Goal: Task Accomplishment & Management: Complete application form

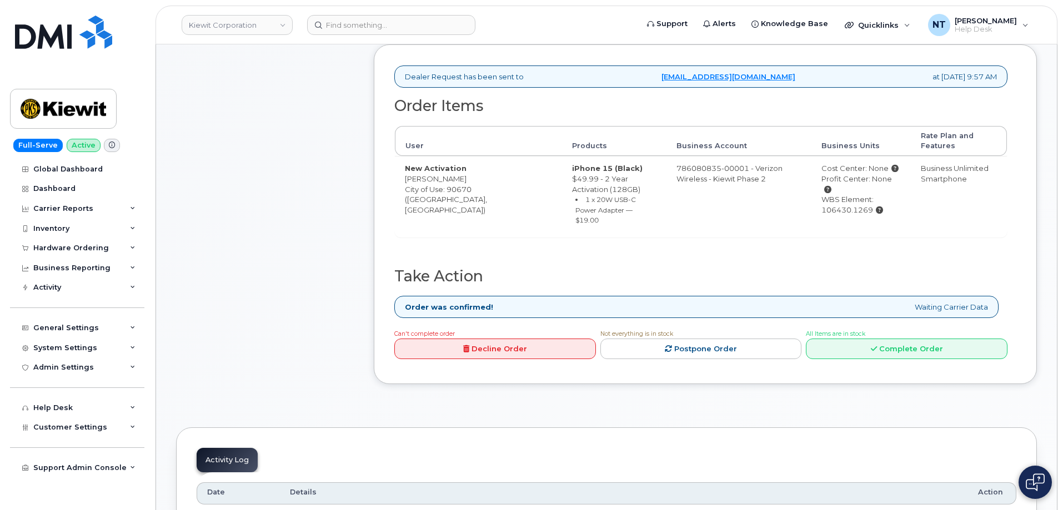
scroll to position [444, 0]
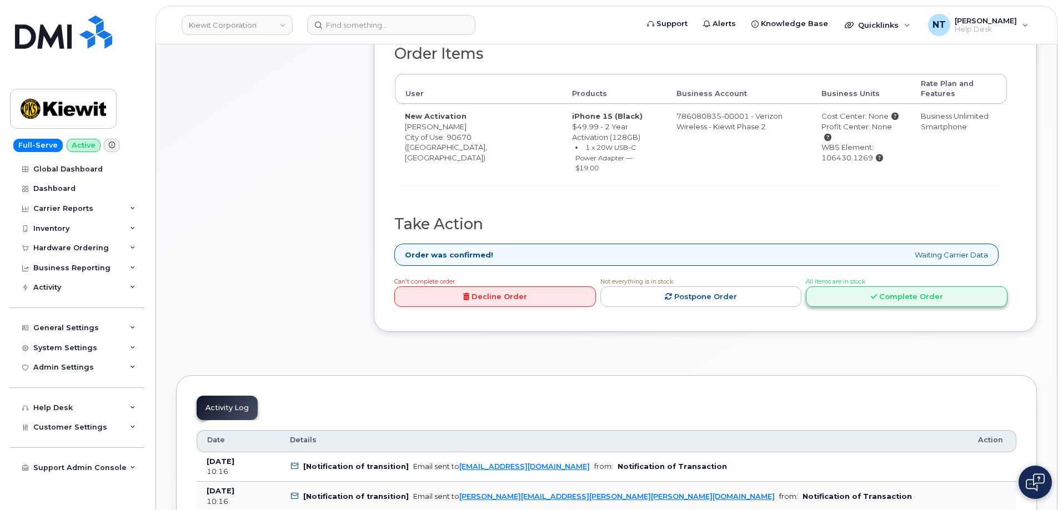
click at [888, 296] on link "Complete Order" at bounding box center [907, 297] width 202 height 21
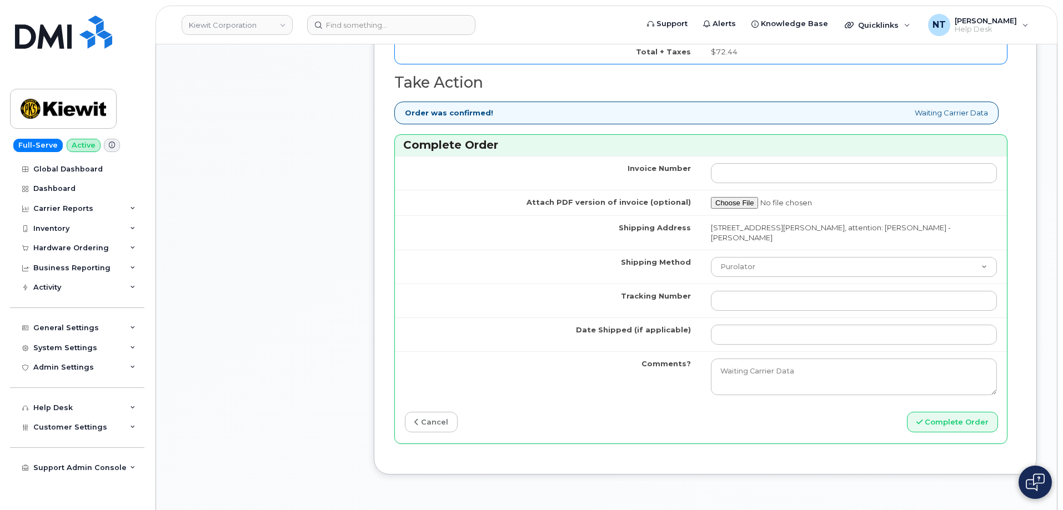
scroll to position [944, 0]
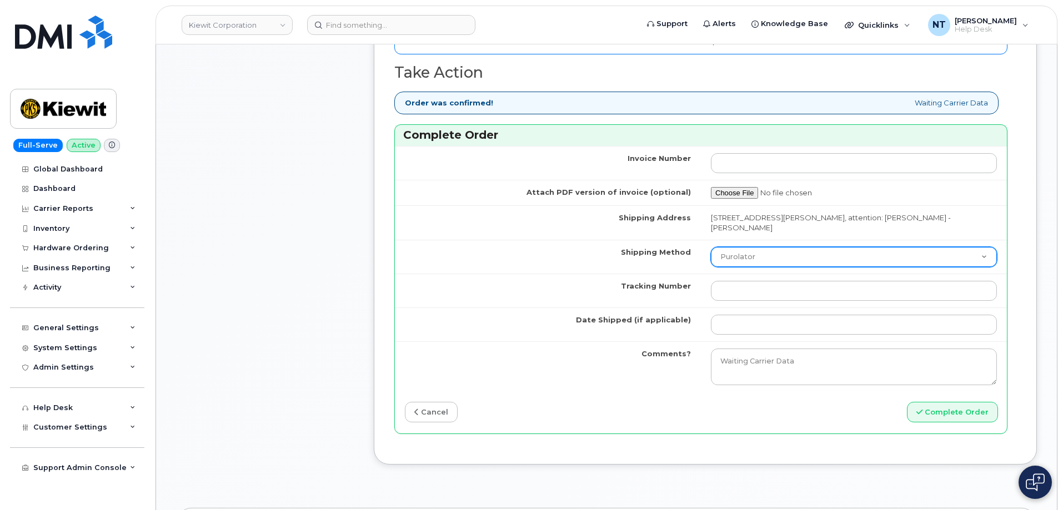
click at [763, 253] on select "Purolator UPS FedEx Canada Post Courier Other Drop Off Pick Up" at bounding box center [854, 257] width 286 height 20
select select "FedEx"
click at [711, 247] on select "Purolator UPS FedEx Canada Post Courier Other Drop Off Pick Up" at bounding box center [854, 257] width 286 height 20
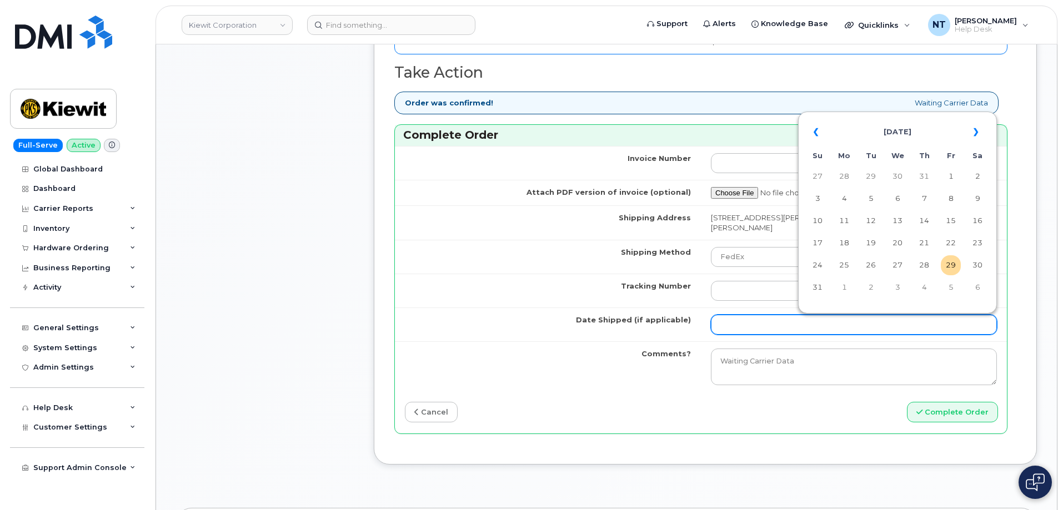
click at [761, 319] on input "Date Shipped (if applicable)" at bounding box center [854, 325] width 286 height 20
click at [946, 262] on td "29" at bounding box center [951, 265] width 20 height 20
type input "[DATE]"
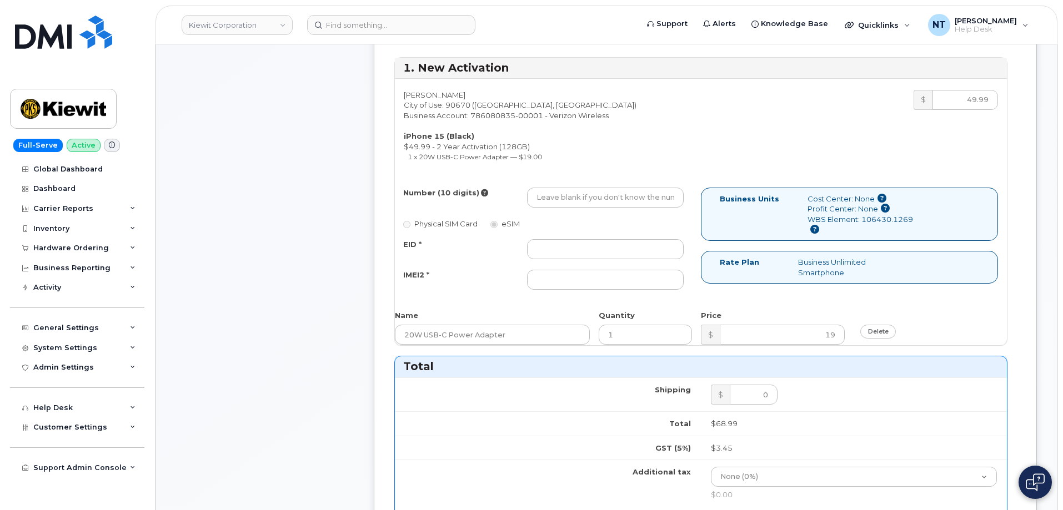
scroll to position [444, 0]
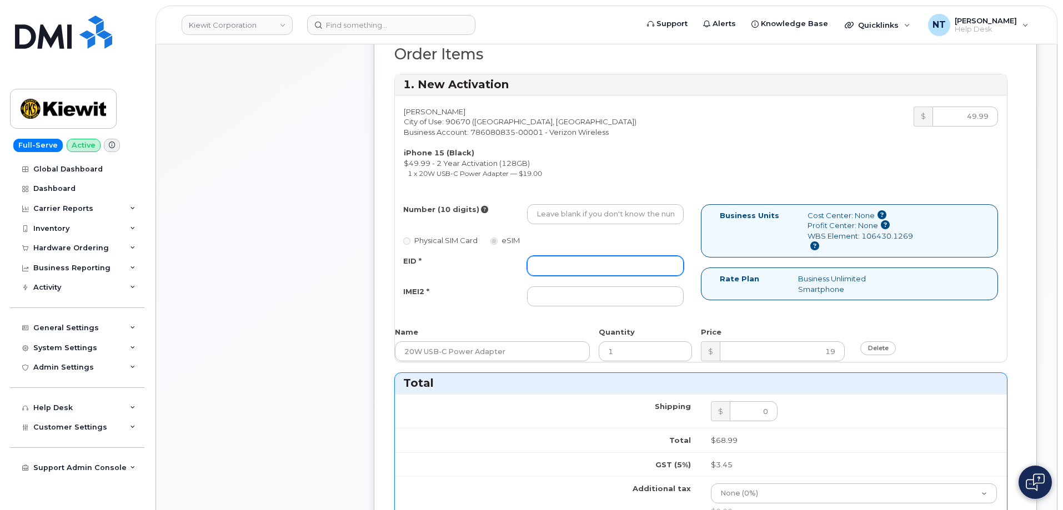
click at [561, 268] on input "EID *" at bounding box center [605, 266] width 157 height 20
type input "n/a"
click at [556, 294] on input "IMEI2 *" at bounding box center [605, 297] width 157 height 20
type input "n/a"
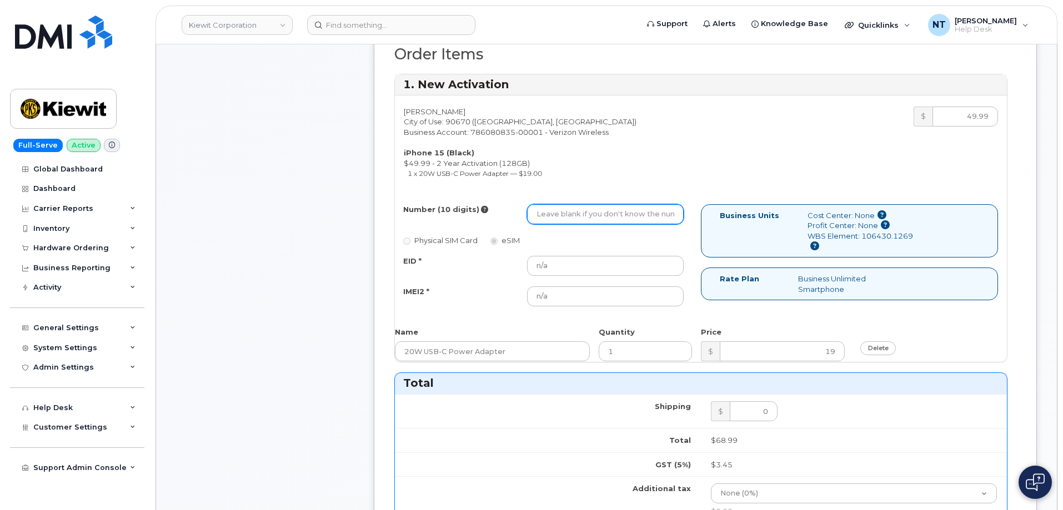
click at [557, 217] on input "Number (10 digits)" at bounding box center [605, 214] width 157 height 20
paste input "424-405-0637"
click at [571, 216] on input "424-405-0637" at bounding box center [605, 214] width 157 height 20
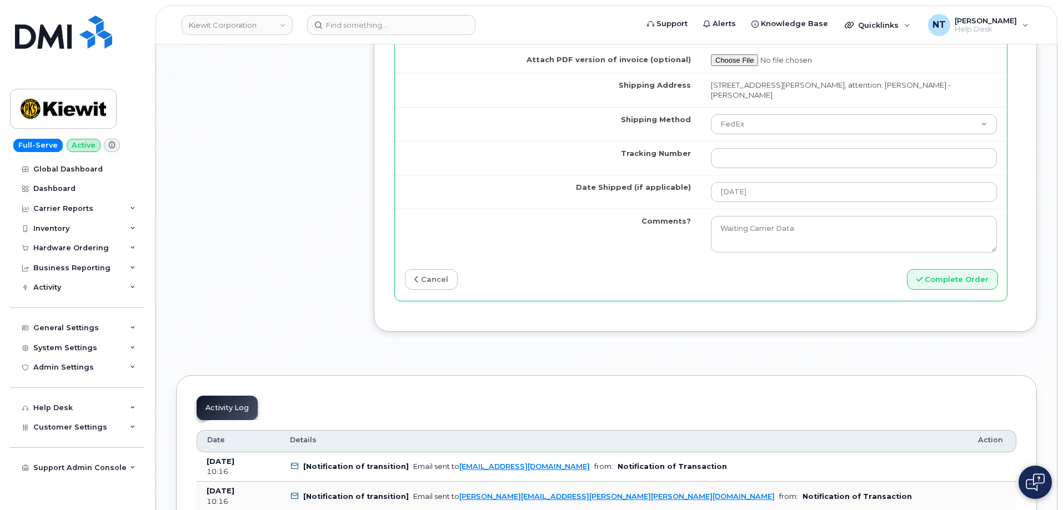
scroll to position [1055, 0]
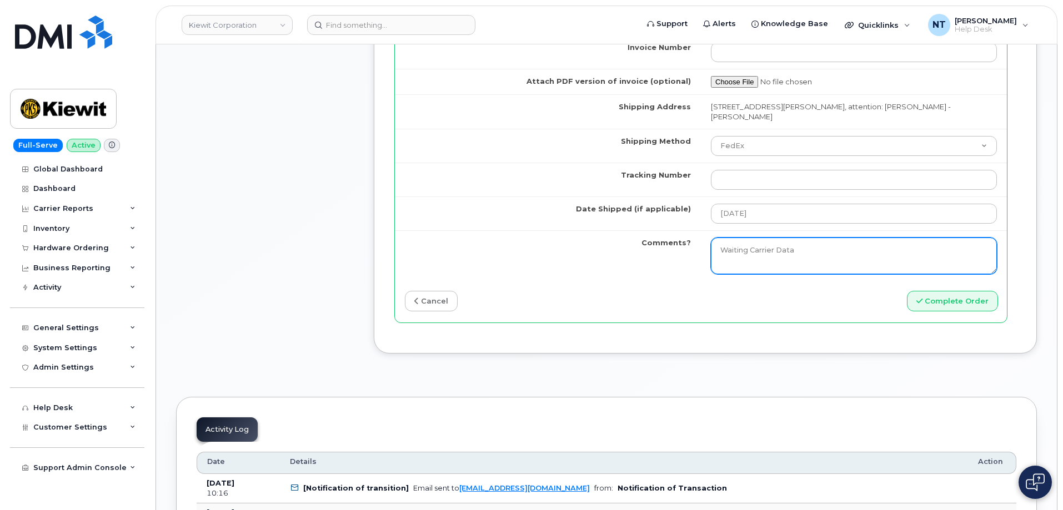
type input "4244050637"
click at [801, 249] on textarea "Waiting Carrier Data" at bounding box center [854, 256] width 286 height 37
type textarea "Waiting Carrier Data Device shipped directly to user Shipping accessories+inser…"
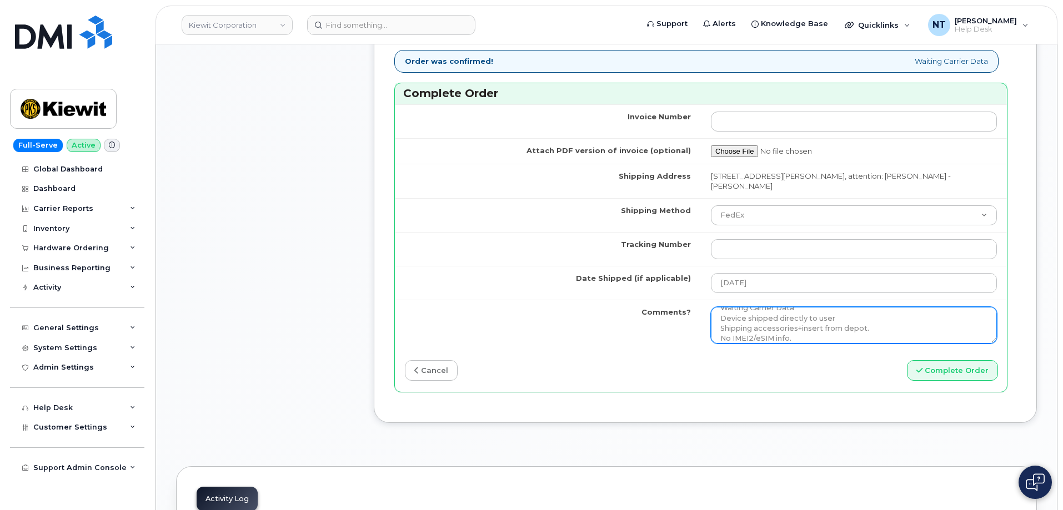
scroll to position [999, 0]
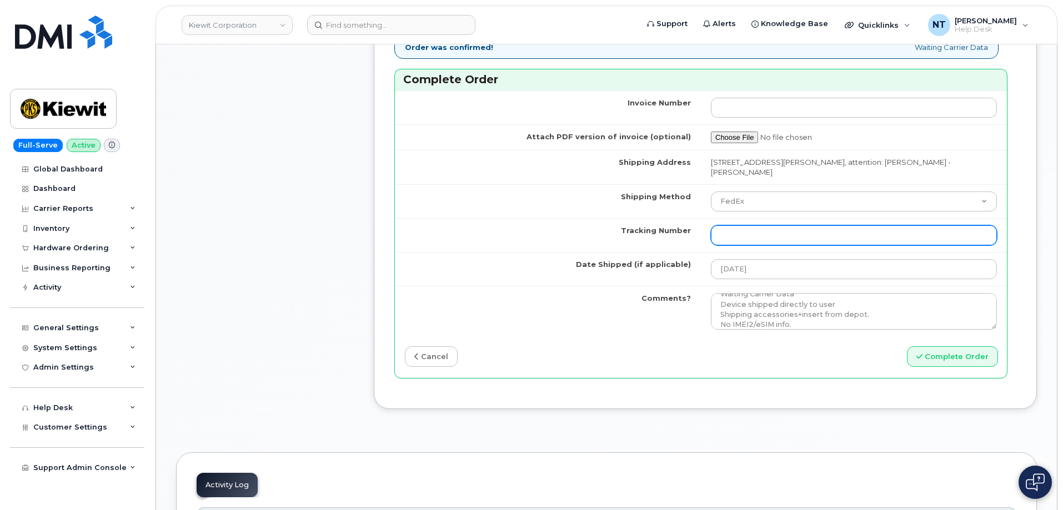
click at [750, 232] on input "Tracking Number" at bounding box center [854, 235] width 286 height 20
paste input "444401114625"
type input "444401114625"
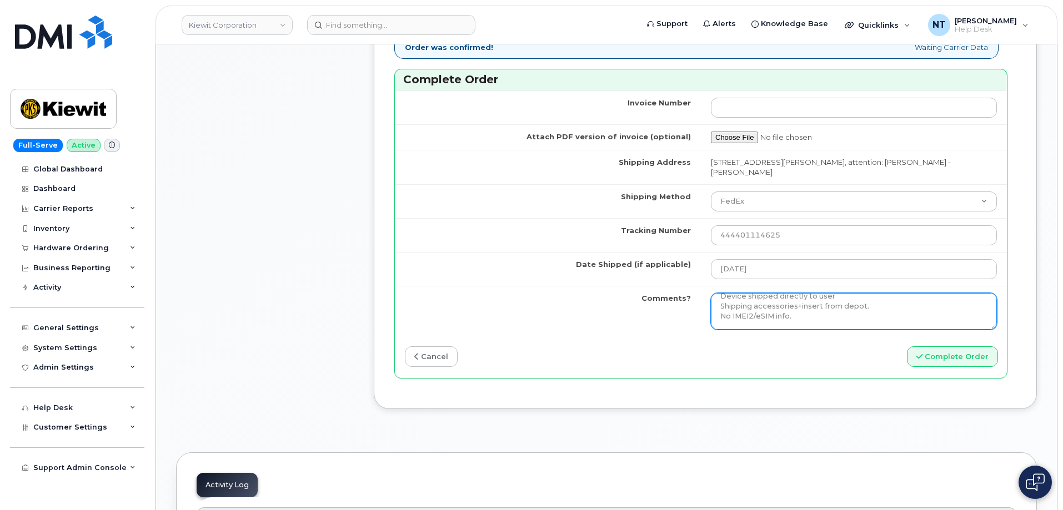
scroll to position [0, 0]
drag, startPoint x: 792, startPoint y: 324, endPoint x: 721, endPoint y: 316, distance: 72.0
click at [721, 316] on textarea "Waiting Carrier Data" at bounding box center [854, 311] width 286 height 37
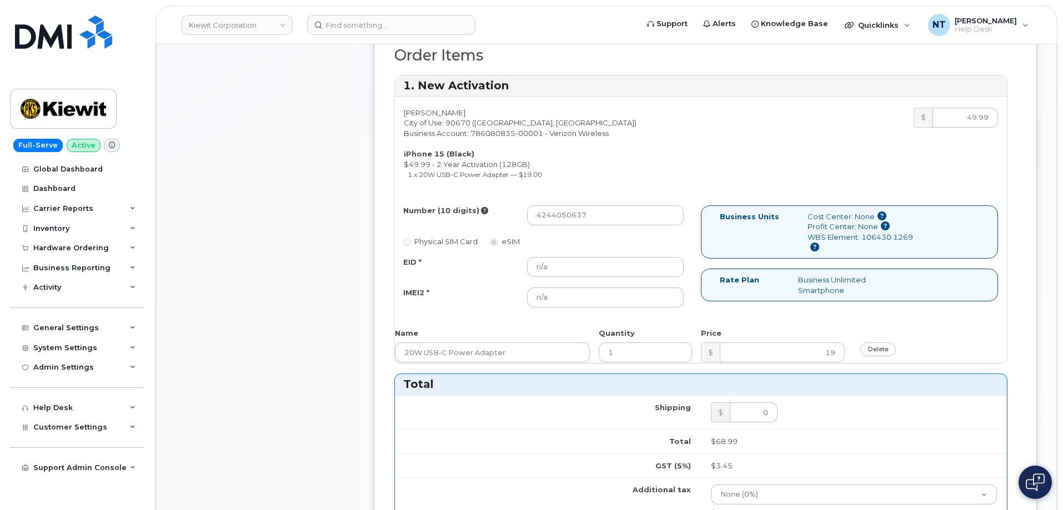
scroll to position [444, 0]
drag, startPoint x: 552, startPoint y: 220, endPoint x: 596, endPoint y: 221, distance: 43.9
click at [596, 221] on input "4244050637" at bounding box center [605, 214] width 157 height 20
click at [600, 218] on input "4244050637" at bounding box center [605, 214] width 157 height 20
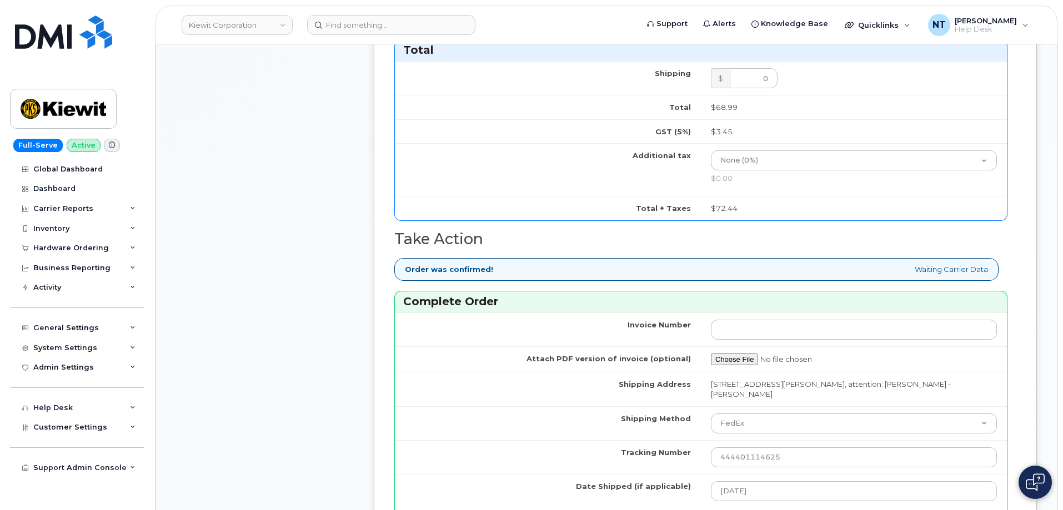
scroll to position [999, 0]
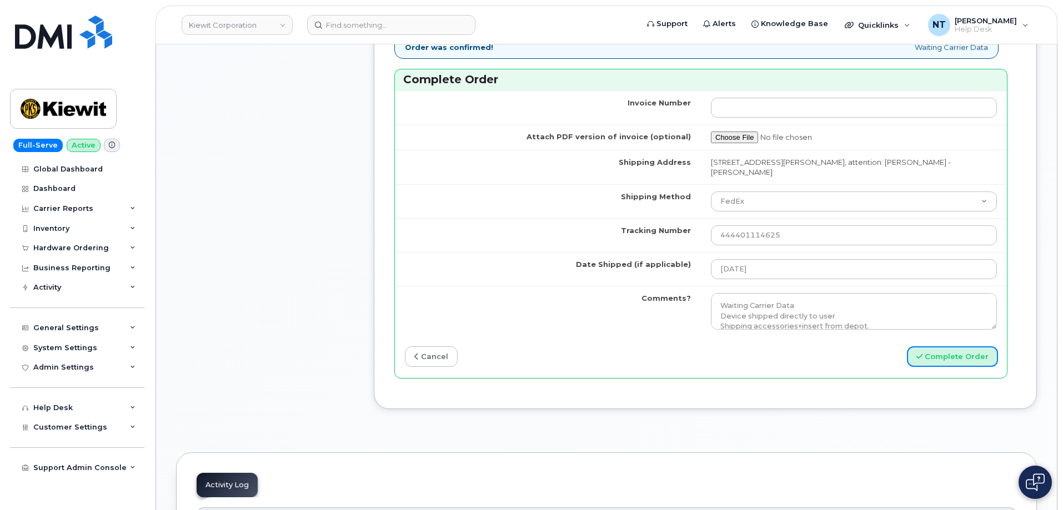
drag, startPoint x: 966, startPoint y: 359, endPoint x: 587, endPoint y: 308, distance: 382.6
click at [966, 359] on button "Complete Order" at bounding box center [952, 356] width 91 height 21
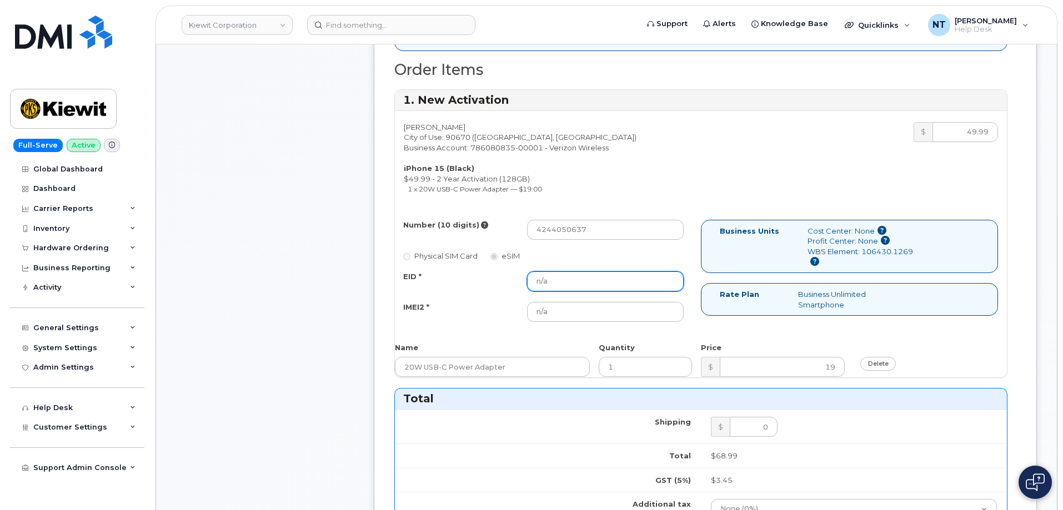
scroll to position [423, 0]
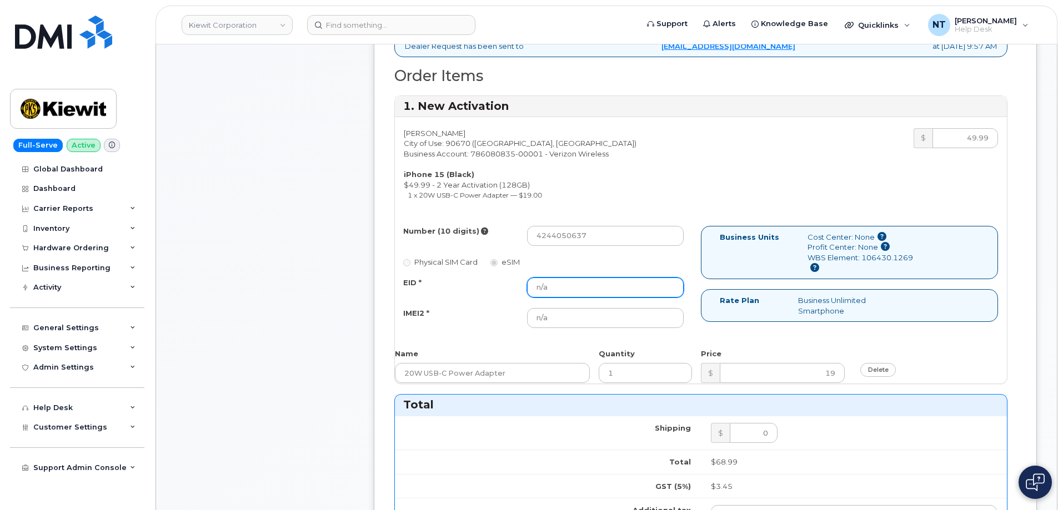
drag, startPoint x: 567, startPoint y: 288, endPoint x: 521, endPoint y: 287, distance: 46.1
click at [521, 287] on div "n/a" at bounding box center [605, 288] width 173 height 20
click at [548, 286] on input "n/a" at bounding box center [605, 288] width 157 height 20
click at [552, 286] on input "n/a" at bounding box center [605, 288] width 157 height 20
click at [954, 340] on div "Isabella Roesler City of Use: 90670 (Santa Fe Springs, CA) Business Account: 78…" at bounding box center [701, 250] width 612 height 267
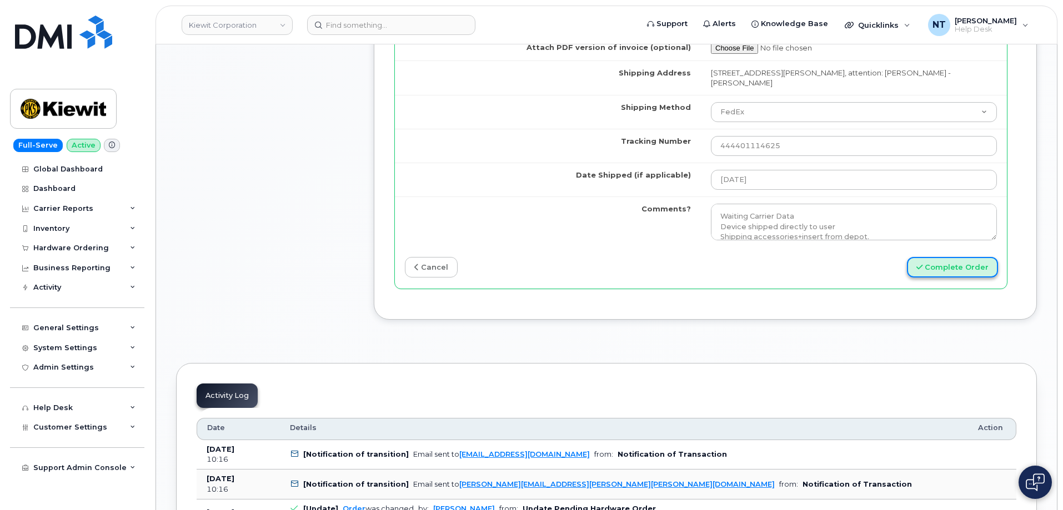
click at [946, 258] on button "Complete Order" at bounding box center [952, 267] width 91 height 21
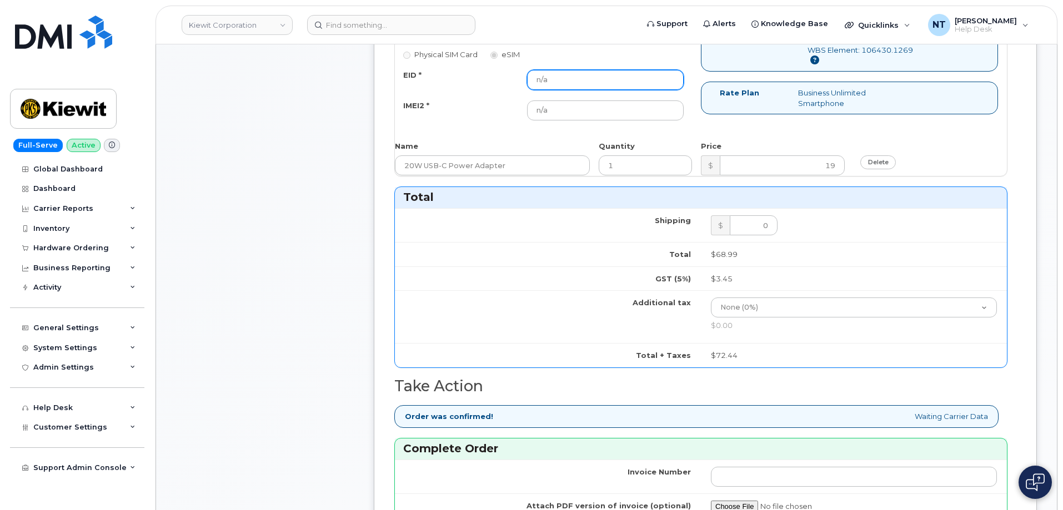
scroll to position [478, 0]
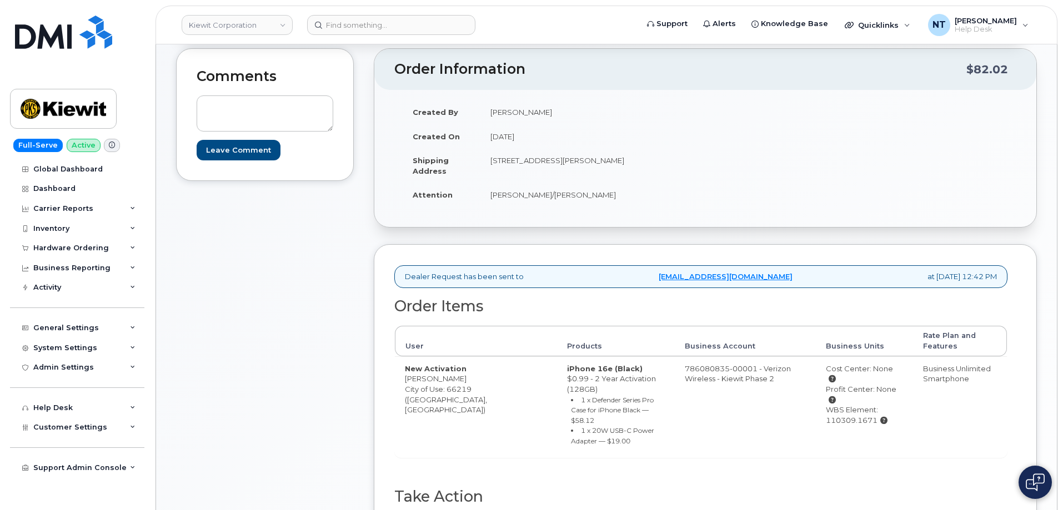
scroll to position [333, 0]
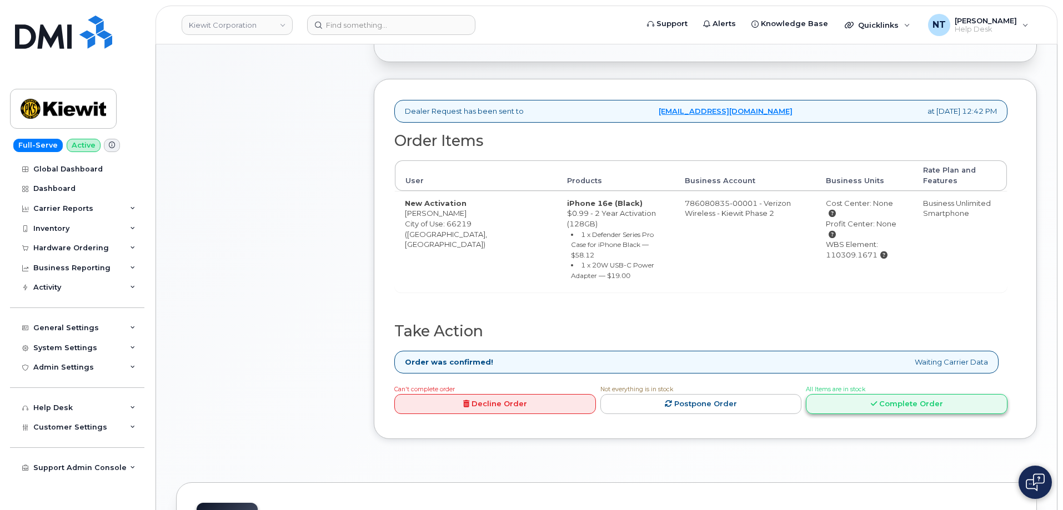
click at [878, 394] on link "Complete Order" at bounding box center [907, 404] width 202 height 21
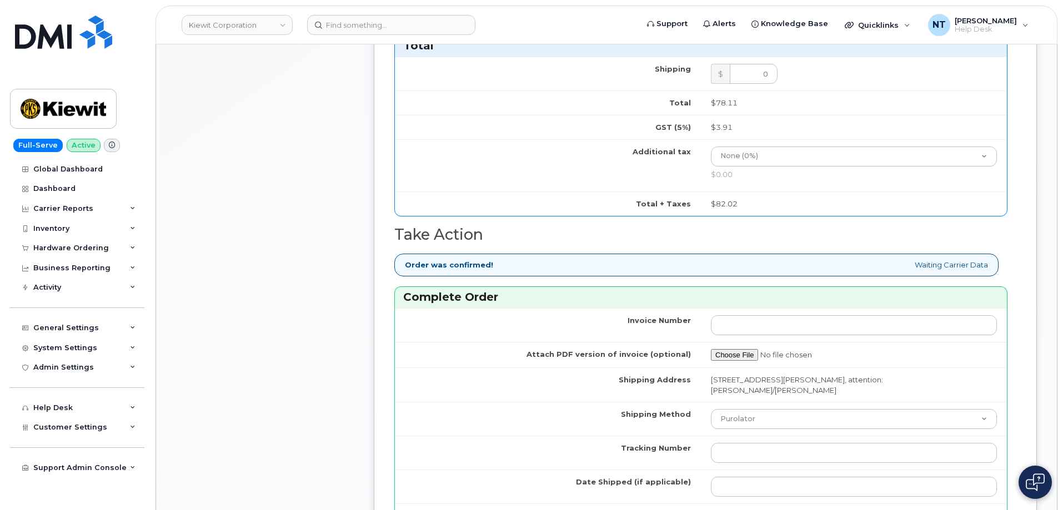
scroll to position [999, 0]
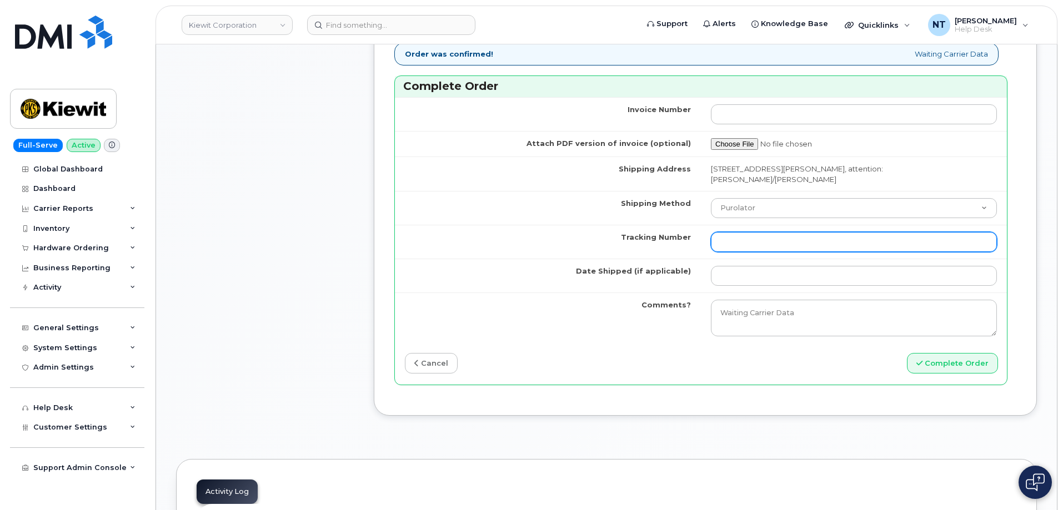
click at [740, 243] on input "Tracking Number" at bounding box center [854, 242] width 286 height 20
paste input "444401114636"
type input "444401114636"
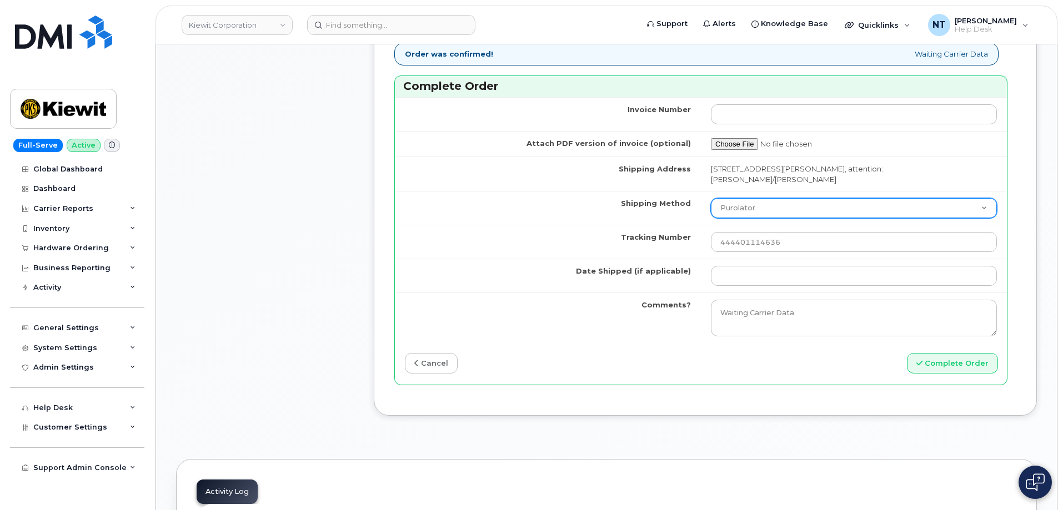
click at [747, 210] on select "Purolator UPS FedEx Canada Post Courier Other Drop Off Pick Up" at bounding box center [854, 208] width 286 height 20
select select "FedEx"
click at [711, 198] on select "Purolator UPS FedEx Canada Post Courier Other Drop Off Pick Up" at bounding box center [854, 208] width 286 height 20
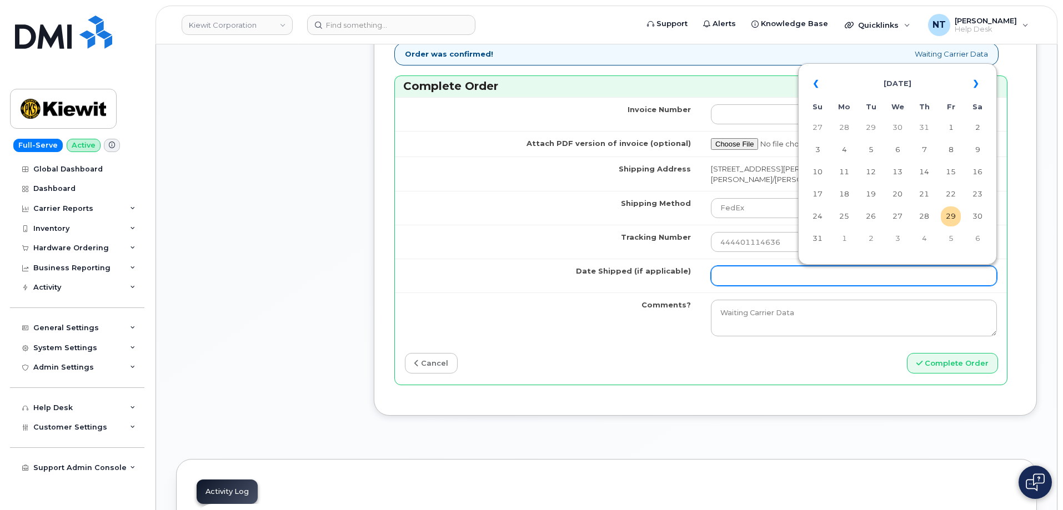
drag, startPoint x: 747, startPoint y: 273, endPoint x: 762, endPoint y: 273, distance: 14.4
click at [747, 273] on input "Date Shipped (if applicable)" at bounding box center [854, 276] width 286 height 20
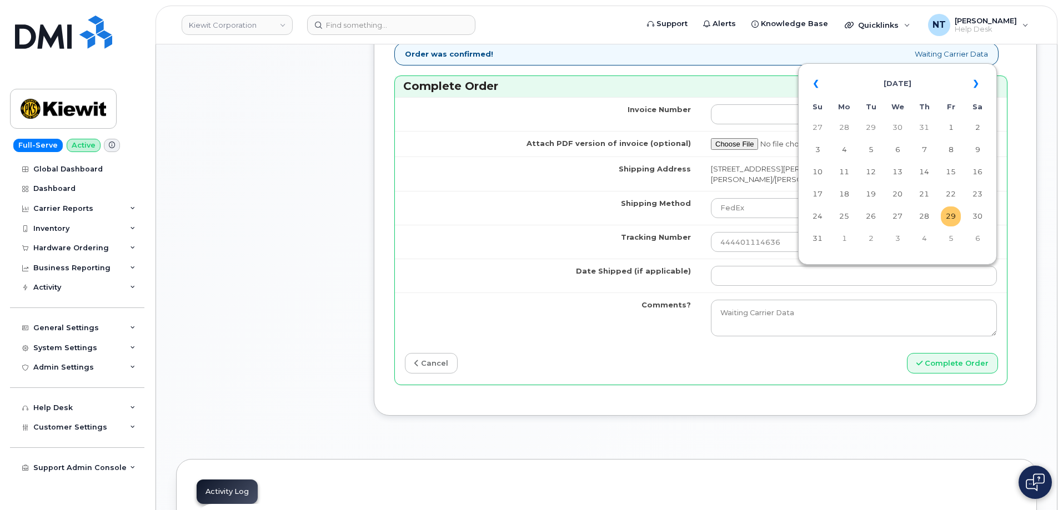
click at [949, 220] on td "29" at bounding box center [951, 217] width 20 height 20
type input "[DATE]"
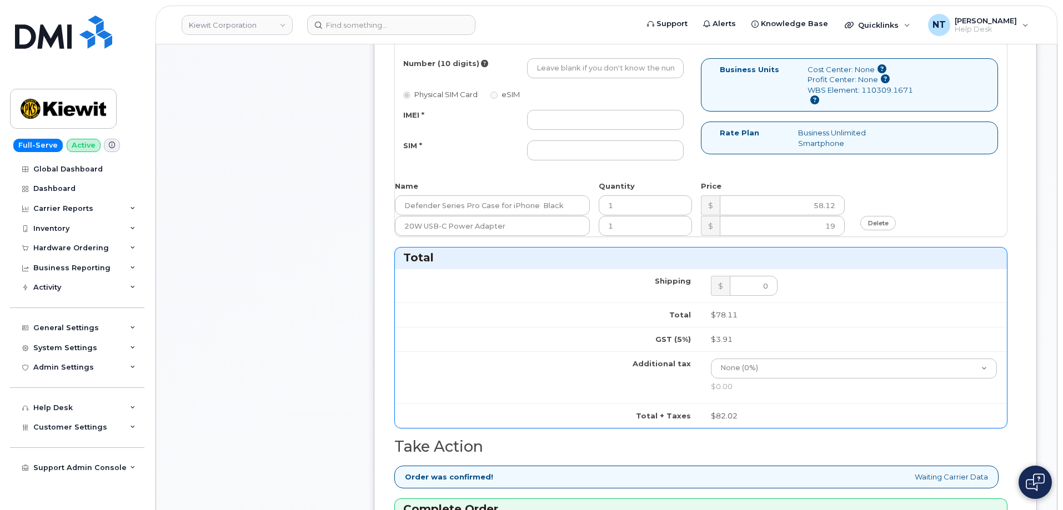
scroll to position [444, 0]
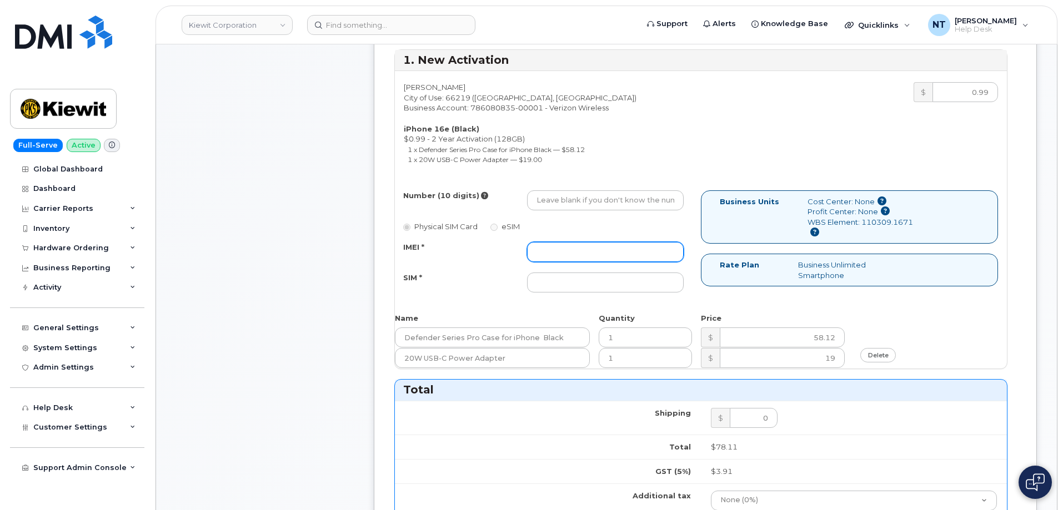
click at [606, 254] on input "IMEI *" at bounding box center [605, 252] width 157 height 20
paste input "351418498557221"
type input "351418498557221"
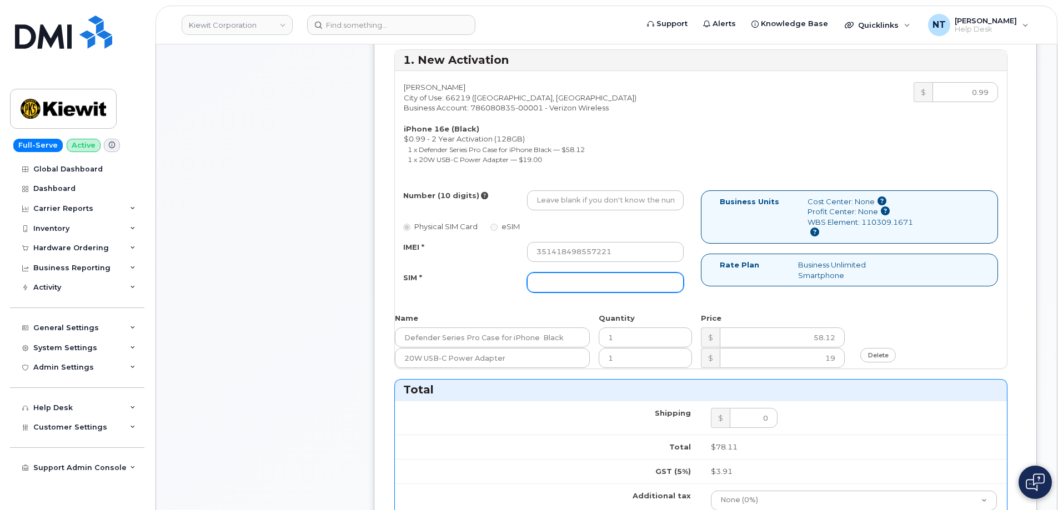
click at [569, 285] on input "SIM *" at bounding box center [605, 283] width 157 height 20
paste input "89043052010008889725002009827939"
type input "89043052010008889725002009827939"
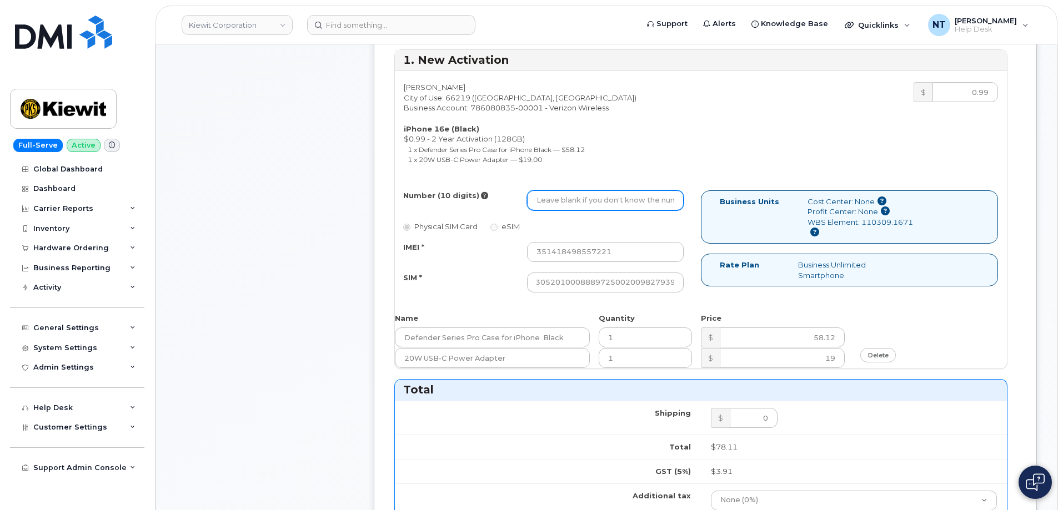
scroll to position [0, 0]
click at [593, 197] on input "Number (10 digits)" at bounding box center [605, 200] width 157 height 20
drag, startPoint x: 559, startPoint y: 200, endPoint x: 611, endPoint y: 207, distance: 52.5
click at [559, 200] on input "Number (10 digits)" at bounding box center [605, 200] width 157 height 20
paste input "913-946-2565"
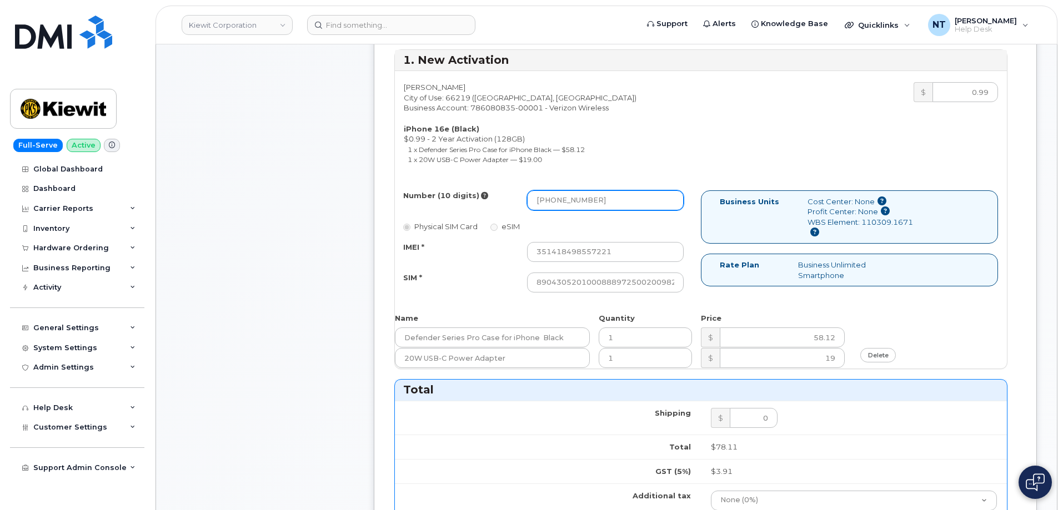
drag, startPoint x: 571, startPoint y: 202, endPoint x: 635, endPoint y: 183, distance: 65.9
click at [577, 199] on input "913-946-2565" at bounding box center [605, 200] width 157 height 20
click at [571, 202] on input "913-946-2565" at bounding box center [605, 200] width 157 height 20
drag, startPoint x: 552, startPoint y: 204, endPoint x: 566, endPoint y: 207, distance: 14.7
click at [566, 207] on input "9139462565" at bounding box center [605, 200] width 157 height 20
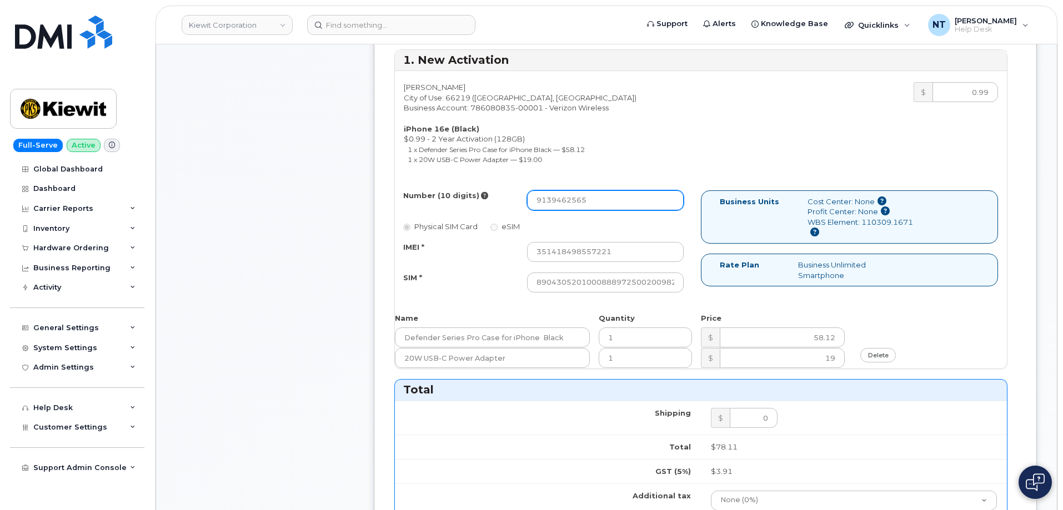
type input "9139462565"
click at [650, 157] on li "1 x 20W USB-C Power Adapter — $19.00" at bounding box center [550, 159] width 285 height 11
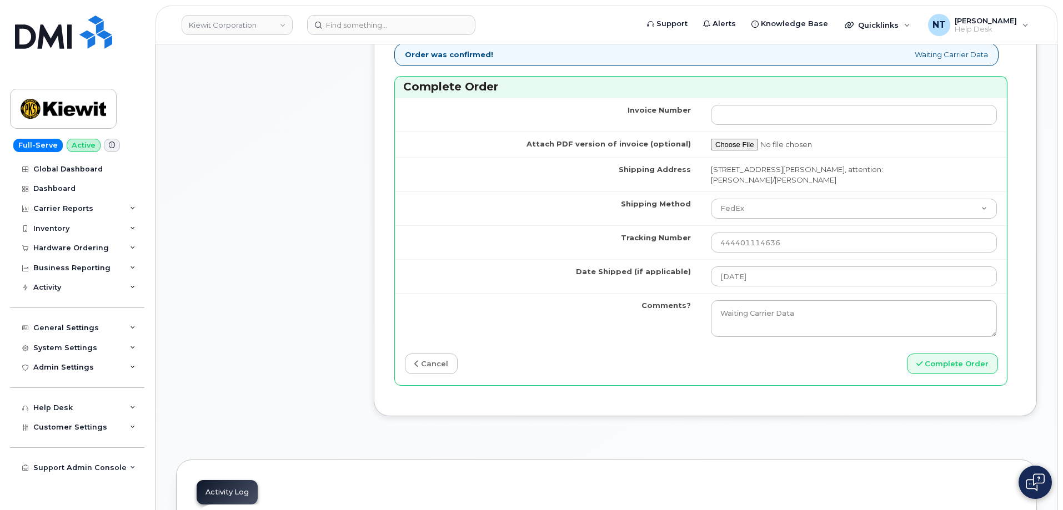
scroll to position [999, 0]
click at [962, 365] on button "Complete Order" at bounding box center [952, 363] width 91 height 21
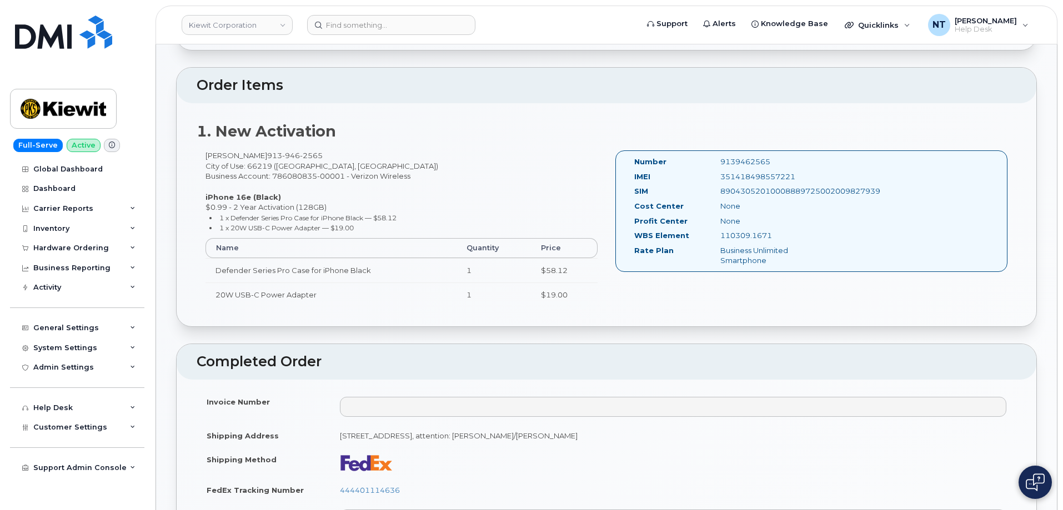
scroll to position [278, 0]
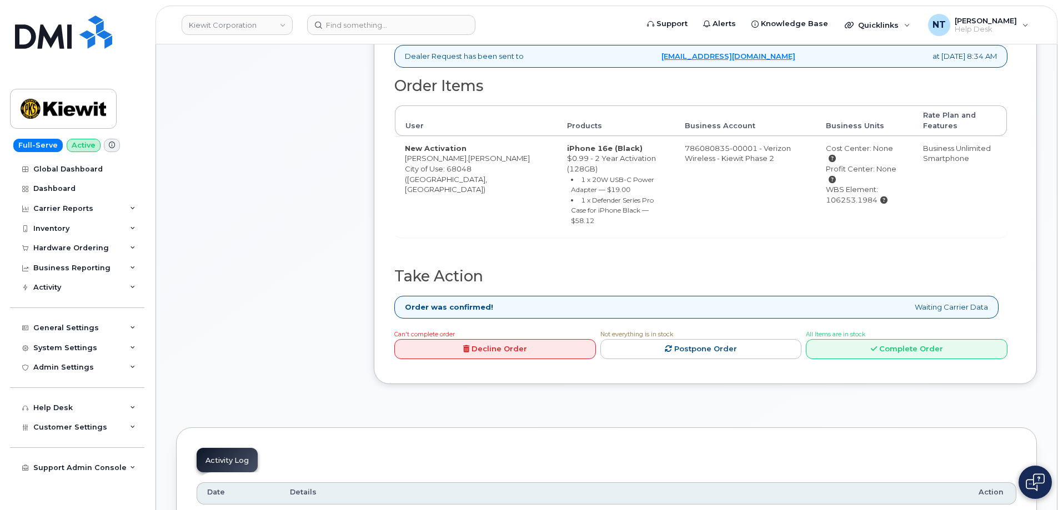
scroll to position [389, 0]
click at [907, 339] on link "Complete Order" at bounding box center [907, 349] width 202 height 21
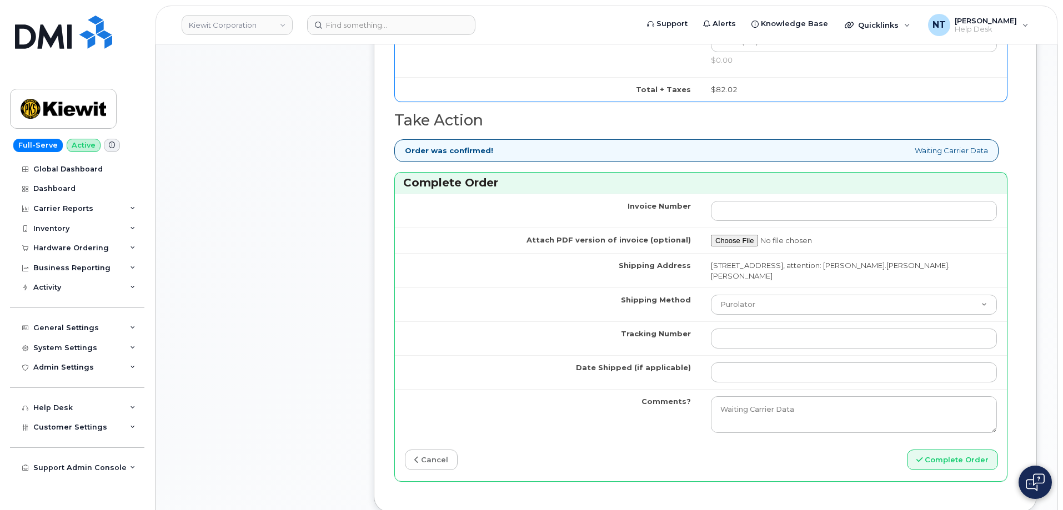
scroll to position [944, 0]
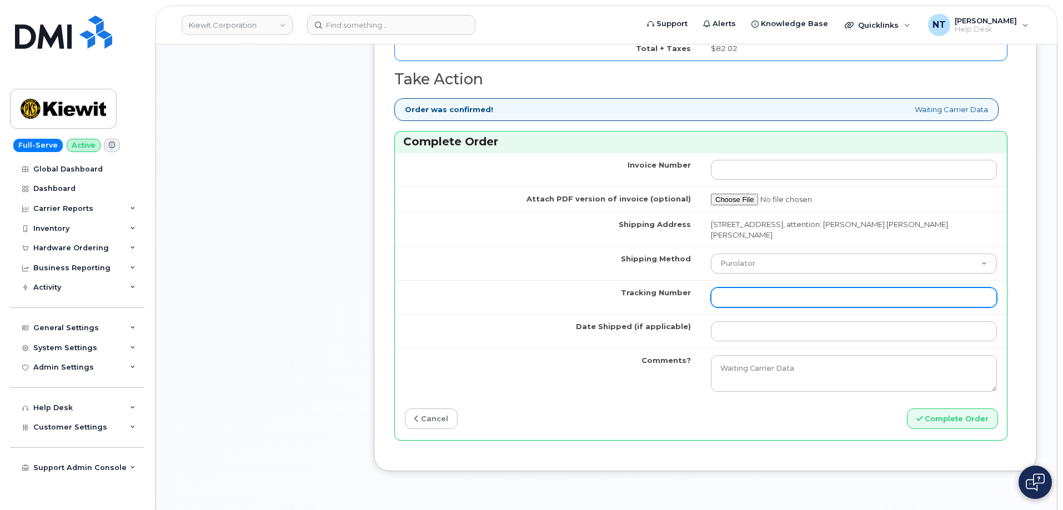
click at [742, 298] on input "Tracking Number" at bounding box center [854, 298] width 286 height 20
paste input "444401114647"
type input "444401114647"
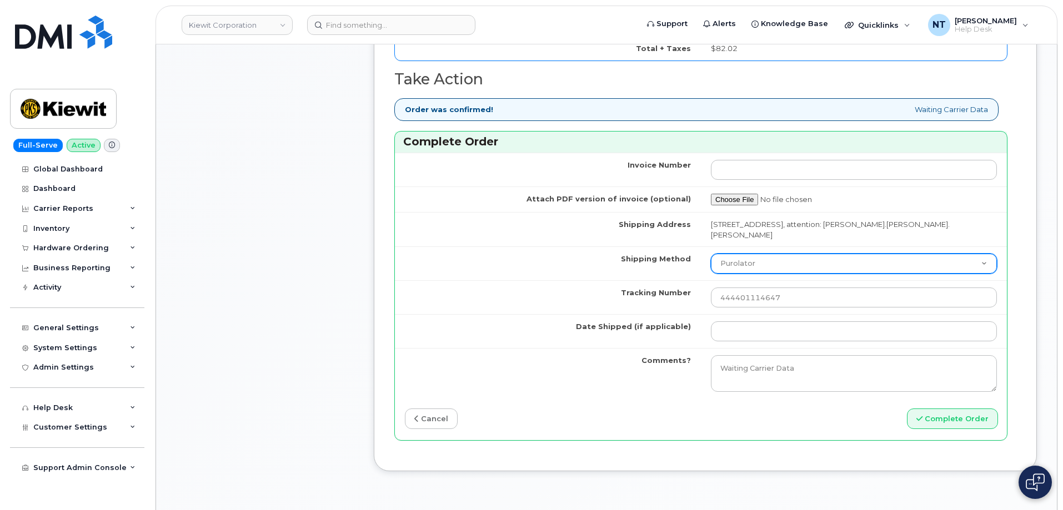
click at [753, 268] on select "Purolator UPS FedEx Canada Post Courier Other Drop Off Pick Up" at bounding box center [854, 264] width 286 height 20
select select "FedEx"
click at [711, 254] on select "Purolator UPS FedEx Canada Post Courier Other Drop Off Pick Up" at bounding box center [854, 264] width 286 height 20
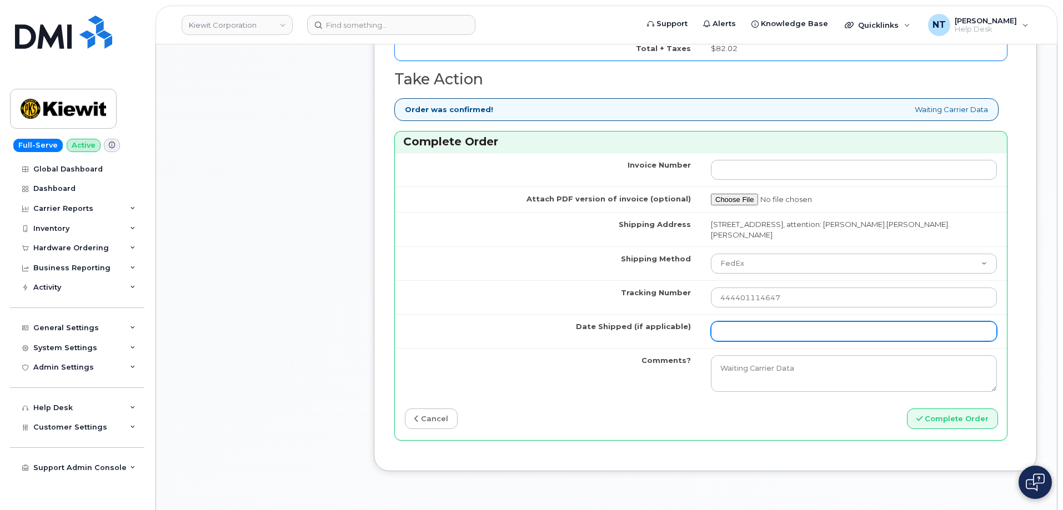
drag, startPoint x: 753, startPoint y: 330, endPoint x: 768, endPoint y: 331, distance: 15.6
click at [753, 330] on input "Date Shipped (if applicable)" at bounding box center [854, 331] width 286 height 20
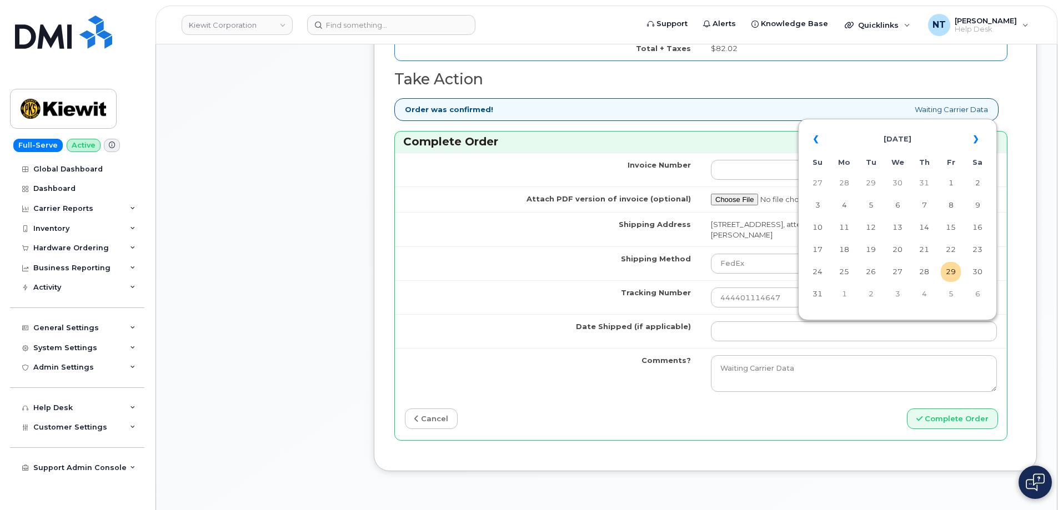
drag, startPoint x: 957, startPoint y: 272, endPoint x: 939, endPoint y: 274, distance: 18.5
click at [957, 272] on td "29" at bounding box center [951, 272] width 20 height 20
type input "[DATE]"
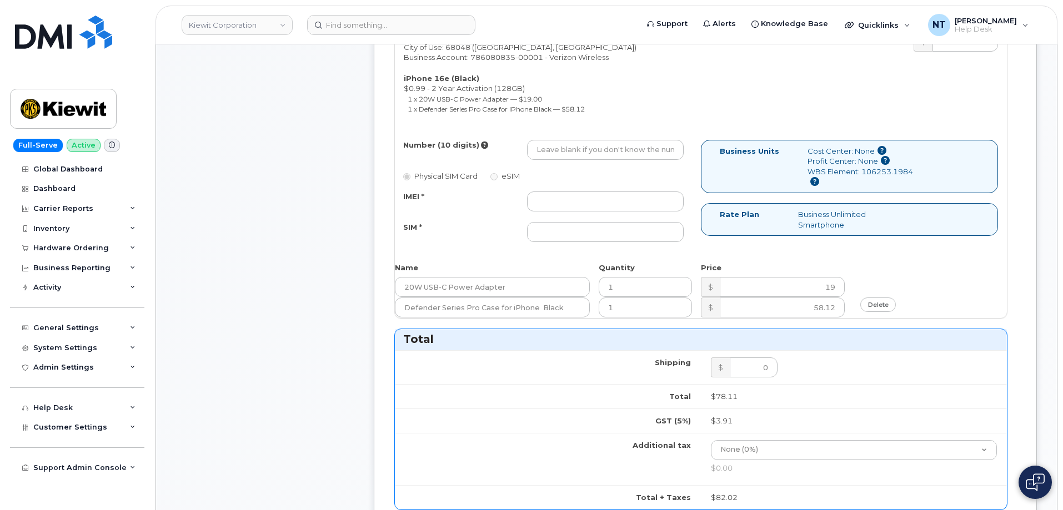
scroll to position [500, 0]
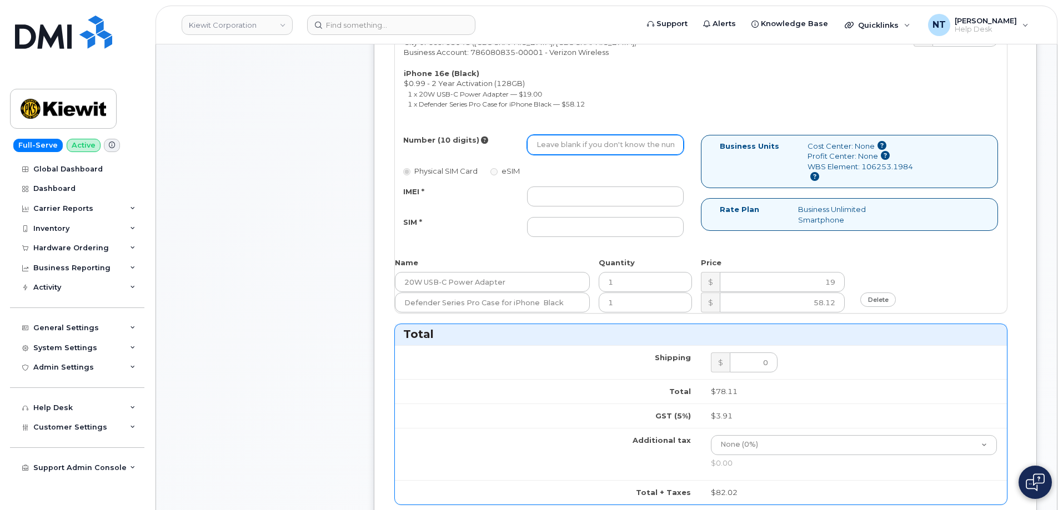
click at [559, 137] on input "Number (10 digits)" at bounding box center [605, 145] width 157 height 20
paste input "531-372-2096"
click at [574, 148] on input "531-372-2096" at bounding box center [605, 145] width 157 height 20
drag, startPoint x: 551, startPoint y: 147, endPoint x: 566, endPoint y: 147, distance: 15.0
click at [566, 147] on input "5313722096" at bounding box center [605, 145] width 157 height 20
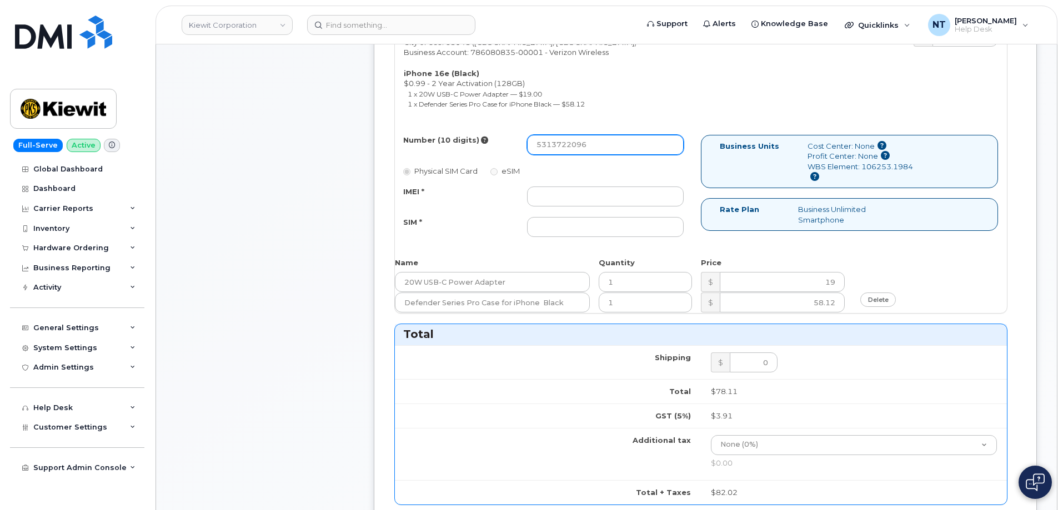
type input "5313722096"
click at [585, 182] on div "Number (10 digits) 5313722096 Physical SIM Card eSIM IMEI * SIM *" at bounding box center [548, 191] width 306 height 112
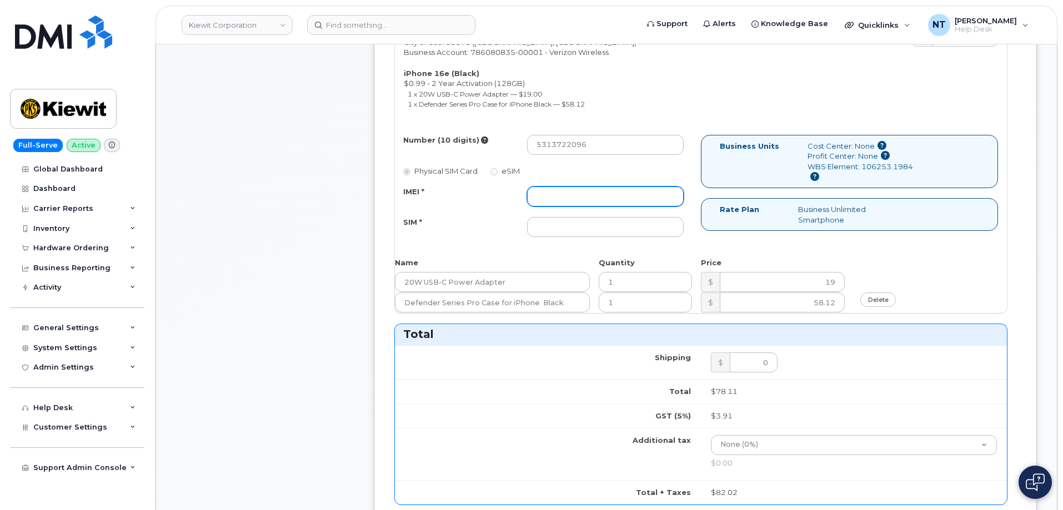
click at [585, 194] on input "IMEI *" at bounding box center [605, 197] width 157 height 20
paste input "354566764872216"
type input "354566764872216"
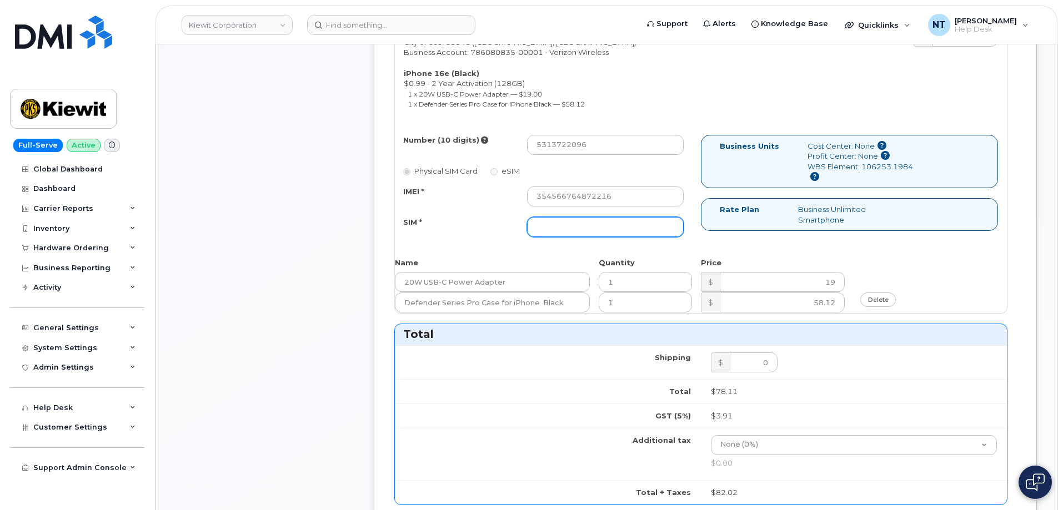
click at [582, 231] on input "SIM *" at bounding box center [605, 227] width 157 height 20
paste input "89043052010008889625001320430368"
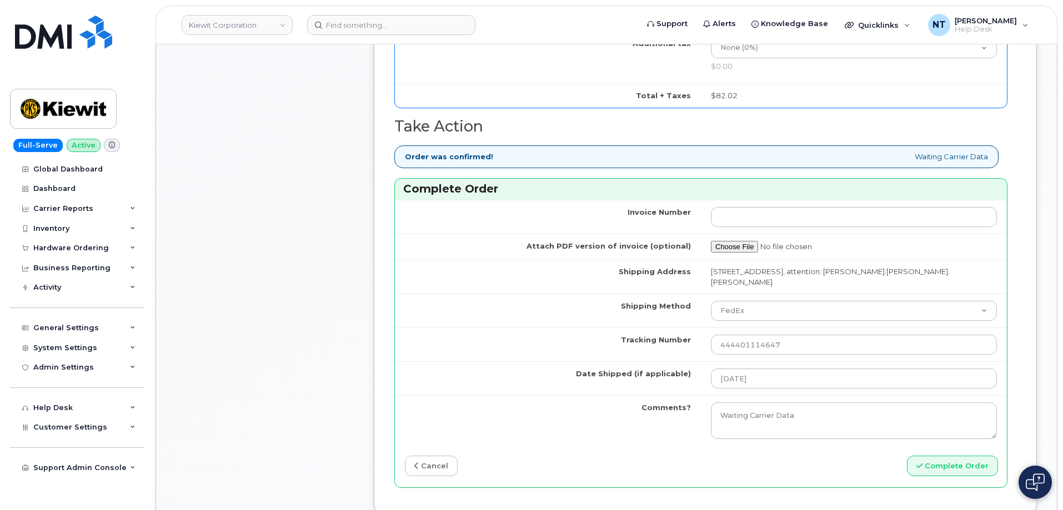
scroll to position [944, 0]
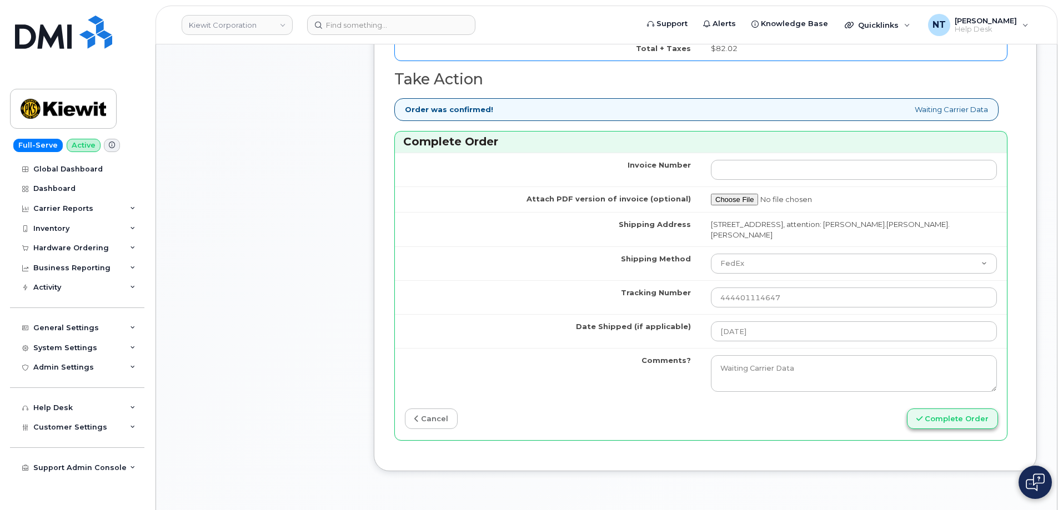
type input "89043052010008889625001320430368"
click at [951, 419] on button "Complete Order" at bounding box center [952, 419] width 91 height 21
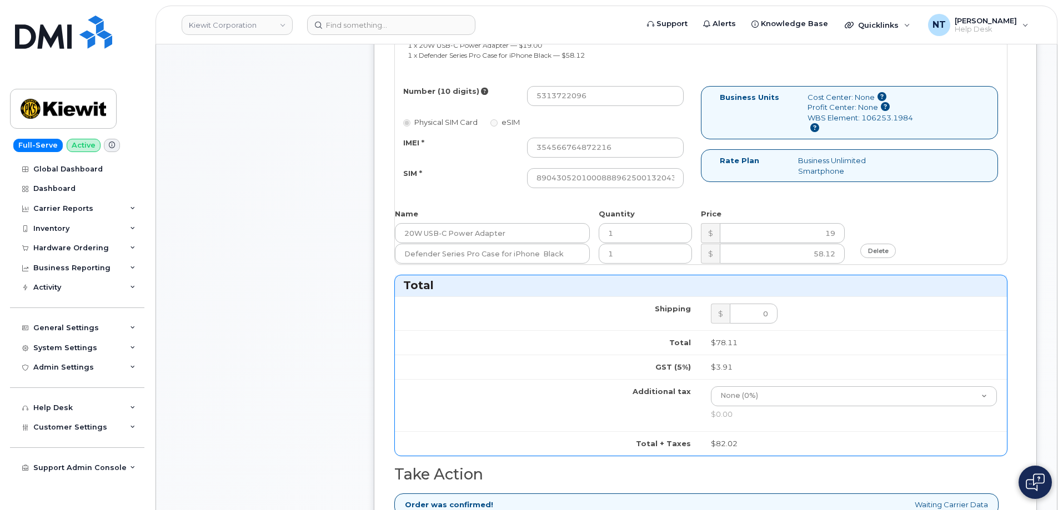
scroll to position [389, 0]
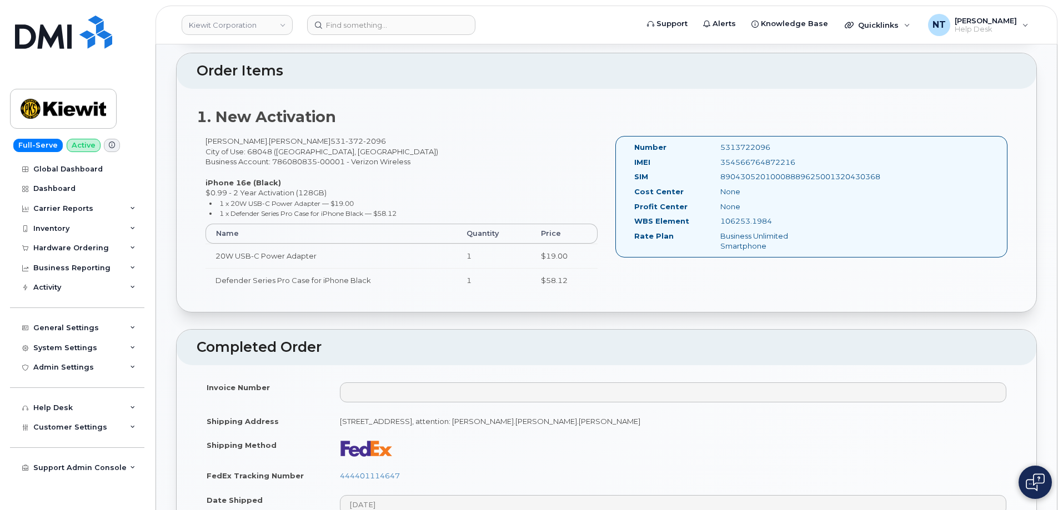
scroll to position [389, 0]
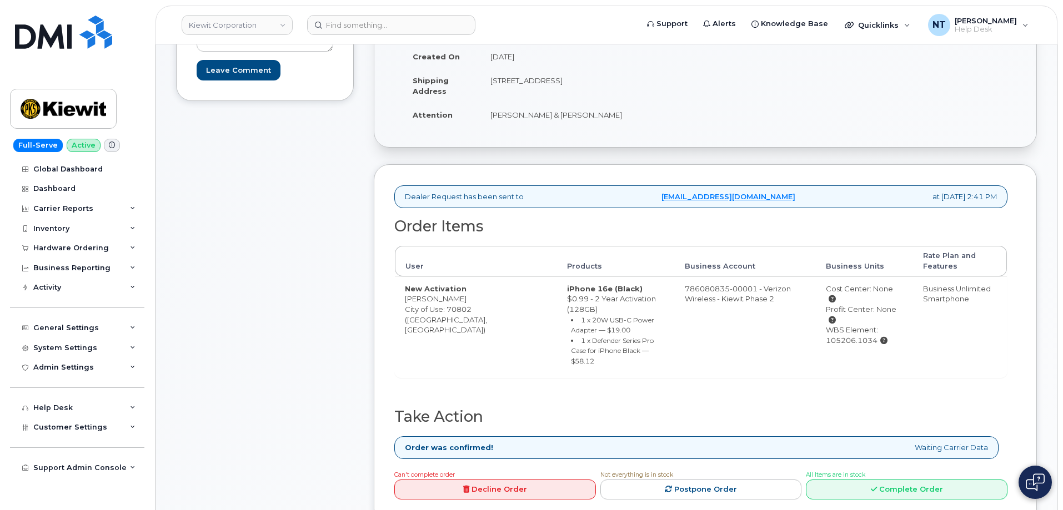
scroll to position [278, 0]
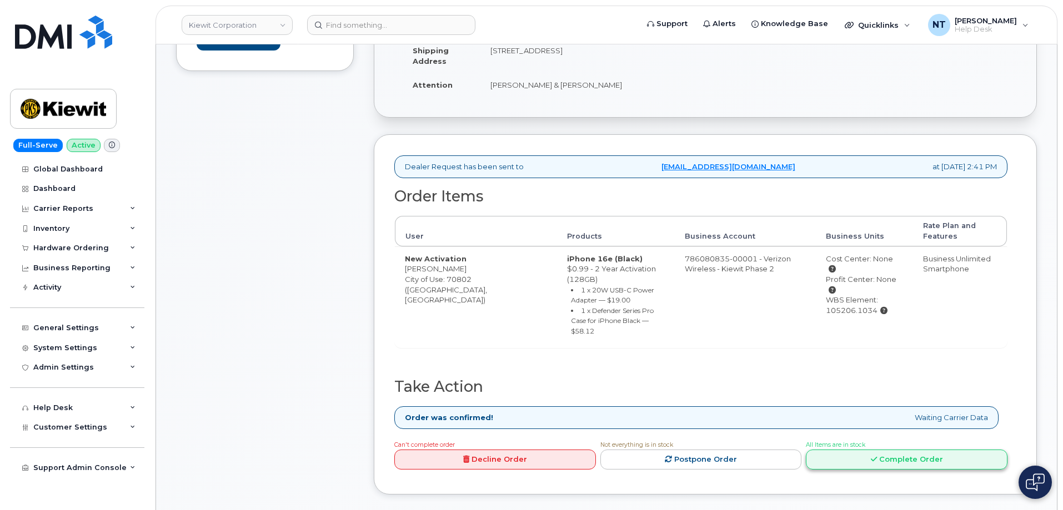
click at [952, 450] on link "Complete Order" at bounding box center [907, 460] width 202 height 21
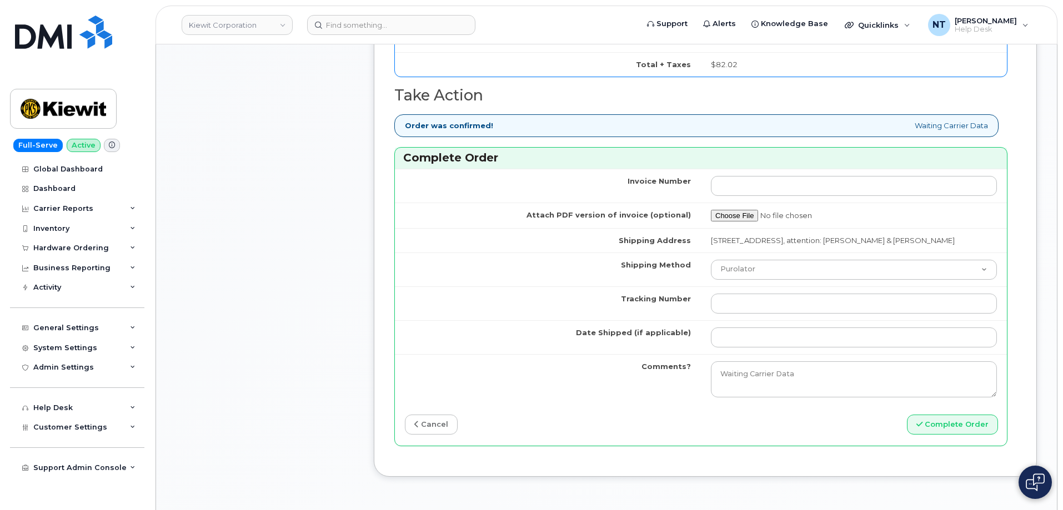
scroll to position [944, 0]
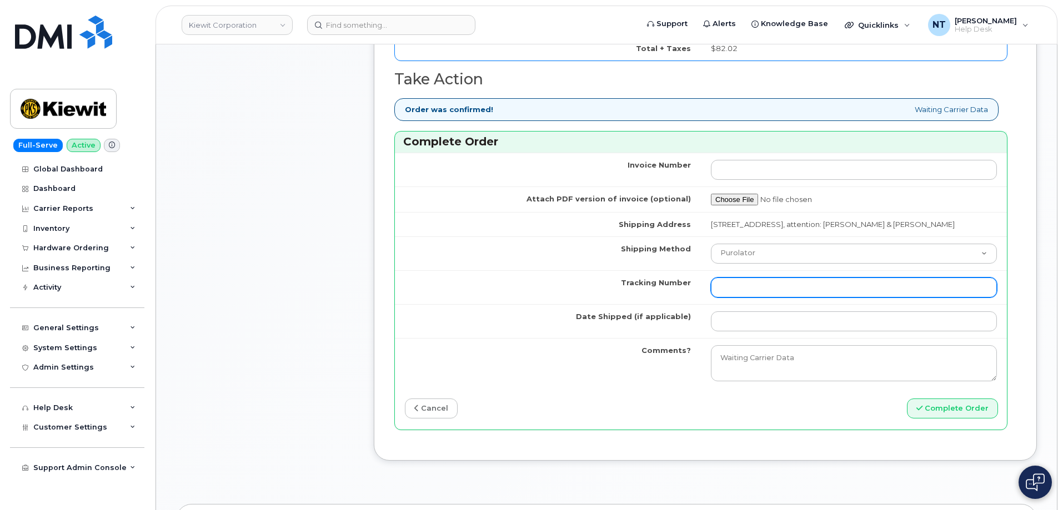
click at [791, 298] on input "Tracking Number" at bounding box center [854, 288] width 286 height 20
paste input "444401114658"
type input "444401114658"
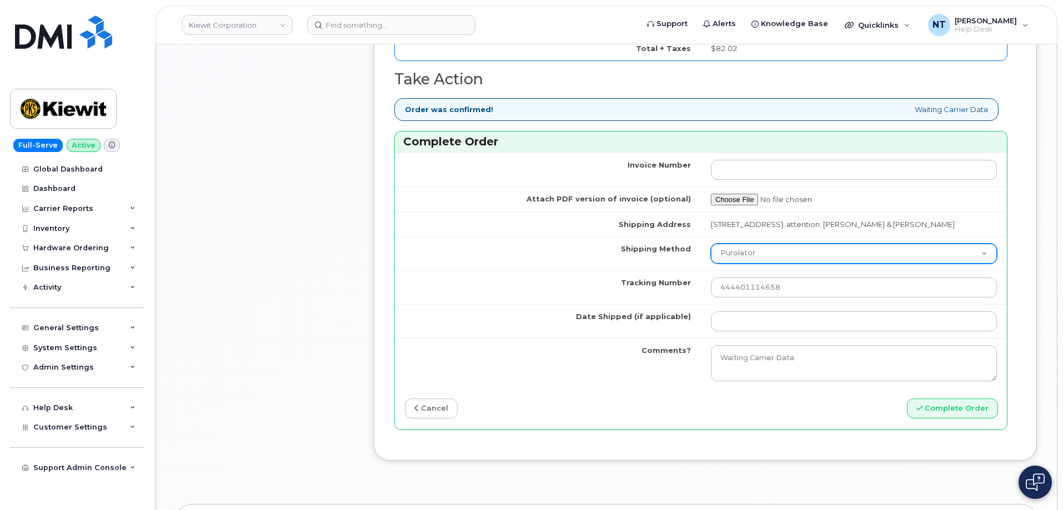
click at [780, 264] on select "Purolator UPS FedEx Canada Post Courier Other Drop Off Pick Up" at bounding box center [854, 254] width 286 height 20
select select "FedEx"
click at [711, 254] on select "Purolator UPS FedEx Canada Post Courier Other Drop Off Pick Up" at bounding box center [854, 254] width 286 height 20
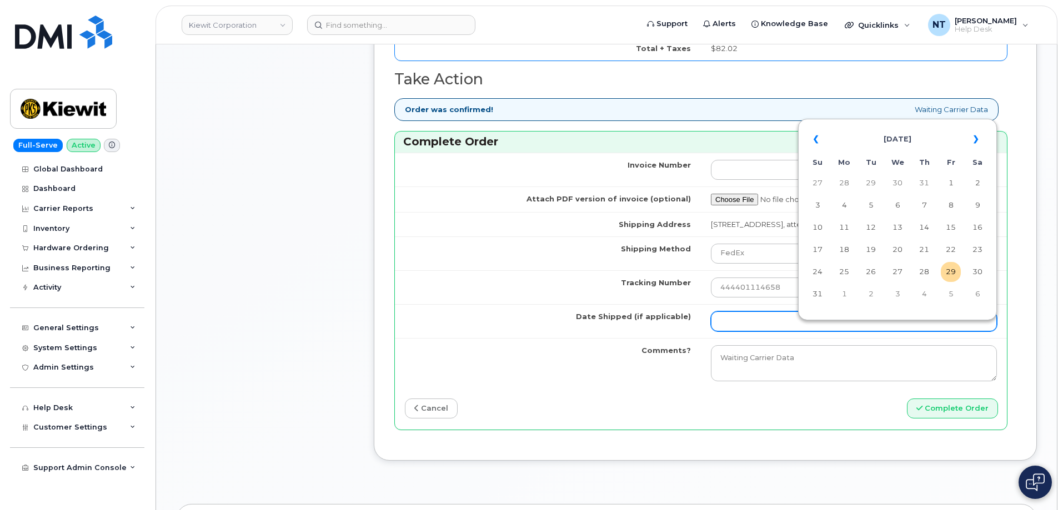
drag, startPoint x: 759, startPoint y: 326, endPoint x: 770, endPoint y: 329, distance: 11.3
click at [759, 326] on input "Date Shipped (if applicable)" at bounding box center [854, 321] width 286 height 20
click at [951, 270] on td "29" at bounding box center [951, 272] width 20 height 20
type input "[DATE]"
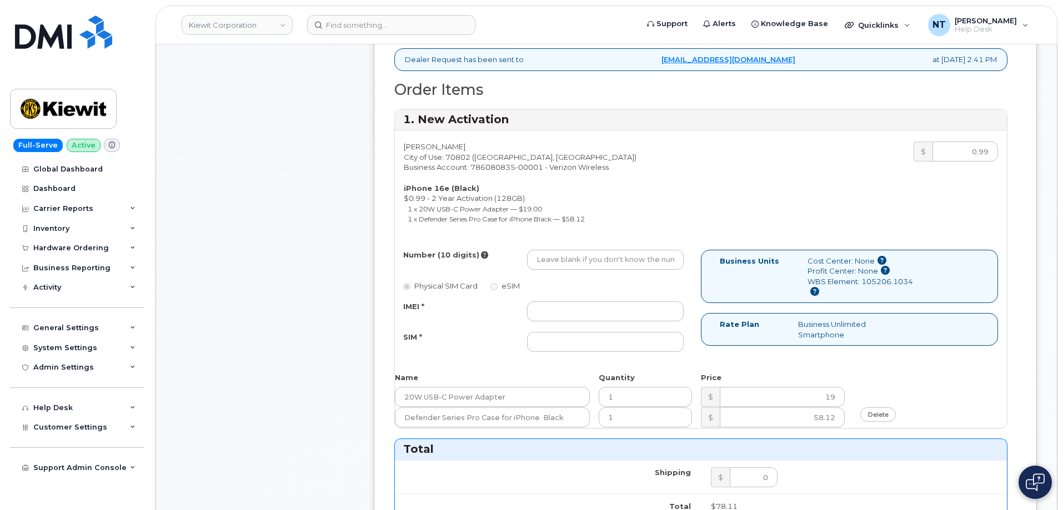
scroll to position [444, 0]
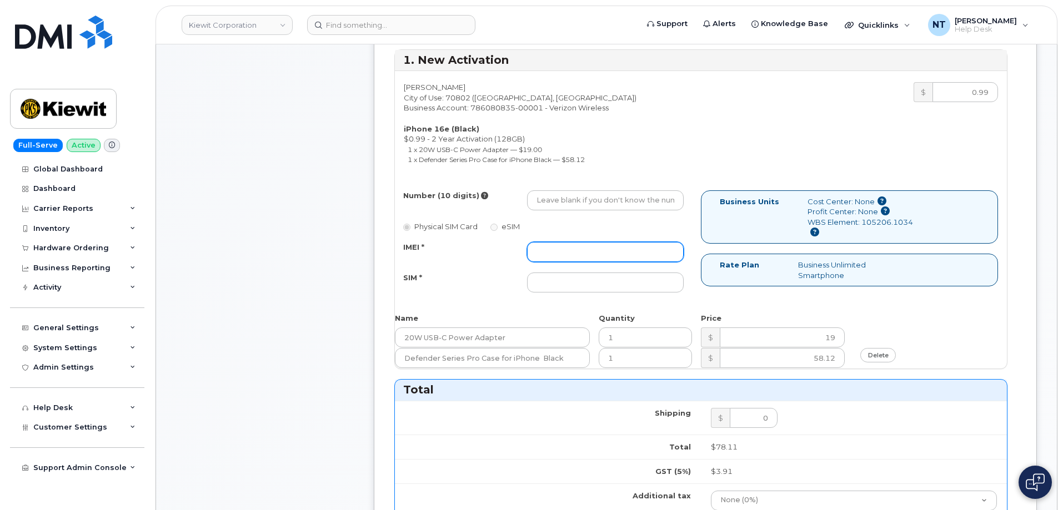
click at [569, 253] on input "IMEI *" at bounding box center [605, 252] width 157 height 20
paste input "354566764014413"
type input "354566764014413"
click at [612, 294] on div "Number (10 digits) Physical SIM Card eSIM IMEI * 354566764014413 SIM *" at bounding box center [548, 246] width 306 height 112
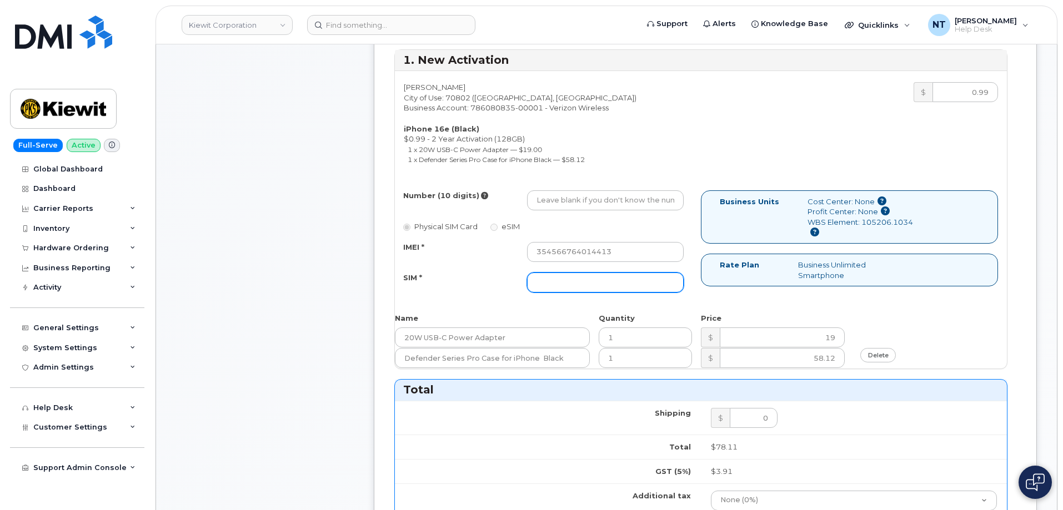
click at [609, 286] on input "SIM *" at bounding box center [605, 283] width 157 height 20
paste input "89043052010008889625001308338445"
type input "89043052010008889625001308338445"
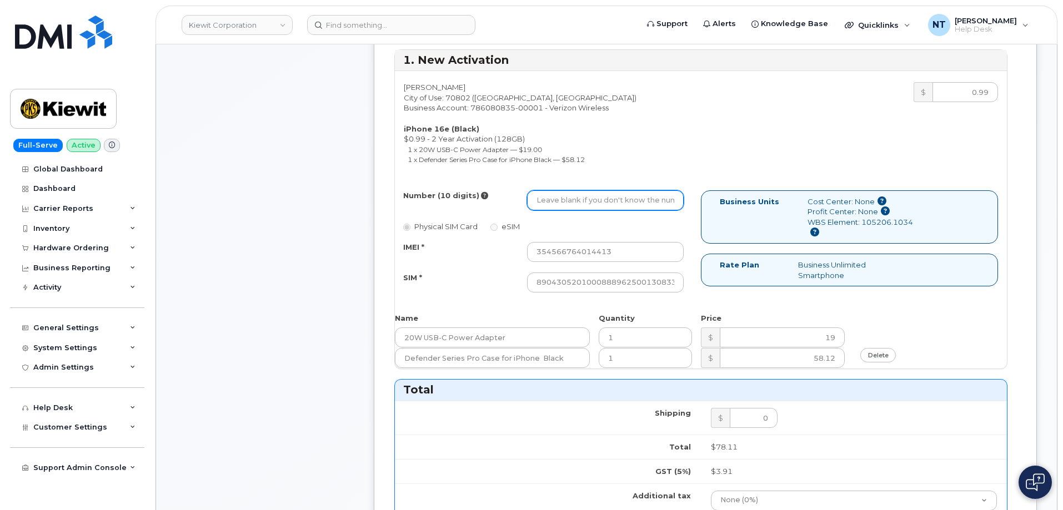
click at [555, 201] on input "Number (10 digits)" at bounding box center [605, 200] width 157 height 20
paste input "[PHONE_NUMBER]"
click at [572, 203] on input "225-678-2182" at bounding box center [605, 200] width 157 height 20
drag, startPoint x: 551, startPoint y: 202, endPoint x: 565, endPoint y: 204, distance: 13.5
click at [565, 204] on input "2256782182" at bounding box center [605, 200] width 157 height 20
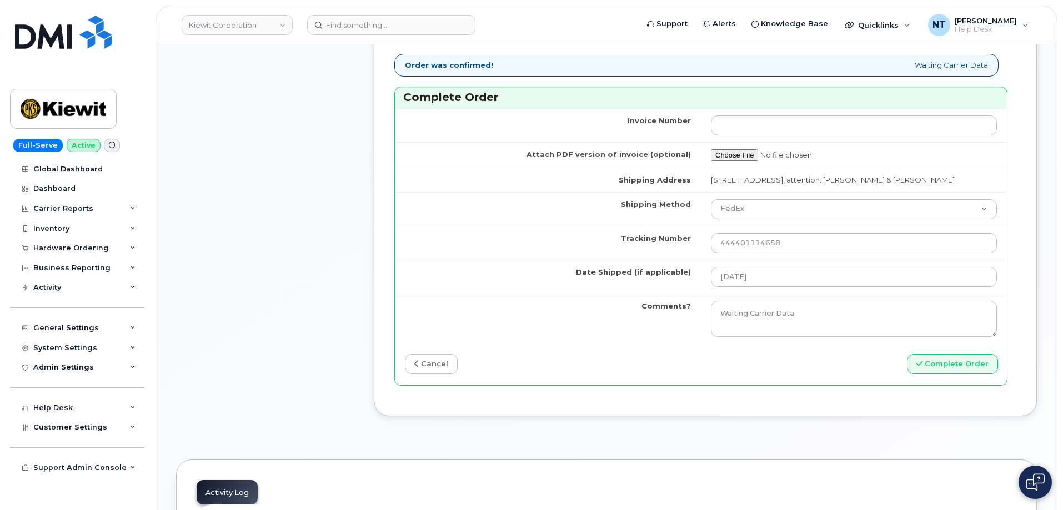
scroll to position [1055, 0]
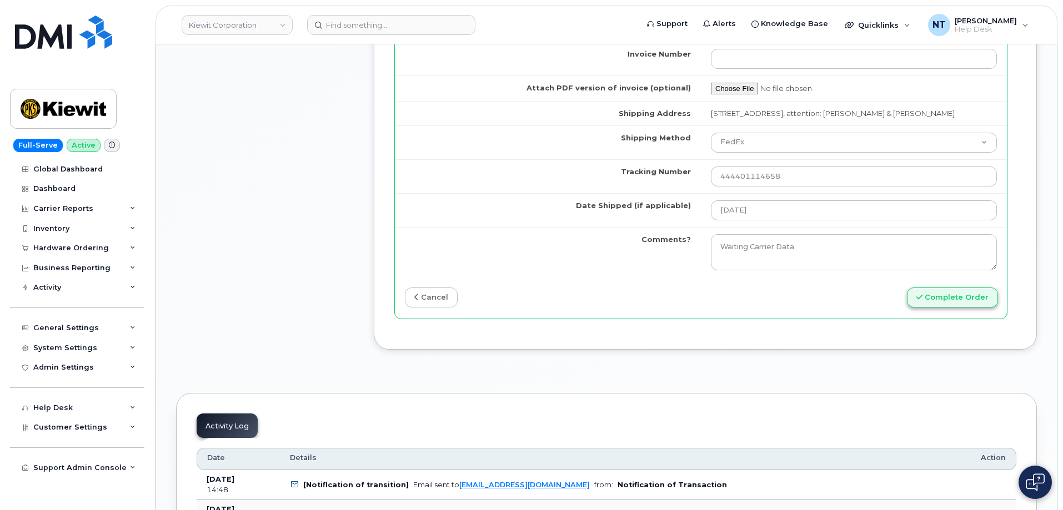
type input "2256782182"
click at [964, 304] on button "Complete Order" at bounding box center [952, 298] width 91 height 21
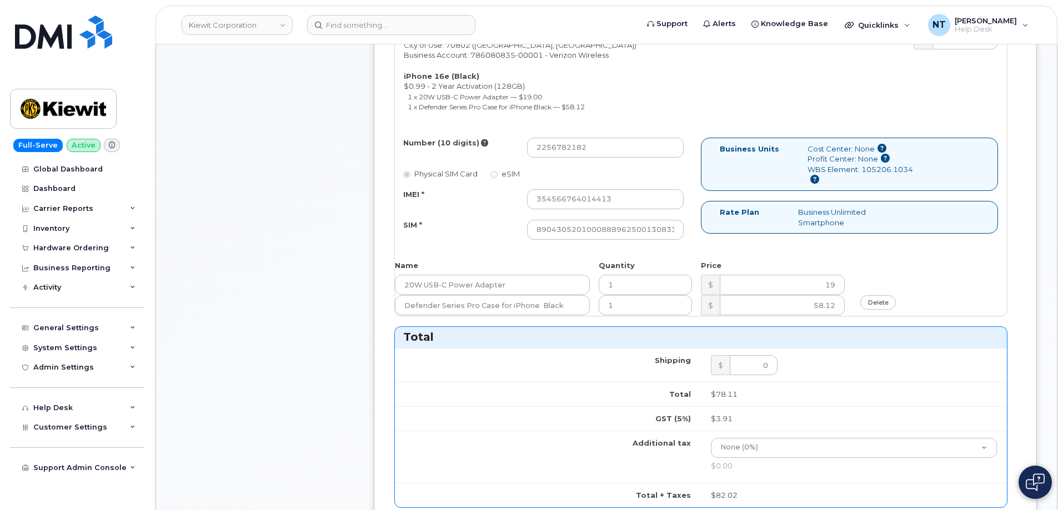
scroll to position [444, 0]
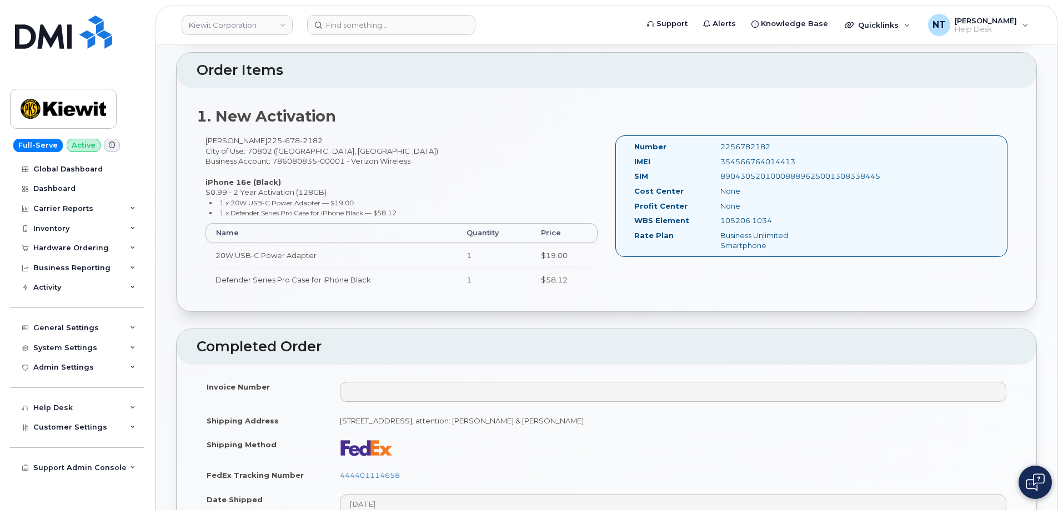
scroll to position [333, 0]
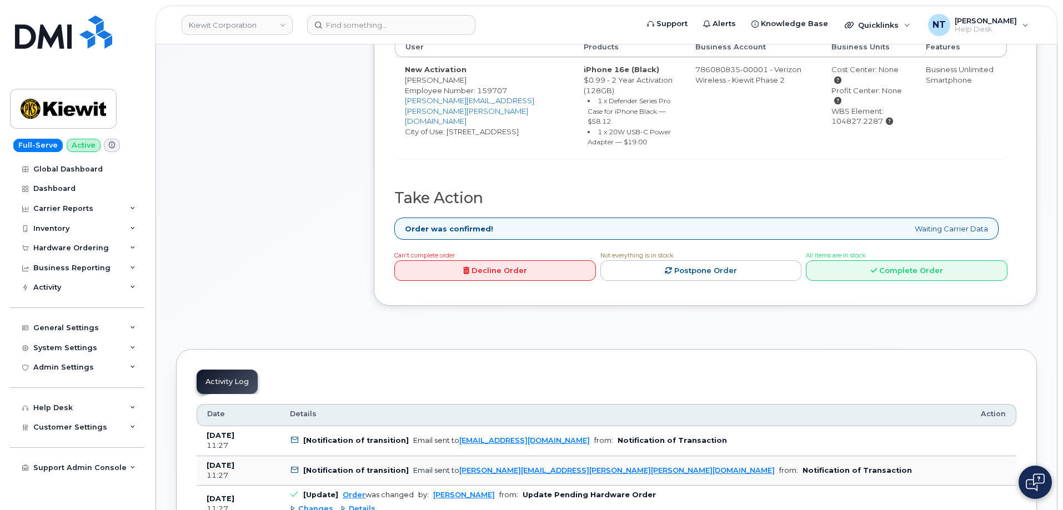
scroll to position [500, 0]
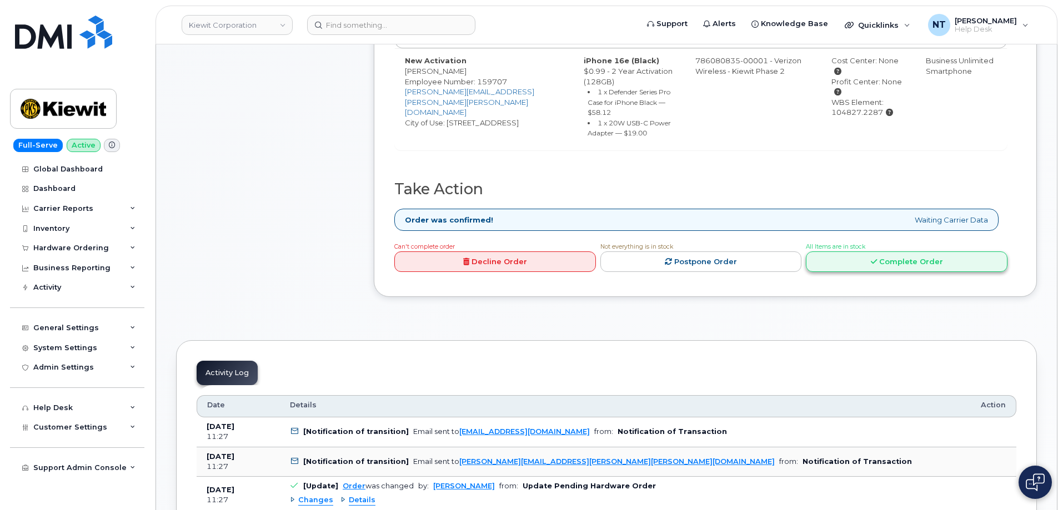
click at [896, 268] on link "Complete Order" at bounding box center [907, 262] width 202 height 21
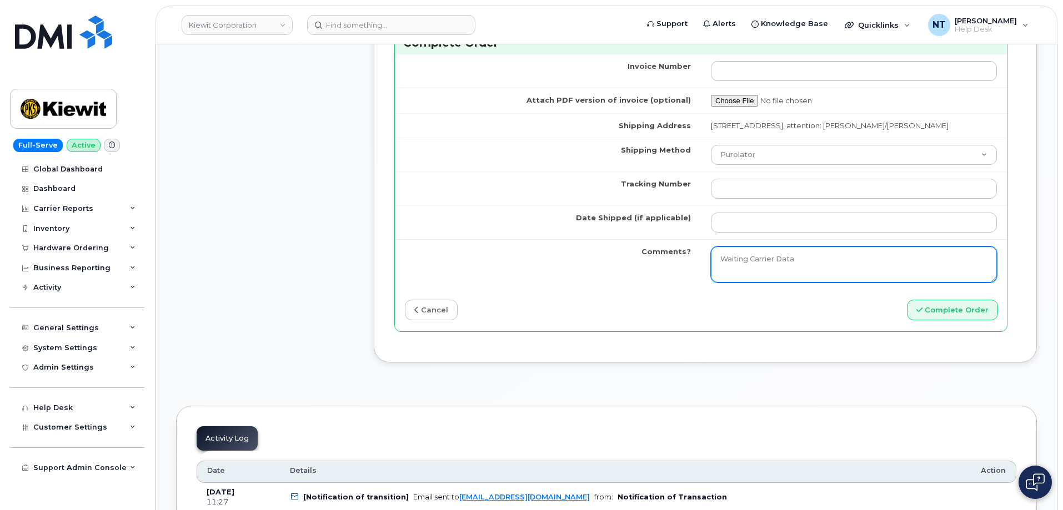
scroll to position [1110, 0]
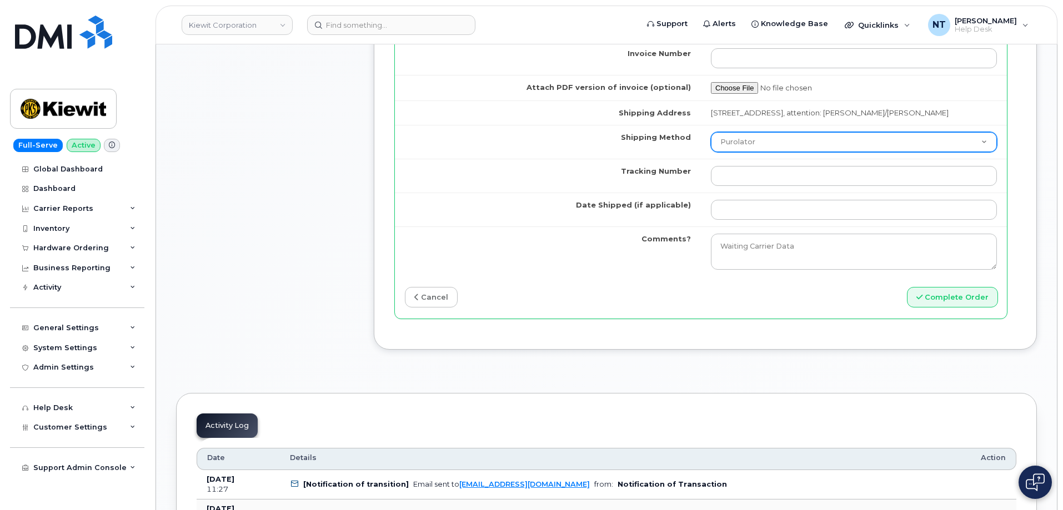
click at [774, 144] on select "Purolator UPS FedEx Canada Post Courier Other Drop Off Pick Up" at bounding box center [854, 142] width 286 height 20
select select "FedEx"
click at [711, 132] on select "Purolator UPS FedEx Canada Post Courier Other Drop Off Pick Up" at bounding box center [854, 142] width 286 height 20
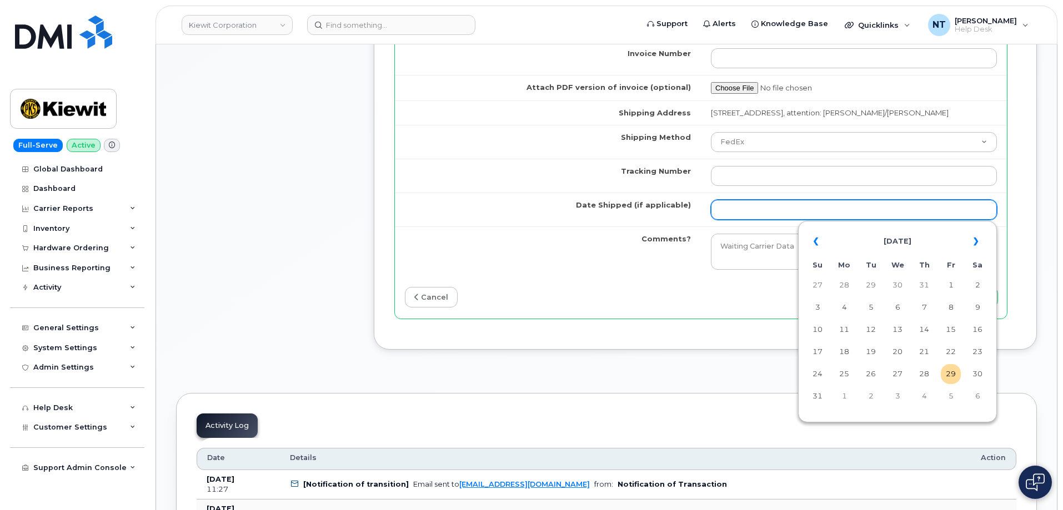
drag, startPoint x: 750, startPoint y: 205, endPoint x: 779, endPoint y: 202, distance: 29.7
click at [750, 205] on input "Date Shipped (if applicable)" at bounding box center [854, 210] width 286 height 20
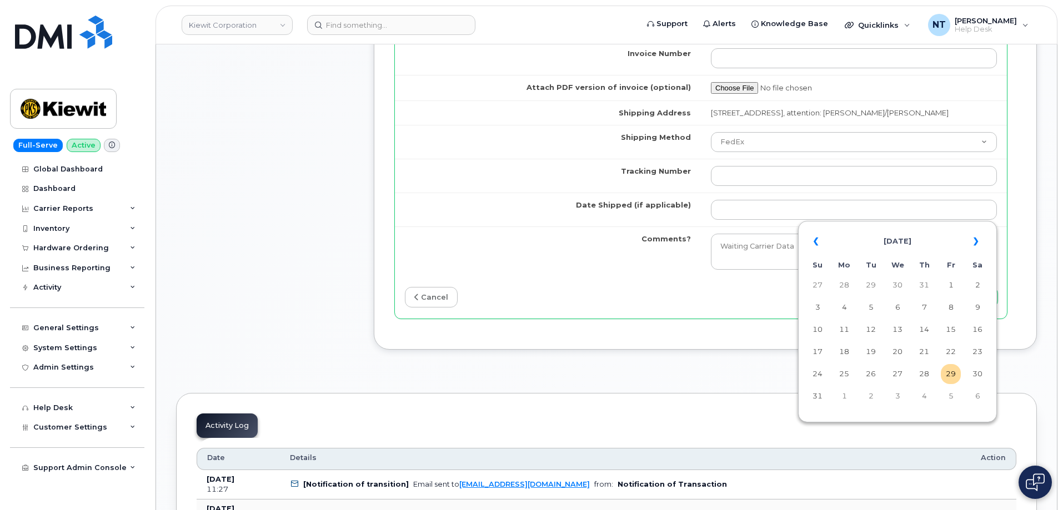
click at [953, 374] on td "29" at bounding box center [951, 374] width 20 height 20
type input "[DATE]"
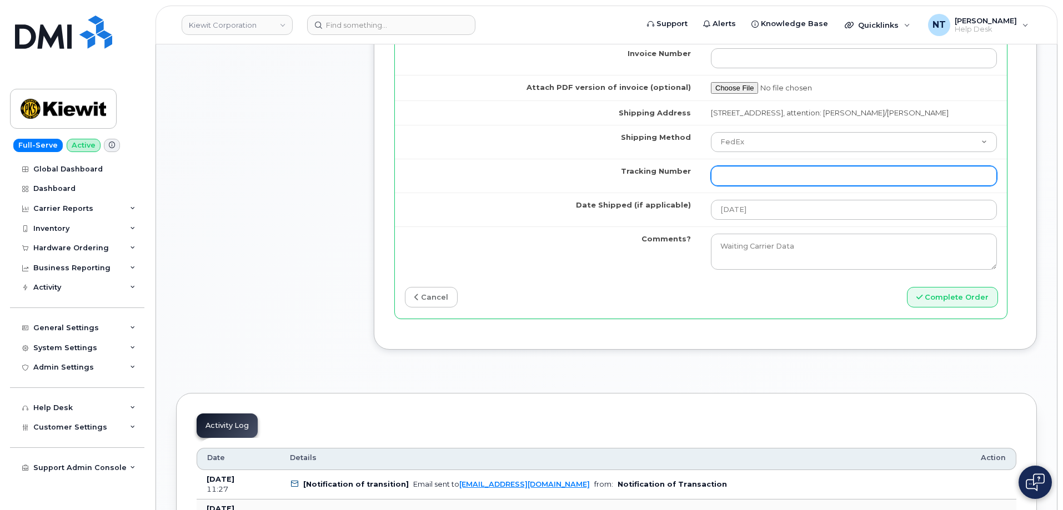
click at [749, 176] on input "Tracking Number" at bounding box center [854, 176] width 286 height 20
paste input "444401114669"
type input "444401114669"
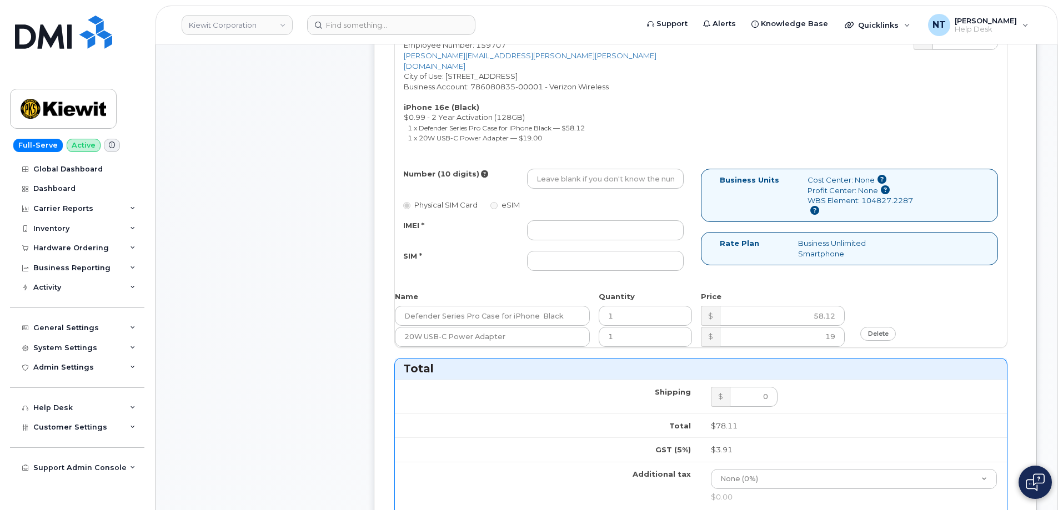
scroll to position [500, 0]
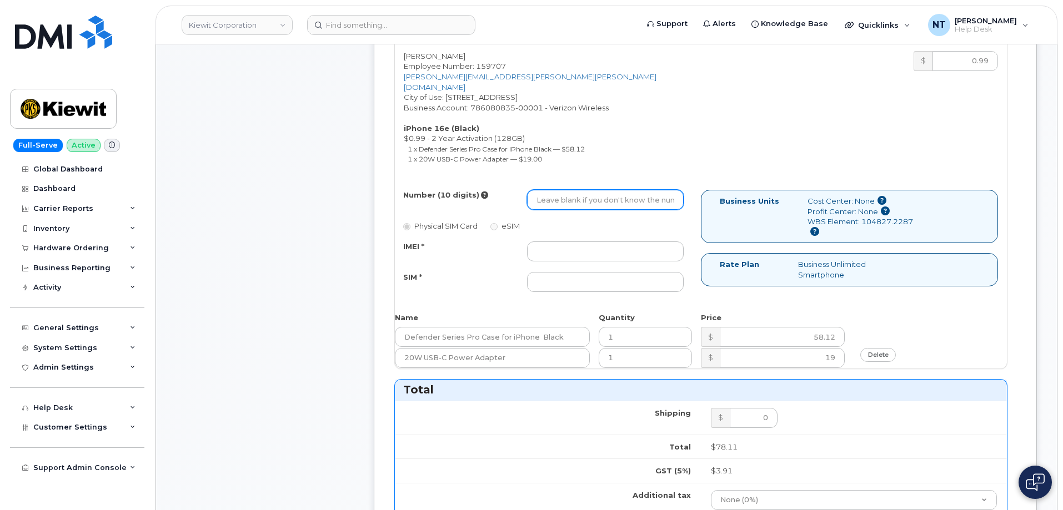
click at [573, 190] on input "Number (10 digits)" at bounding box center [605, 200] width 157 height 20
paste input "442-271-9294"
click at [570, 190] on input "442-271-9294" at bounding box center [605, 200] width 157 height 20
drag, startPoint x: 553, startPoint y: 193, endPoint x: 566, endPoint y: 194, distance: 12.9
click at [566, 194] on input "4422719294" at bounding box center [605, 200] width 157 height 20
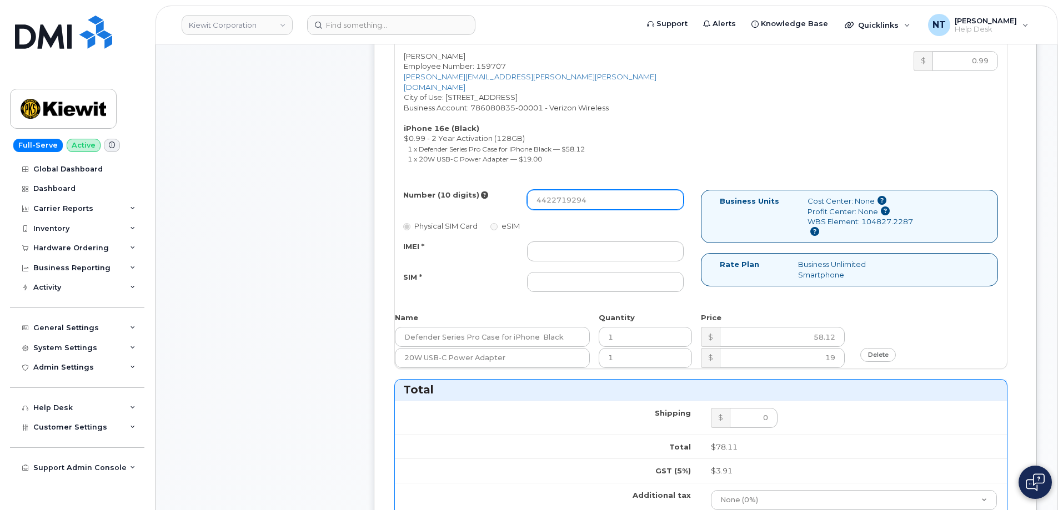
type input "4422719294"
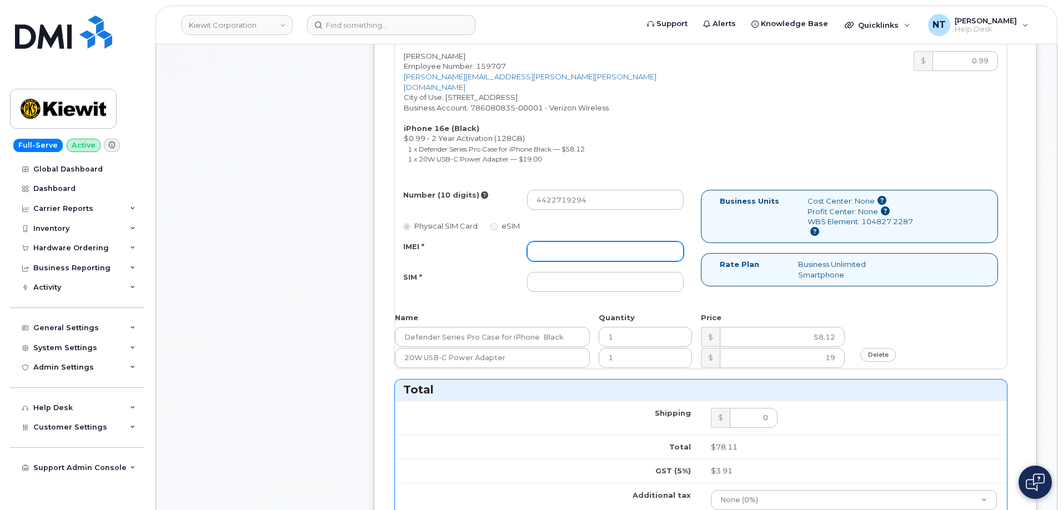
click at [591, 248] on input "IMEI *" at bounding box center [605, 252] width 157 height 20
paste input "354566764270742"
type input "354566764270742"
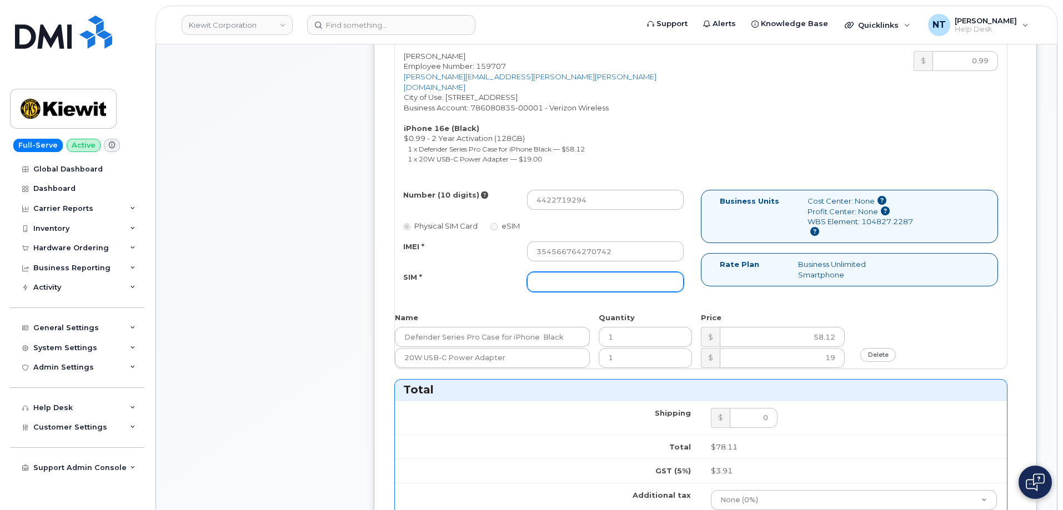
click at [590, 274] on input "SIM *" at bounding box center [605, 282] width 157 height 20
paste input "89043052010008889625010778767575"
type input "89043052010008889625010778767575"
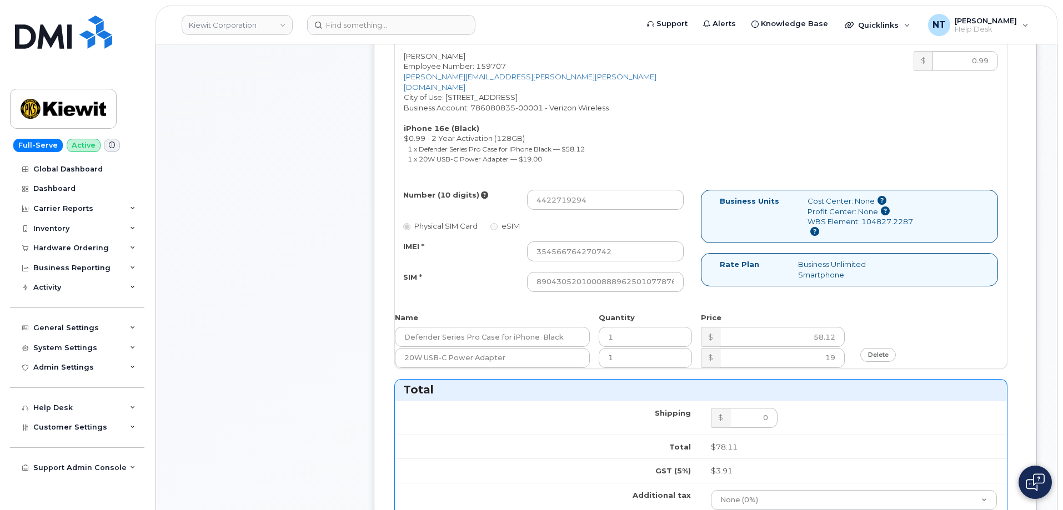
click at [259, 274] on div "Comments Leave Comment" at bounding box center [265, 346] width 178 height 1260
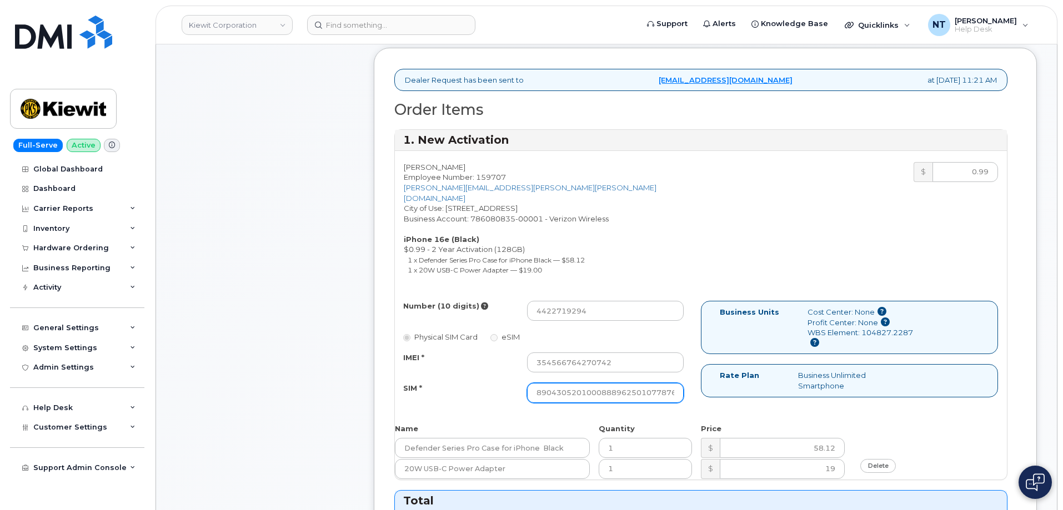
scroll to position [0, 22]
drag, startPoint x: 604, startPoint y: 390, endPoint x: 711, endPoint y: 395, distance: 106.7
click at [711, 395] on div "Number (10 digits) 4422719294 Physical SIM Card eSIM IMEI * 354566764270742 SIM…" at bounding box center [701, 357] width 612 height 112
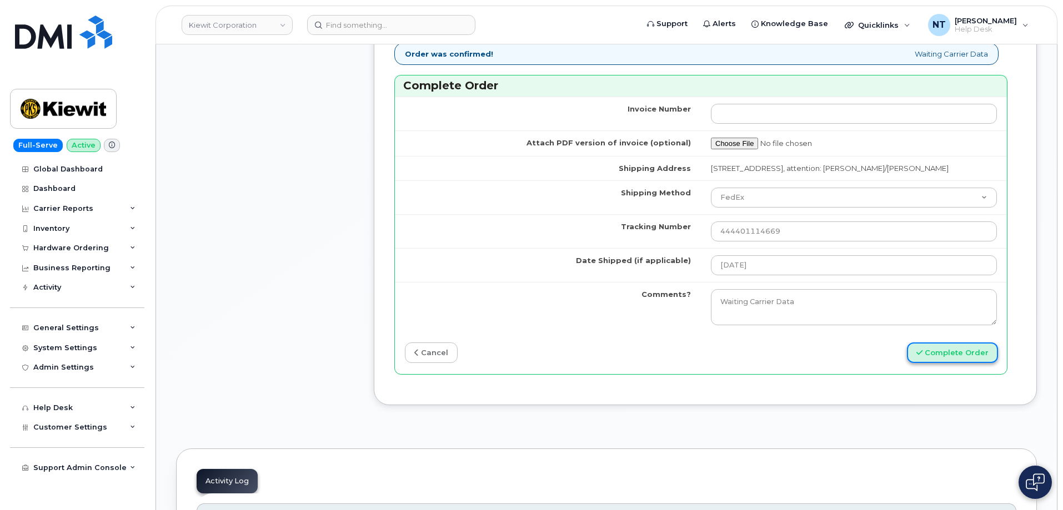
scroll to position [0, 0]
click at [939, 353] on button "Complete Order" at bounding box center [952, 353] width 91 height 21
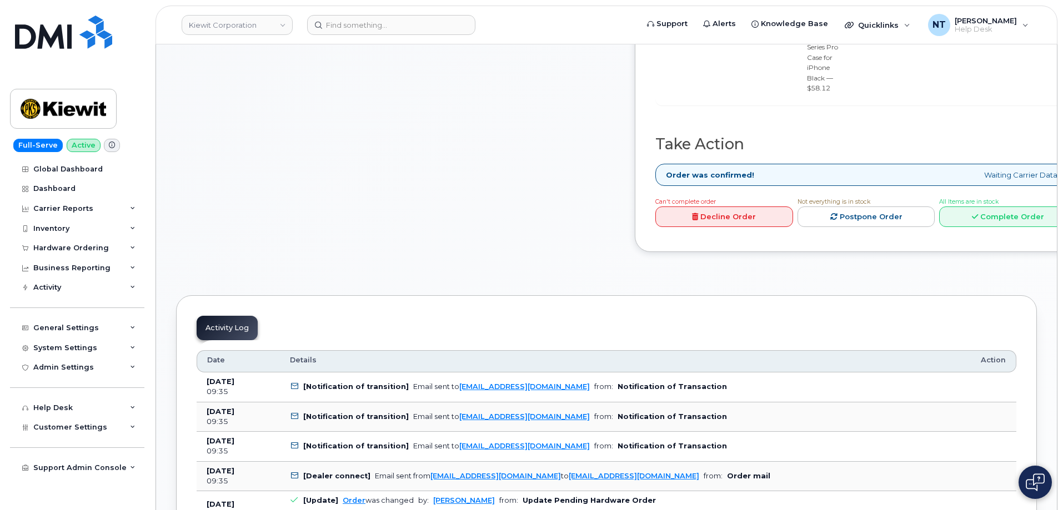
scroll to position [666, 0]
click at [1017, 225] on link "Complete Order" at bounding box center [1008, 215] width 138 height 21
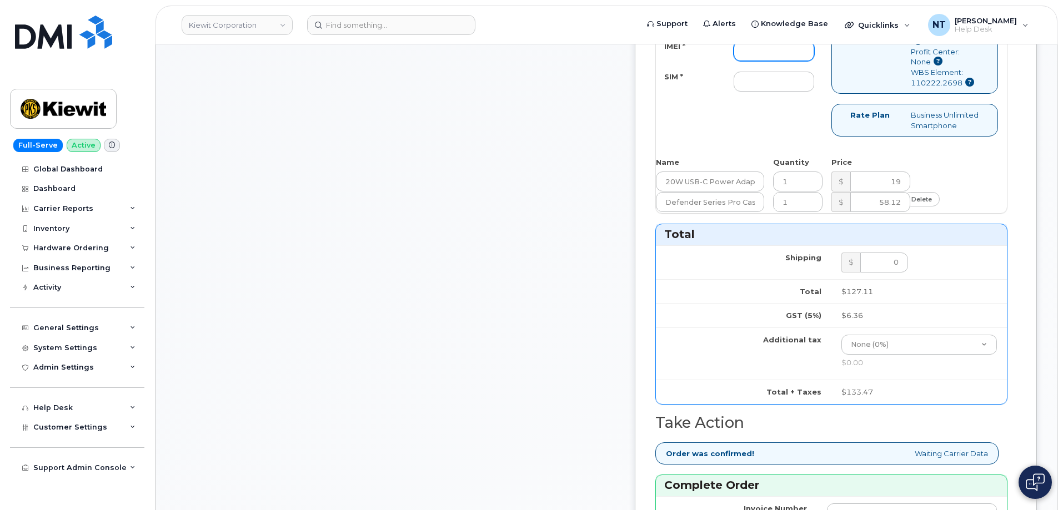
click at [811, 61] on input "IMEI *" at bounding box center [773, 51] width 81 height 20
paste input "355135959082137"
type input "355135959082137"
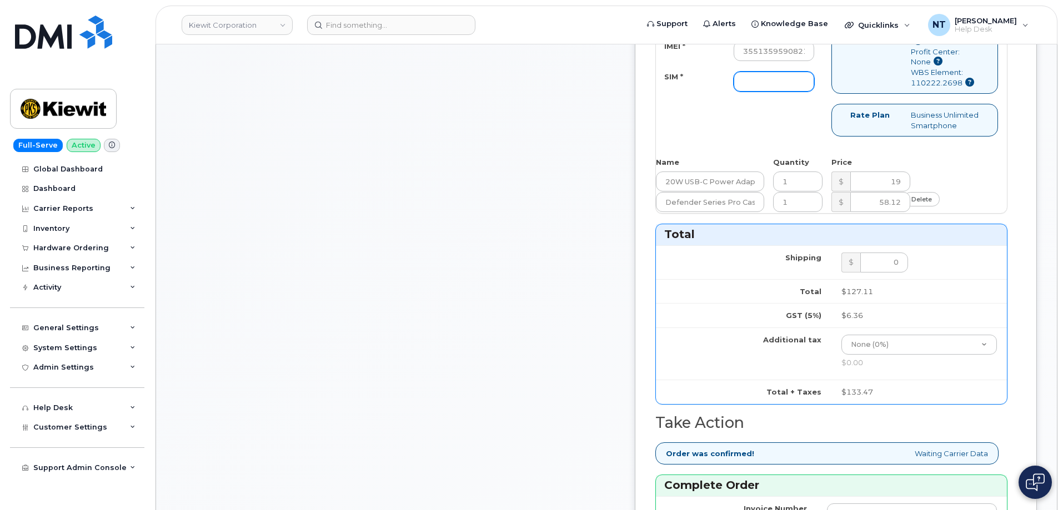
click at [802, 92] on input "SIM *" at bounding box center [773, 82] width 81 height 20
paste input "89049032007208888800208500883742"
type input "89049032007208888800208500883742"
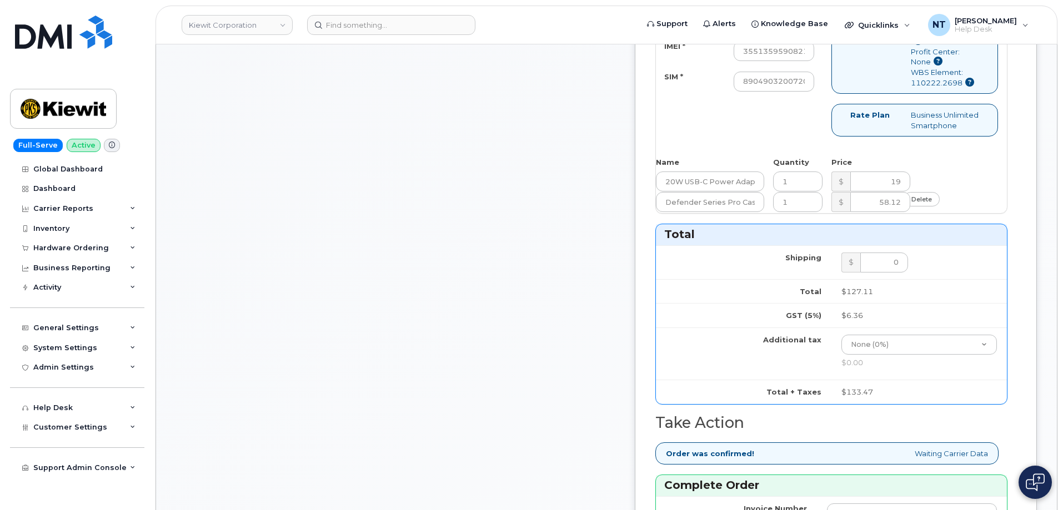
click at [504, 263] on div "Comments jhelwagen@dminc.com Thanks, WEEKS MARINE! Your order has been submitte…" at bounding box center [395, 195] width 439 height 1291
drag, startPoint x: 813, startPoint y: 145, endPoint x: 864, endPoint y: 145, distance: 51.1
click at [864, 145] on div "Physical SIM Card eSIM IMEI * 355135959082137 SIM * 890490320072088888002085008…" at bounding box center [831, 83] width 351 height 127
click at [779, 147] on div "Physical SIM Card eSIM IMEI * 355135959082137 SIM * 890490320072088888002085008…" at bounding box center [831, 83] width 351 height 127
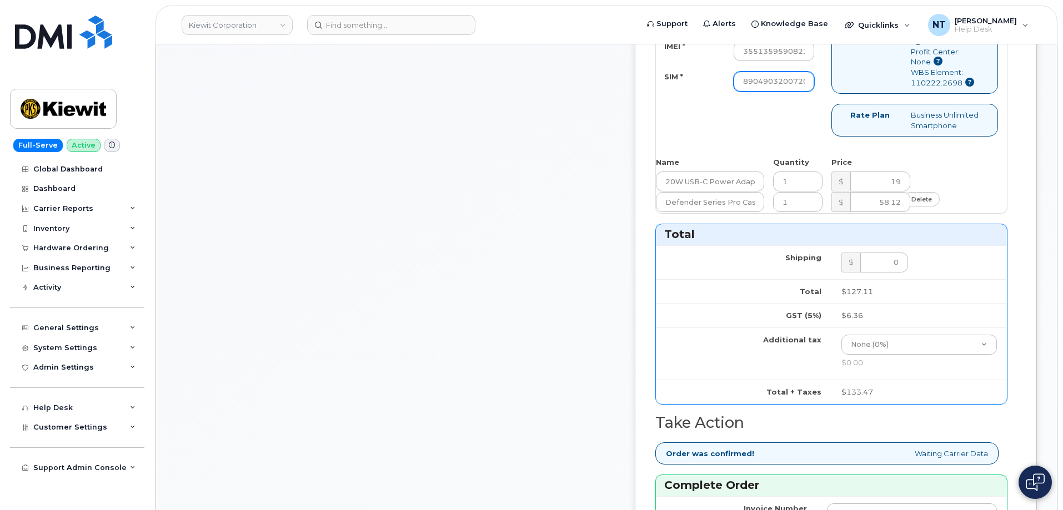
scroll to position [0, 110]
drag, startPoint x: 808, startPoint y: 170, endPoint x: 872, endPoint y: 177, distance: 63.7
click at [872, 147] on div "Physical SIM Card eSIM IMEI * 355135959082137 SIM * 890490320072088888002085008…" at bounding box center [831, 83] width 351 height 127
click at [813, 147] on div "Physical SIM Card eSIM IMEI * 355135959082137 SIM * 890490320072088888002085008…" at bounding box center [831, 83] width 351 height 127
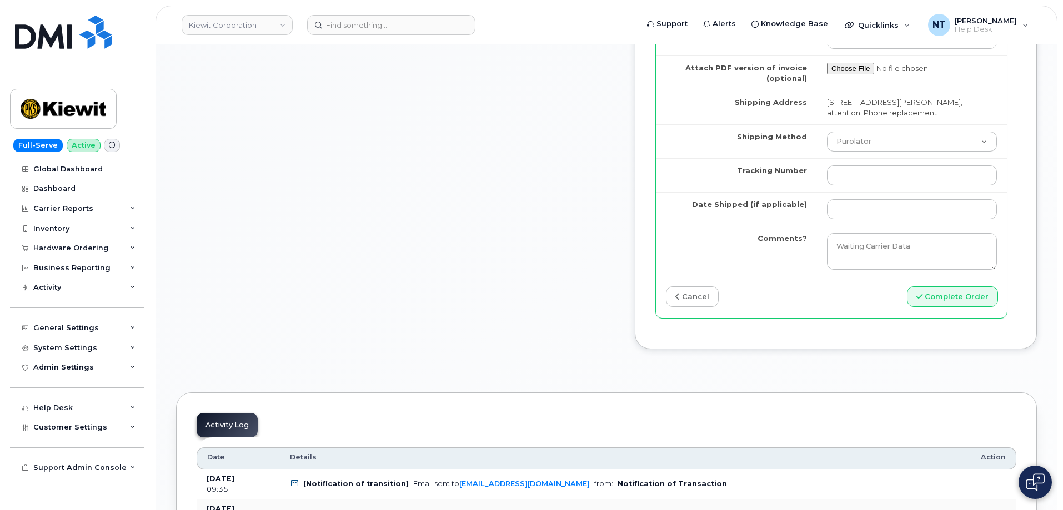
scroll to position [1166, 0]
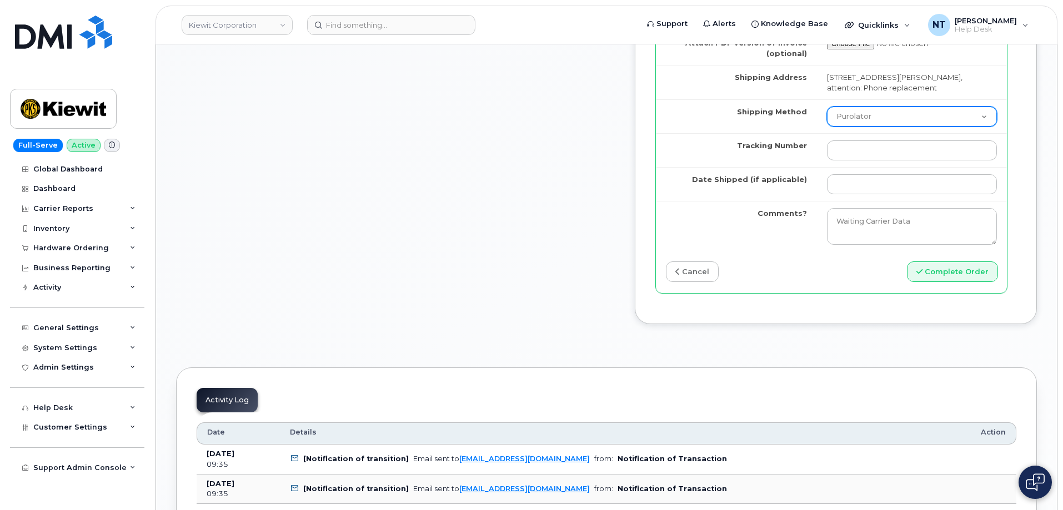
click at [873, 127] on select "Purolator UPS FedEx Canada Post Courier Other Drop Off Pick Up" at bounding box center [912, 117] width 170 height 20
select select "FedEx"
click at [827, 127] on select "Purolator UPS FedEx Canada Post Courier Other Drop Off Pick Up" at bounding box center [912, 117] width 170 height 20
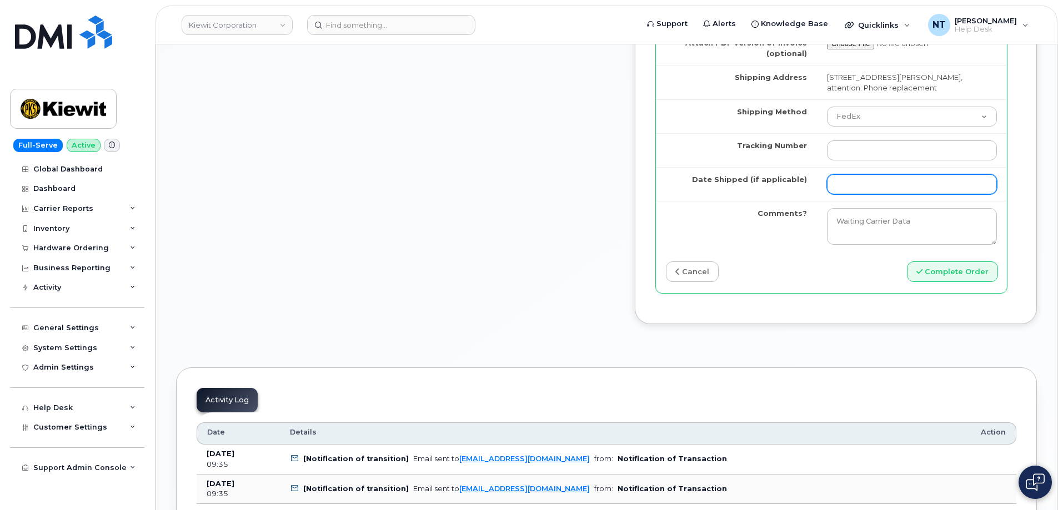
click at [866, 194] on input "Date Shipped (if applicable)" at bounding box center [912, 184] width 170 height 20
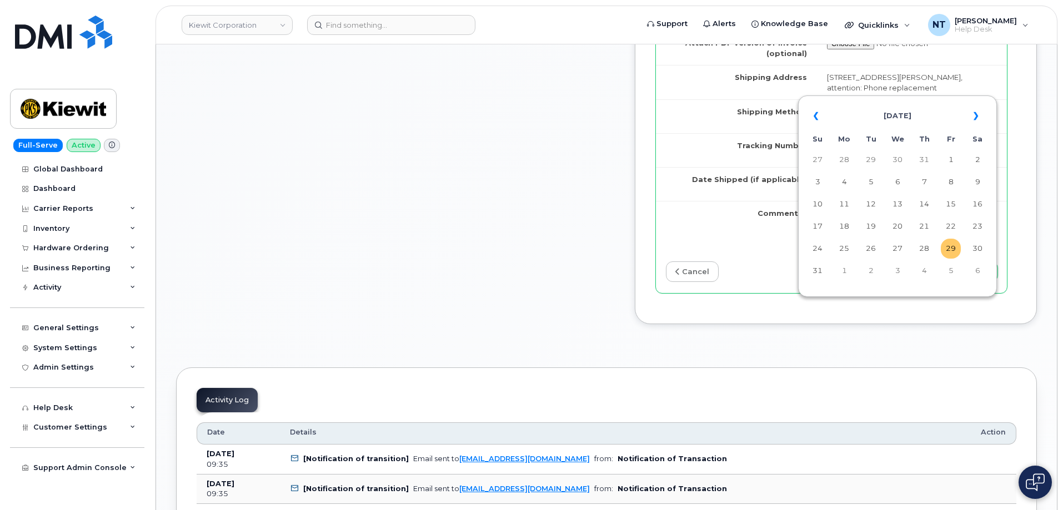
click at [953, 249] on td "29" at bounding box center [951, 249] width 20 height 20
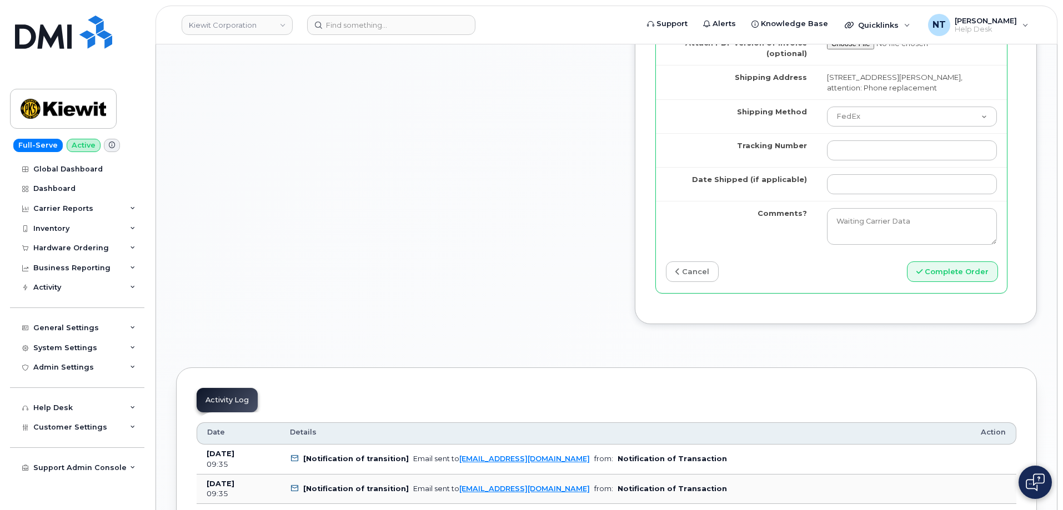
type input "[DATE]"
click at [862, 160] on input "Tracking Number" at bounding box center [912, 150] width 170 height 20
paste input "444401114670"
type input "444401114670"
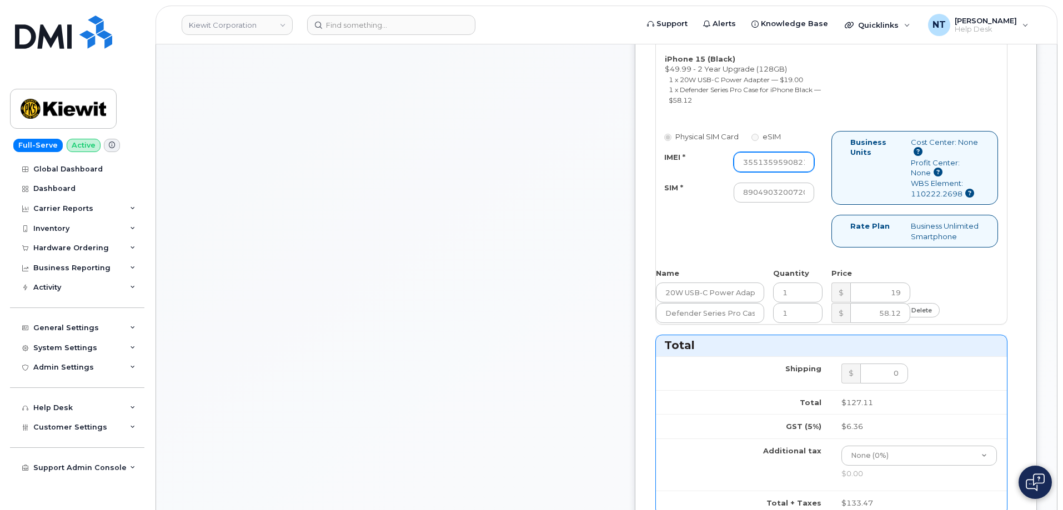
scroll to position [0, 26]
drag, startPoint x: 809, startPoint y: 254, endPoint x: 850, endPoint y: 258, distance: 40.8
click at [831, 213] on div "Physical SIM Card eSIM IMEI * 355135959082137 SIM * 890490320072088888002085008…" at bounding box center [743, 172] width 175 height 82
drag, startPoint x: 796, startPoint y: 285, endPoint x: 857, endPoint y: 290, distance: 61.2
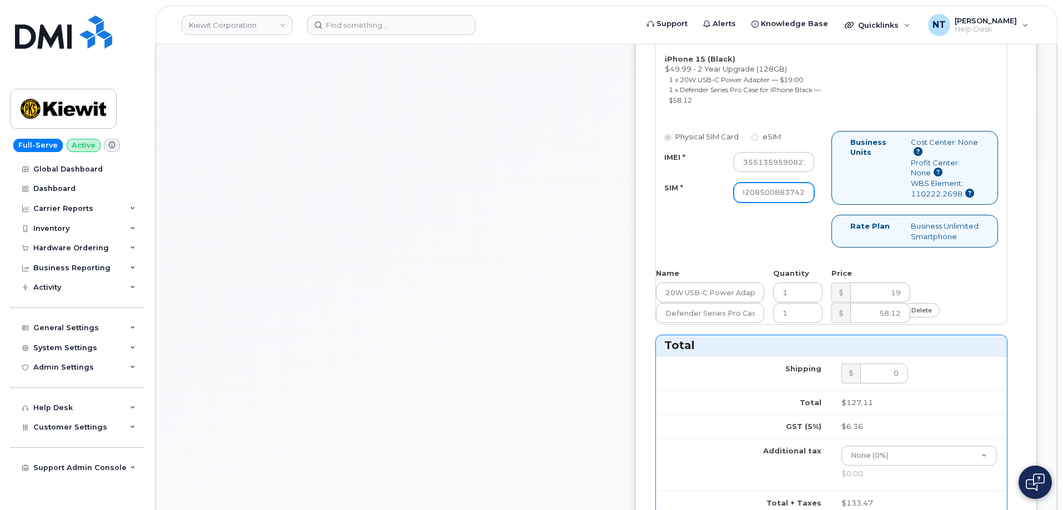
click at [857, 258] on div "Physical SIM Card eSIM IMEI * 355135959082137 SIM * 890490320072088888002085008…" at bounding box center [831, 194] width 351 height 127
click at [814, 172] on input "355135959082137" at bounding box center [773, 162] width 81 height 20
drag, startPoint x: 812, startPoint y: 254, endPoint x: 881, endPoint y: 263, distance: 69.4
click at [881, 258] on div "Physical SIM Card eSIM IMEI * 355135959082137 SIM * 890490320072088888002085008…" at bounding box center [831, 194] width 351 height 127
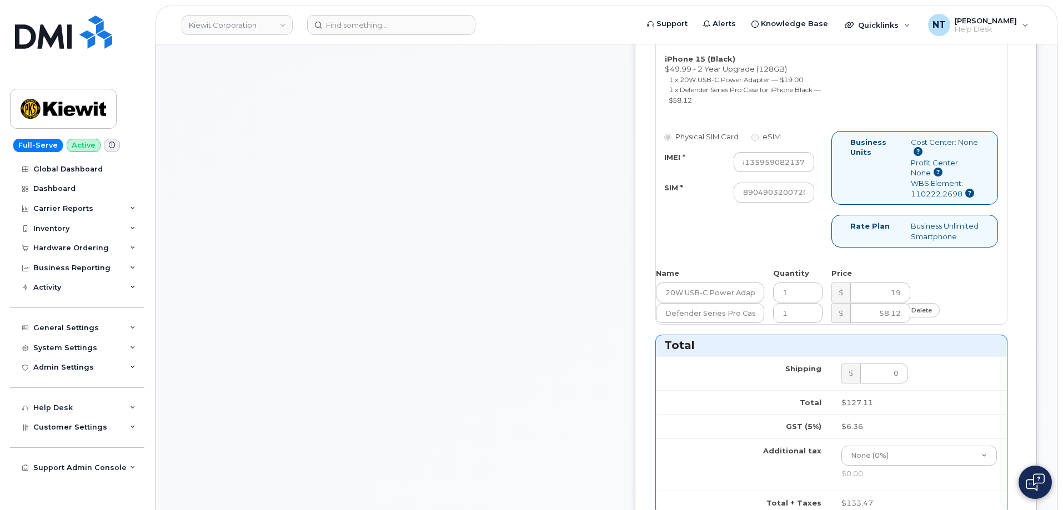
scroll to position [0, 0]
click at [803, 258] on div "Physical SIM Card eSIM IMEI * 355135959082137 SIM * 890490320072088888002085008…" at bounding box center [831, 194] width 351 height 127
drag, startPoint x: 788, startPoint y: 280, endPoint x: 887, endPoint y: 292, distance: 100.1
click at [887, 258] on div "Physical SIM Card eSIM IMEI * 355135959082137 SIM * 890490320072088888002085008…" at bounding box center [831, 194] width 351 height 127
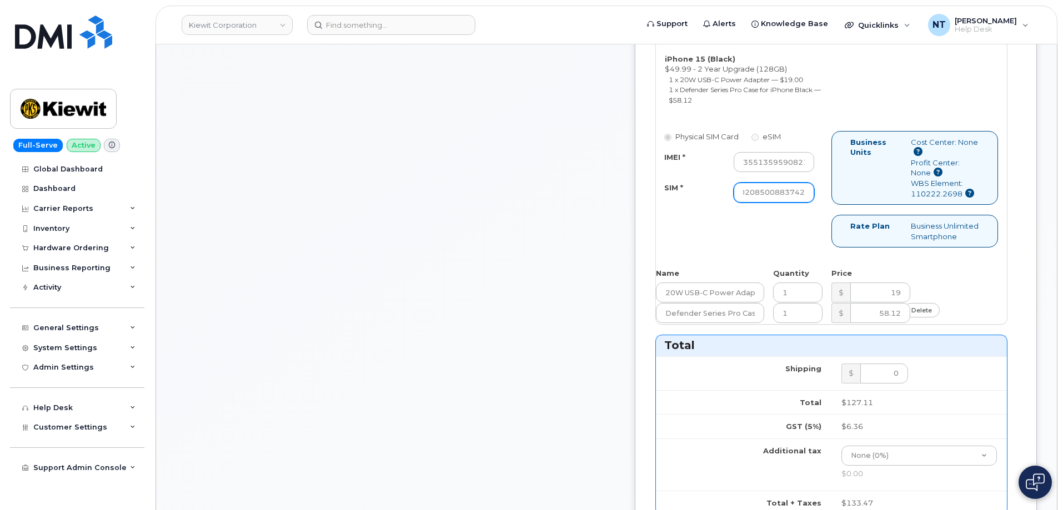
scroll to position [0, 0]
click at [803, 203] on input "89049032007208888800208500883742" at bounding box center [773, 193] width 81 height 20
drag, startPoint x: 803, startPoint y: 280, endPoint x: 881, endPoint y: 289, distance: 78.9
click at [881, 258] on div "Physical SIM Card eSIM IMEI * 355135959082137 SIM * 890490320072088888002085008…" at bounding box center [831, 194] width 351 height 127
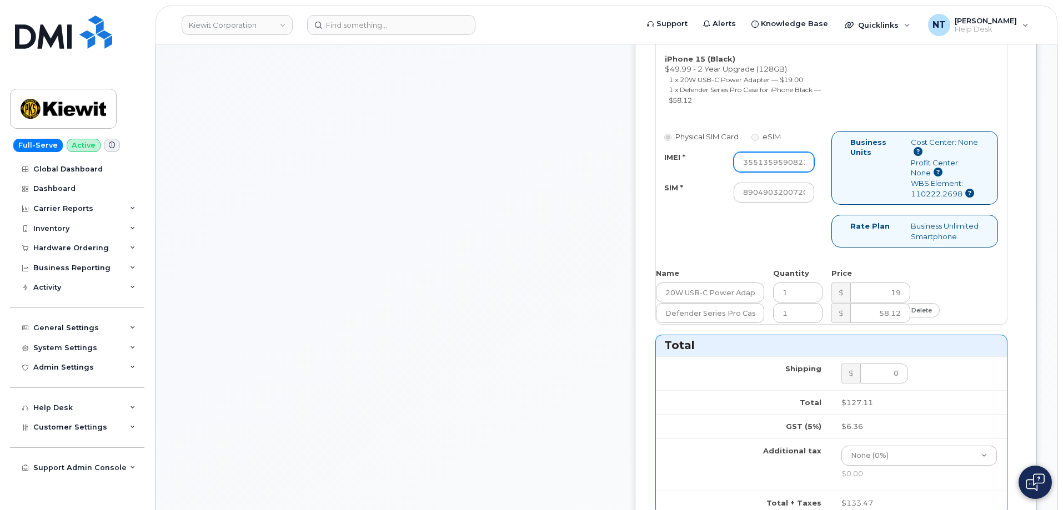
scroll to position [0, 26]
drag, startPoint x: 805, startPoint y: 258, endPoint x: 845, endPoint y: 262, distance: 40.8
click at [831, 213] on div "Physical SIM Card eSIM IMEI * 355135959082137 SIM * 890490320072088888002085008…" at bounding box center [743, 172] width 175 height 82
click at [615, 301] on div "Comments jhelwagen@dminc.com Thanks, WEEKS MARINE! Your order has been submitte…" at bounding box center [395, 306] width 439 height 1291
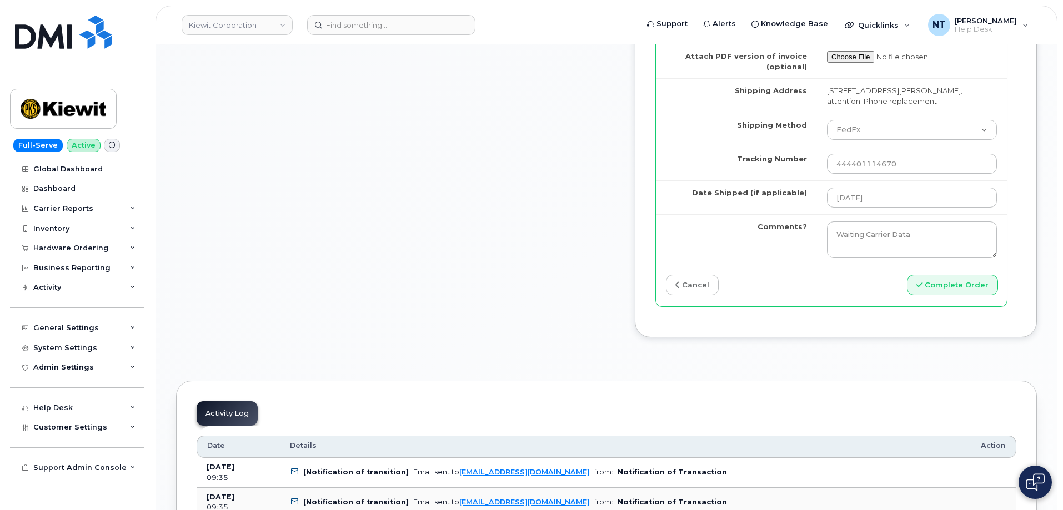
scroll to position [1166, 0]
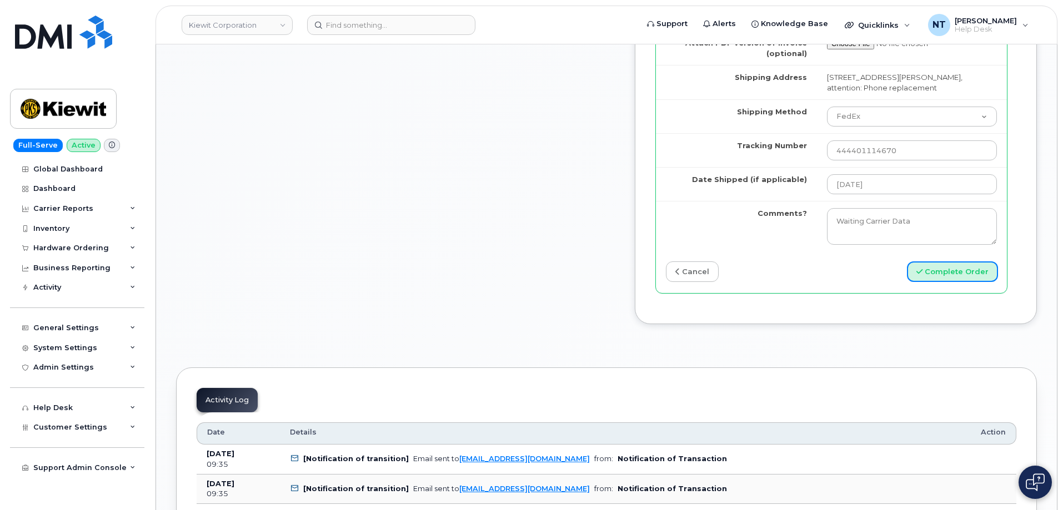
drag, startPoint x: 951, startPoint y: 405, endPoint x: 372, endPoint y: 178, distance: 622.0
click at [930, 282] on button "Complete Order" at bounding box center [952, 272] width 91 height 21
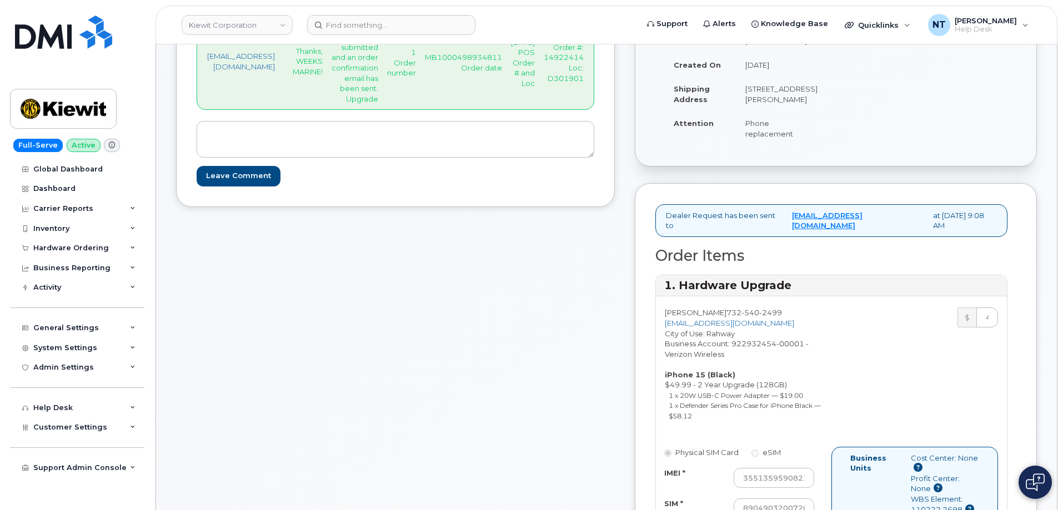
scroll to position [167, 0]
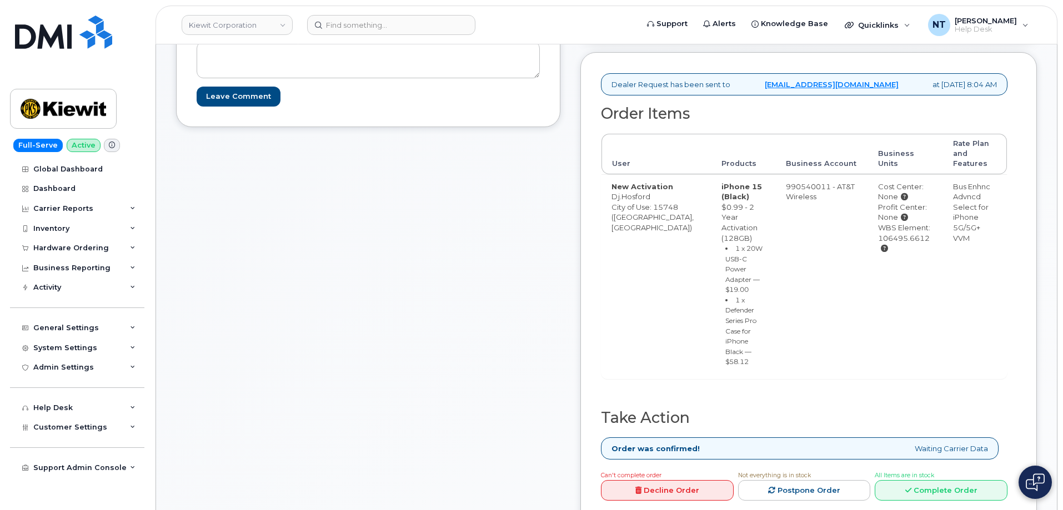
scroll to position [389, 0]
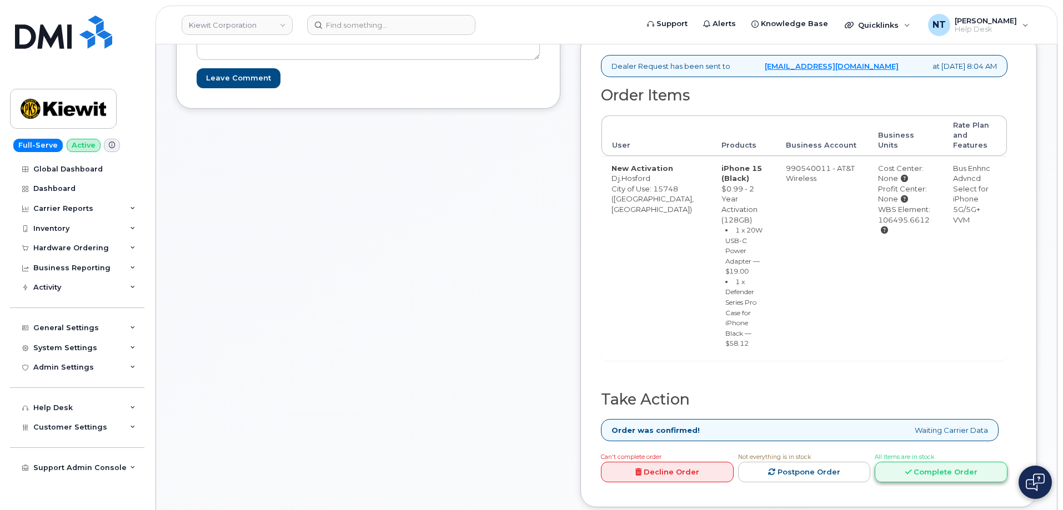
click at [948, 483] on link "Complete Order" at bounding box center [940, 472] width 133 height 21
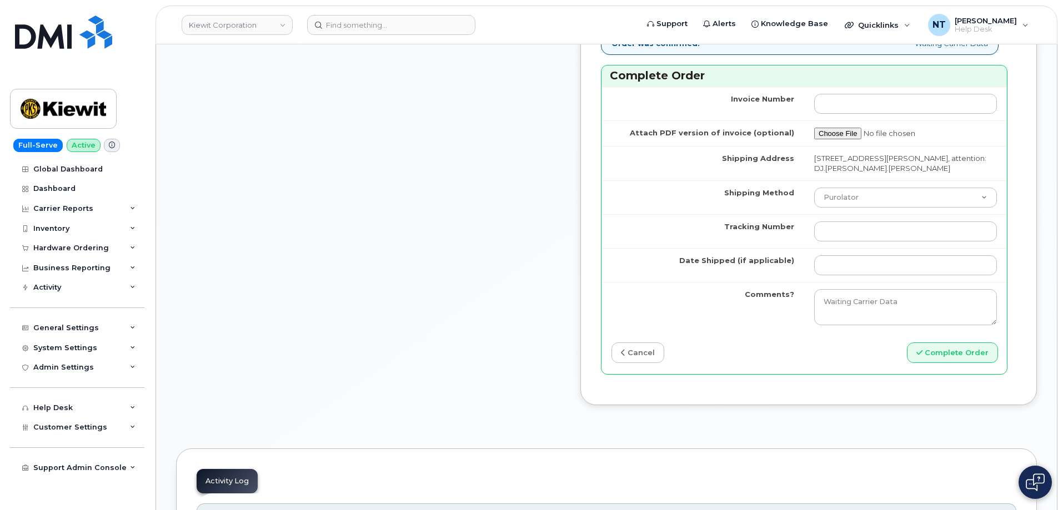
scroll to position [1055, 0]
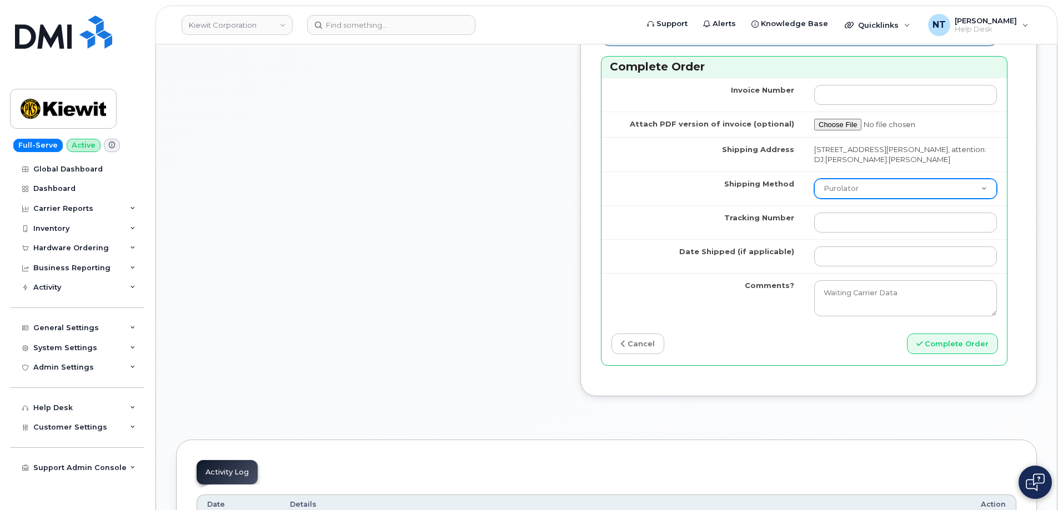
drag, startPoint x: 883, startPoint y: 278, endPoint x: 882, endPoint y: 285, distance: 7.2
click at [883, 199] on select "Purolator UPS FedEx Canada Post Courier Other Drop Off Pick Up" at bounding box center [905, 189] width 183 height 20
select select "FedEx"
click at [825, 199] on select "Purolator UPS FedEx Canada Post Courier Other Drop Off Pick Up" at bounding box center [905, 189] width 183 height 20
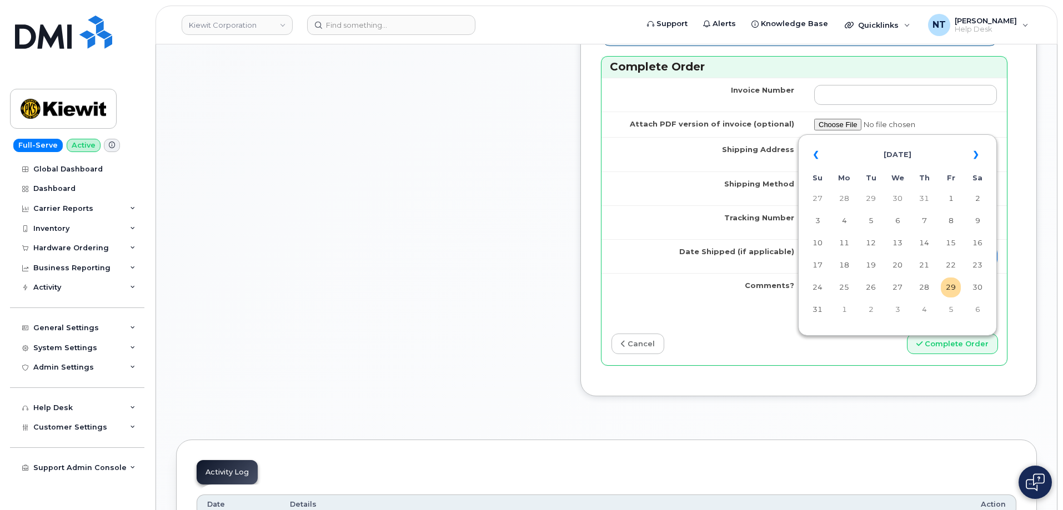
drag, startPoint x: 866, startPoint y: 344, endPoint x: 876, endPoint y: 349, distance: 10.7
click at [866, 267] on input "Date Shipped (if applicable)" at bounding box center [905, 257] width 183 height 20
click at [951, 290] on td "29" at bounding box center [951, 288] width 20 height 20
type input "[DATE]"
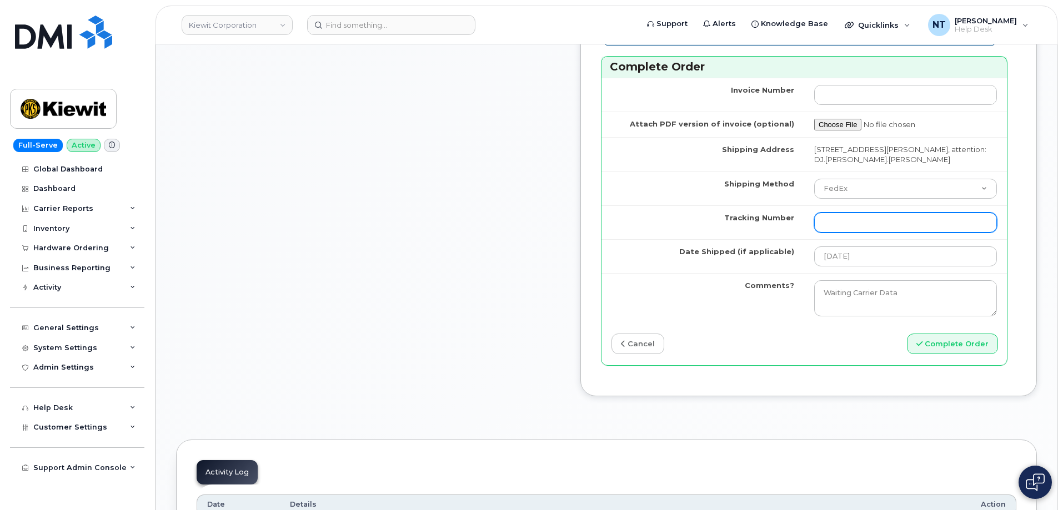
click at [843, 233] on input "Tracking Number" at bounding box center [905, 223] width 183 height 20
paste input "444401114717"
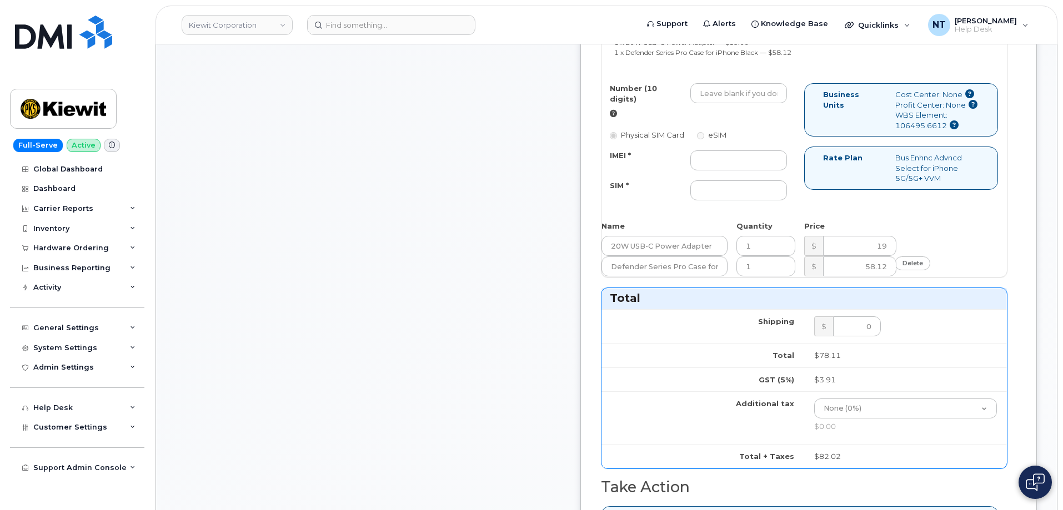
scroll to position [555, 0]
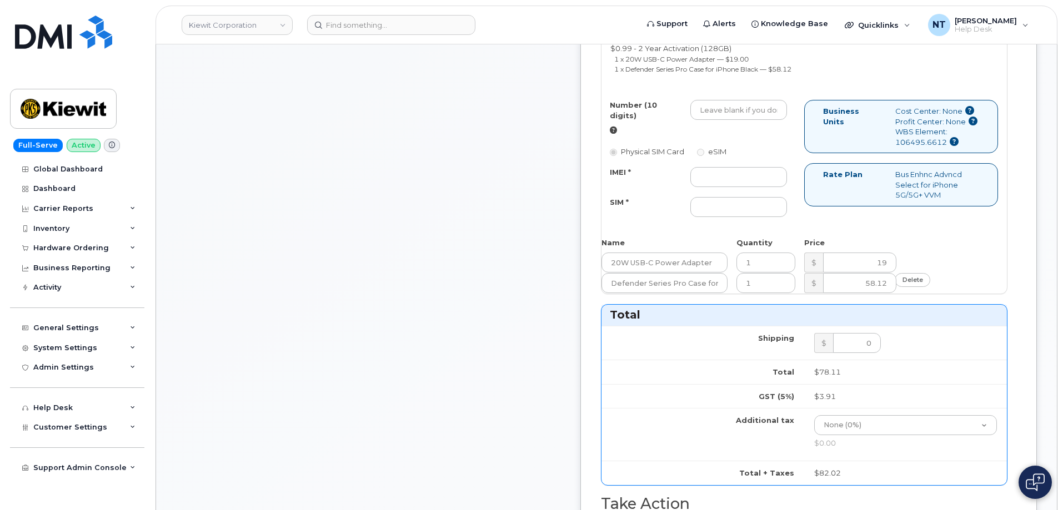
type input "444401114717"
click at [787, 187] on input "IMEI *" at bounding box center [738, 177] width 97 height 20
paste input "357491831479944"
drag, startPoint x: 815, startPoint y: 220, endPoint x: 670, endPoint y: 212, distance: 145.2
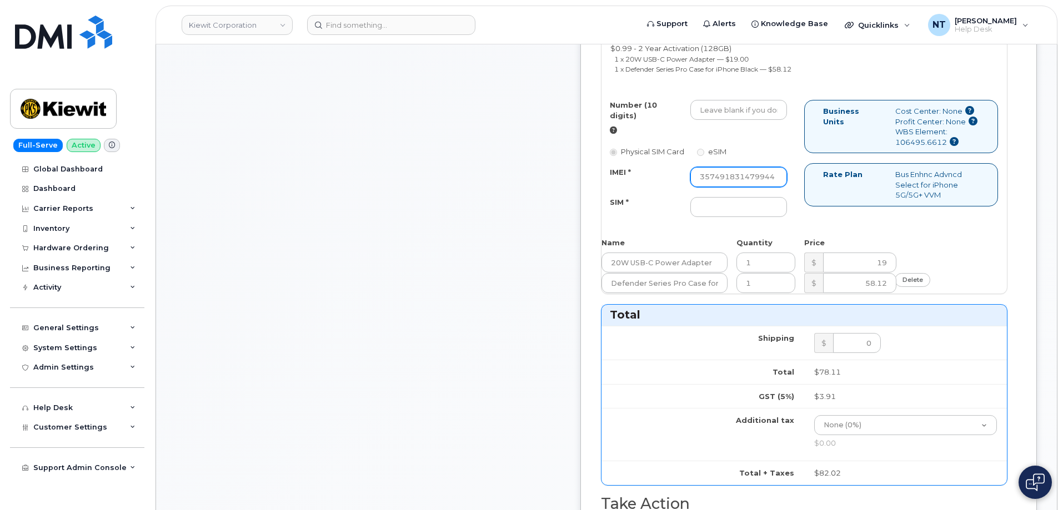
click at [670, 187] on div "IMEI * 357491831479944" at bounding box center [698, 177] width 194 height 20
click at [761, 187] on input "357491831479944" at bounding box center [738, 177] width 97 height 20
drag, startPoint x: 761, startPoint y: 218, endPoint x: 828, endPoint y: 228, distance: 67.8
click at [795, 187] on div "357491831479944" at bounding box center [738, 177] width 113 height 20
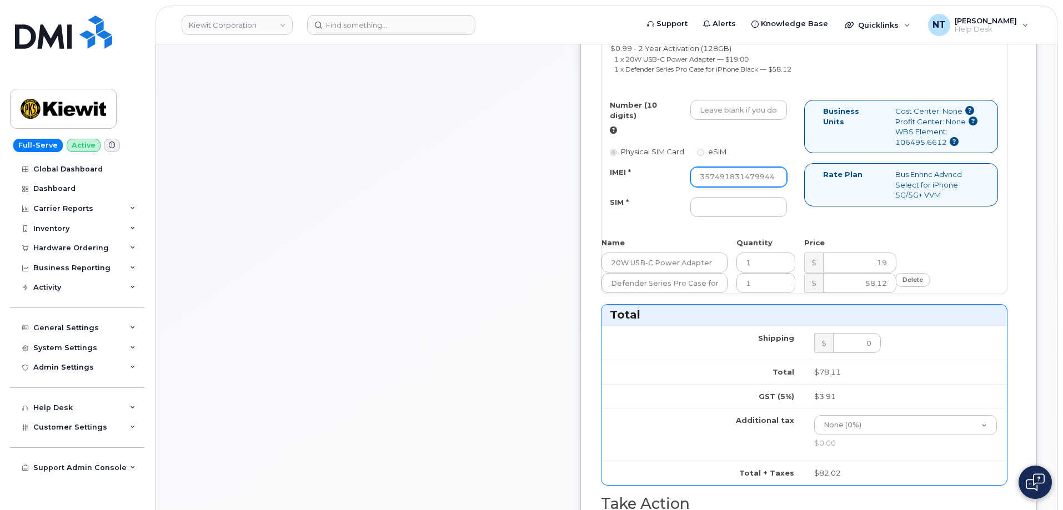
type input "357491831479944"
click at [774, 217] on input "SIM *" at bounding box center [738, 207] width 97 height 20
paste input "89049032007208888800208523489010"
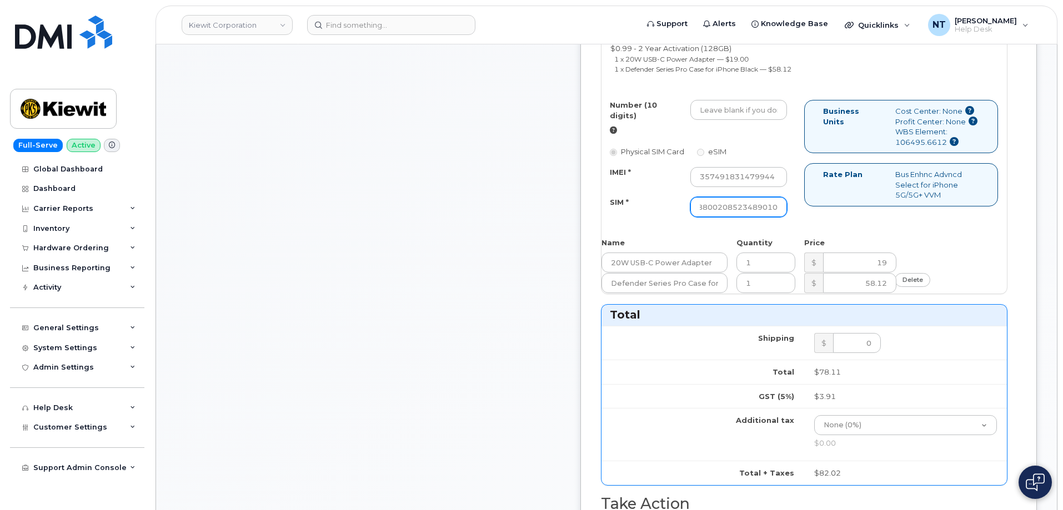
type input "89049032007208888800208523489010"
click at [762, 120] on input "Number (10 digits)" at bounding box center [738, 110] width 97 height 20
paste input "724-801-7175"
click at [787, 120] on input "724-801-7175" at bounding box center [738, 110] width 97 height 20
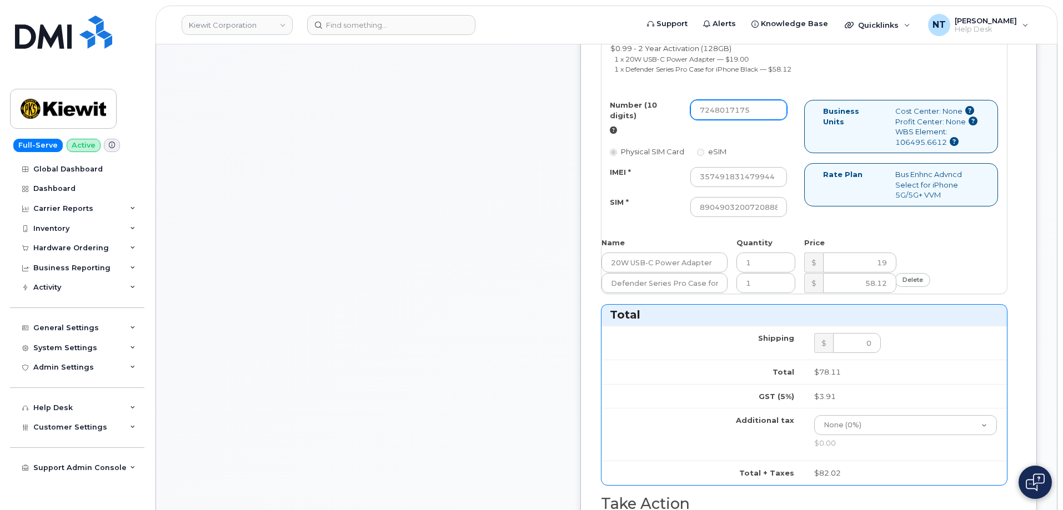
drag, startPoint x: 770, startPoint y: 152, endPoint x: 782, endPoint y: 155, distance: 12.1
click at [782, 120] on input "7248017175" at bounding box center [738, 110] width 97 height 20
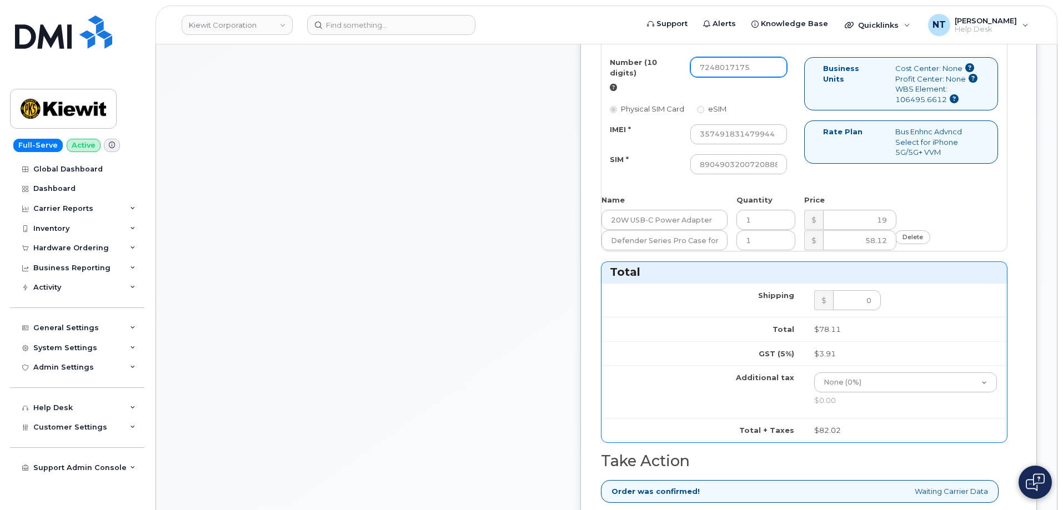
scroll to position [611, 0]
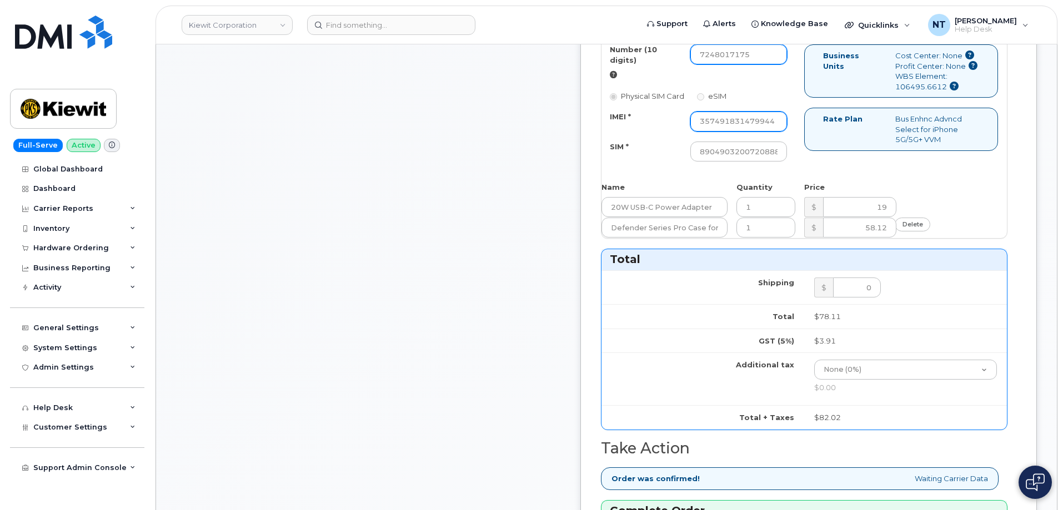
type input "7248017175"
drag, startPoint x: 792, startPoint y: 161, endPoint x: 832, endPoint y: 163, distance: 40.0
click at [804, 163] on div "Number (10 digits) 7248017175 Physical SIM Card eSIM IMEI * 357491831479944 SIM…" at bounding box center [702, 108] width 203 height 128
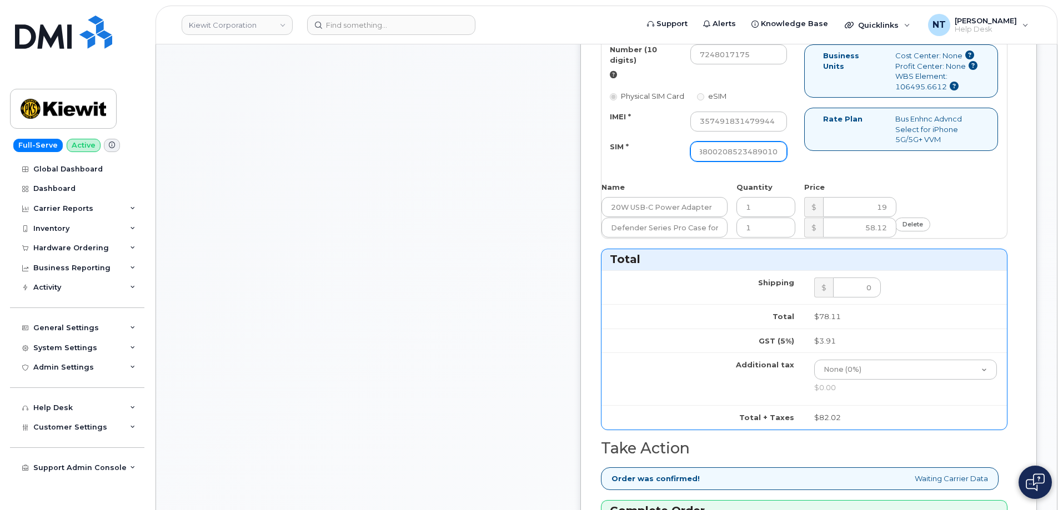
drag, startPoint x: 798, startPoint y: 186, endPoint x: 850, endPoint y: 196, distance: 53.1
click at [850, 172] on div "Number (10 digits) 7248017175 Physical SIM Card eSIM IMEI * 357491831479944 SIM…" at bounding box center [803, 108] width 405 height 128
click at [804, 172] on div "Number (10 digits) 7248017175 Physical SIM Card eSIM IMEI * 357491831479944 SIM…" at bounding box center [702, 108] width 203 height 128
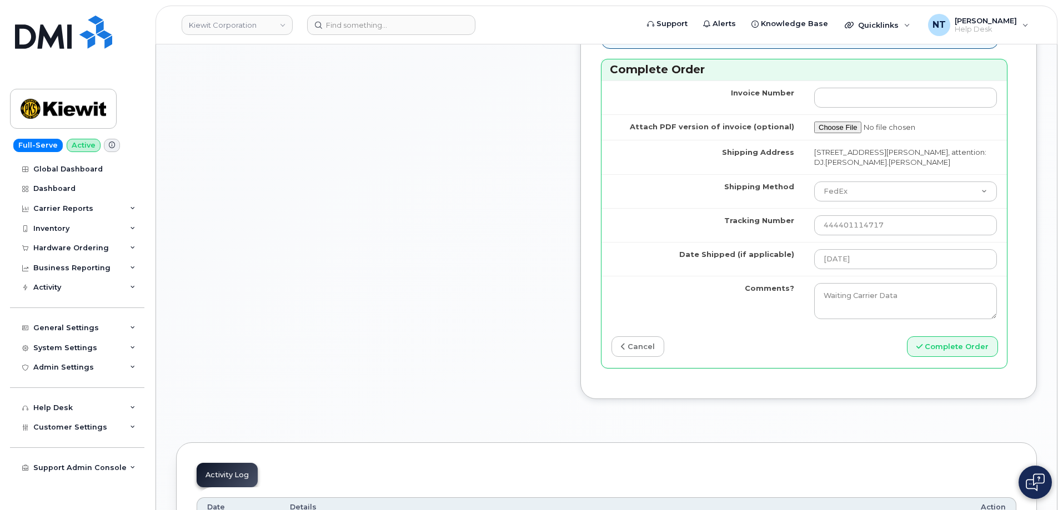
scroll to position [1055, 0]
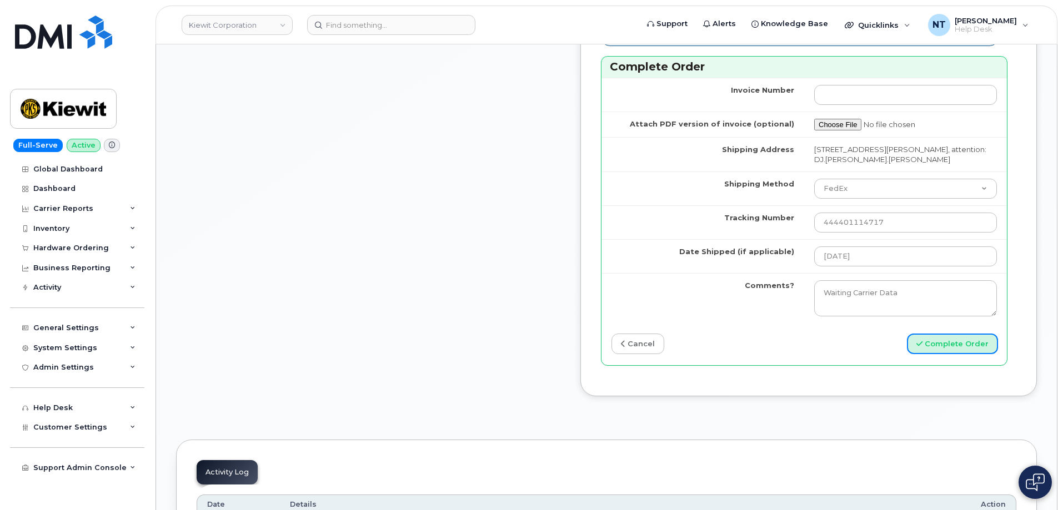
drag, startPoint x: 945, startPoint y: 437, endPoint x: 594, endPoint y: 350, distance: 361.6
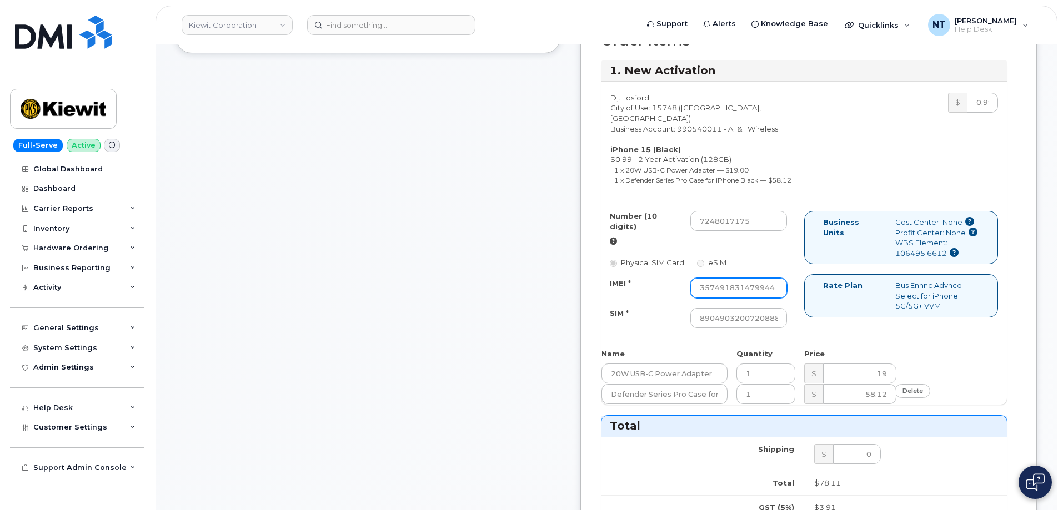
scroll to position [0, 17]
drag, startPoint x: 792, startPoint y: 326, endPoint x: 860, endPoint y: 341, distance: 69.5
click at [860, 339] on div "Number (10 digits) 7248017175 Physical SIM Card eSIM IMEI * 357491831479944 SIM…" at bounding box center [803, 275] width 405 height 128
drag, startPoint x: 795, startPoint y: 357, endPoint x: 834, endPoint y: 365, distance: 40.2
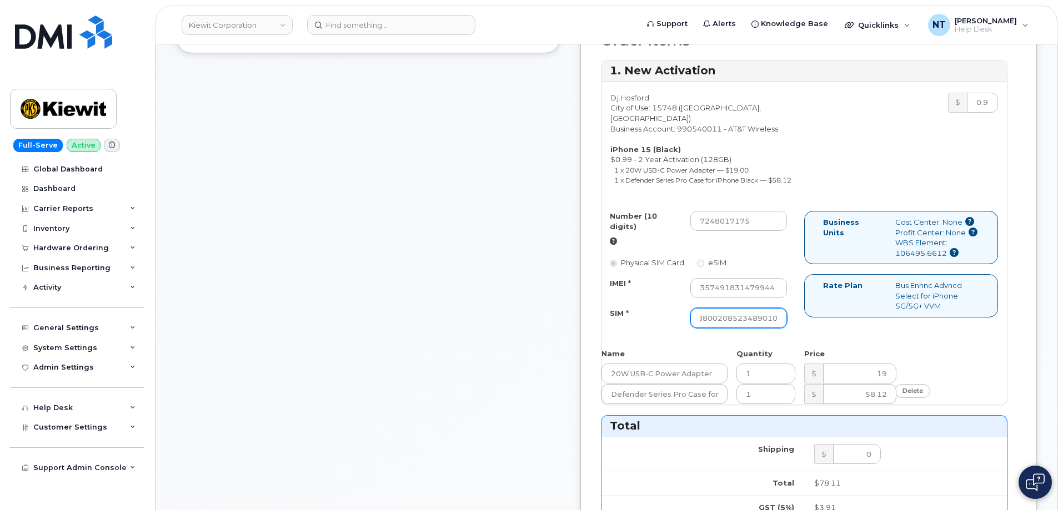
click at [804, 339] on div "Number (10 digits) 7248017175 Physical SIM Card eSIM IMEI * 357491831479944 SIM…" at bounding box center [702, 275] width 203 height 128
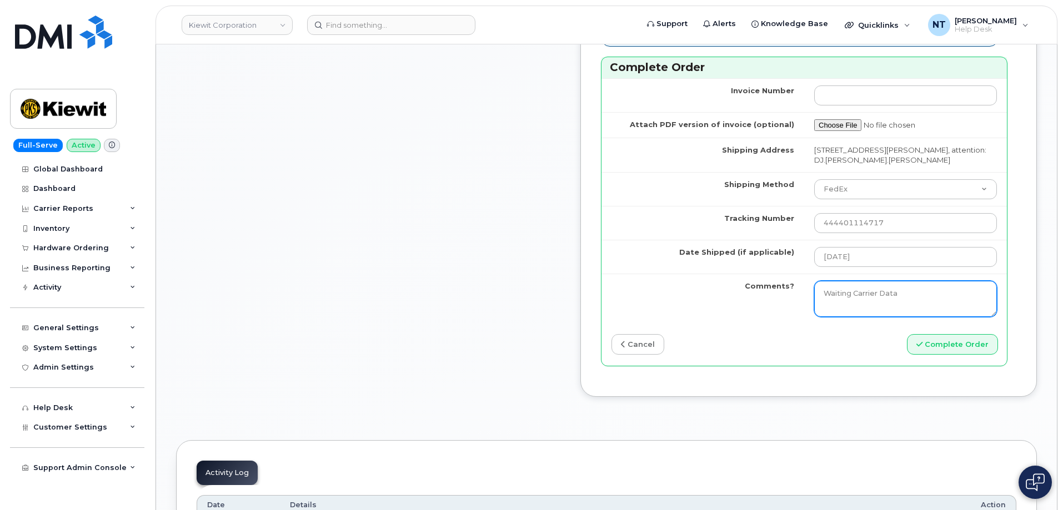
scroll to position [1055, 0]
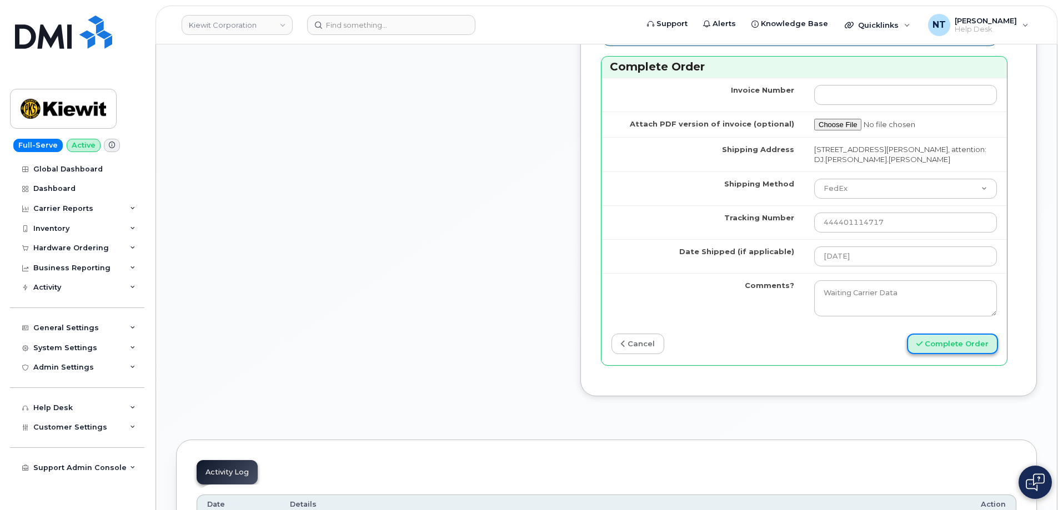
click at [948, 354] on button "Complete Order" at bounding box center [952, 344] width 91 height 21
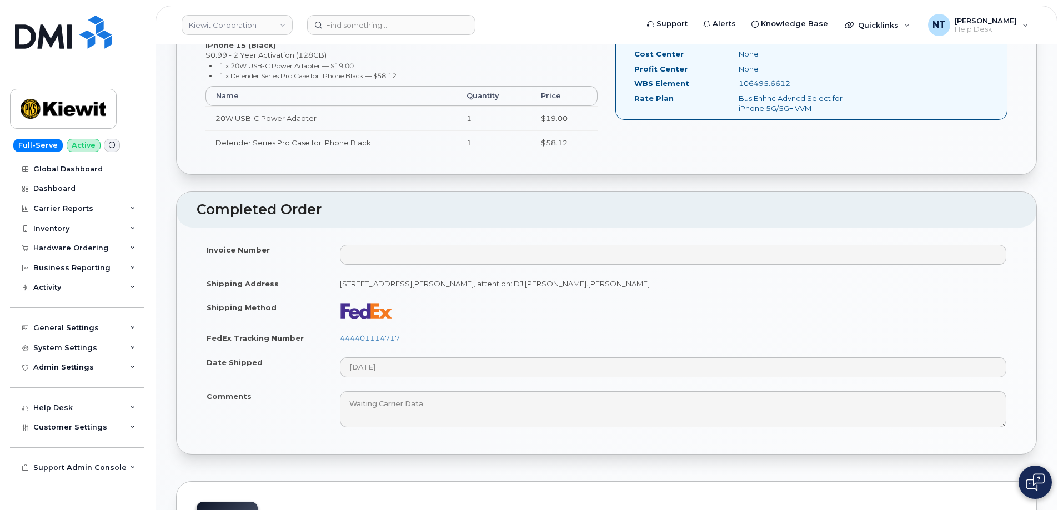
scroll to position [444, 0]
